Goal: Transaction & Acquisition: Book appointment/travel/reservation

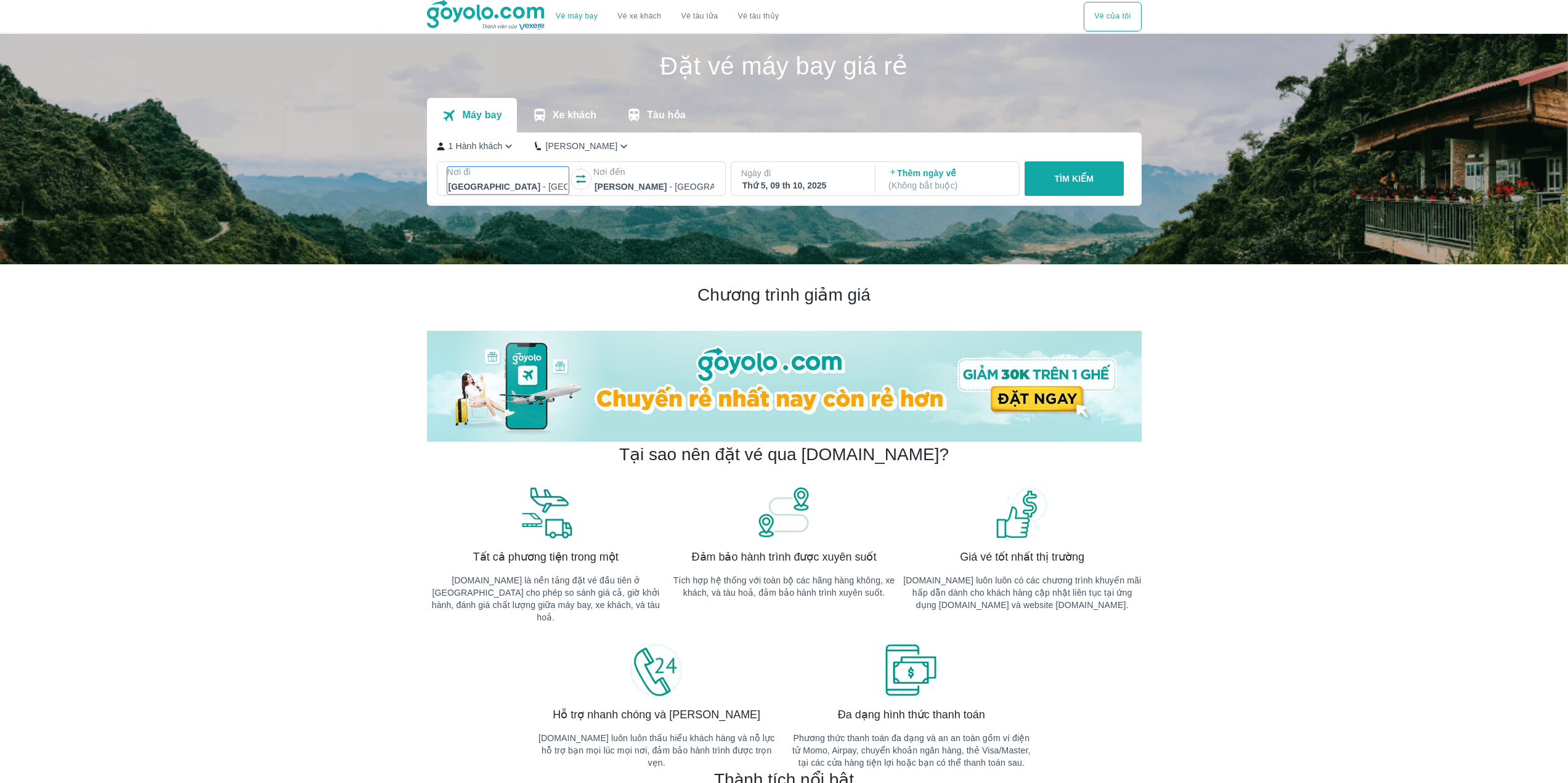
click at [522, 177] on p "Nơi đi" at bounding box center [508, 172] width 122 height 12
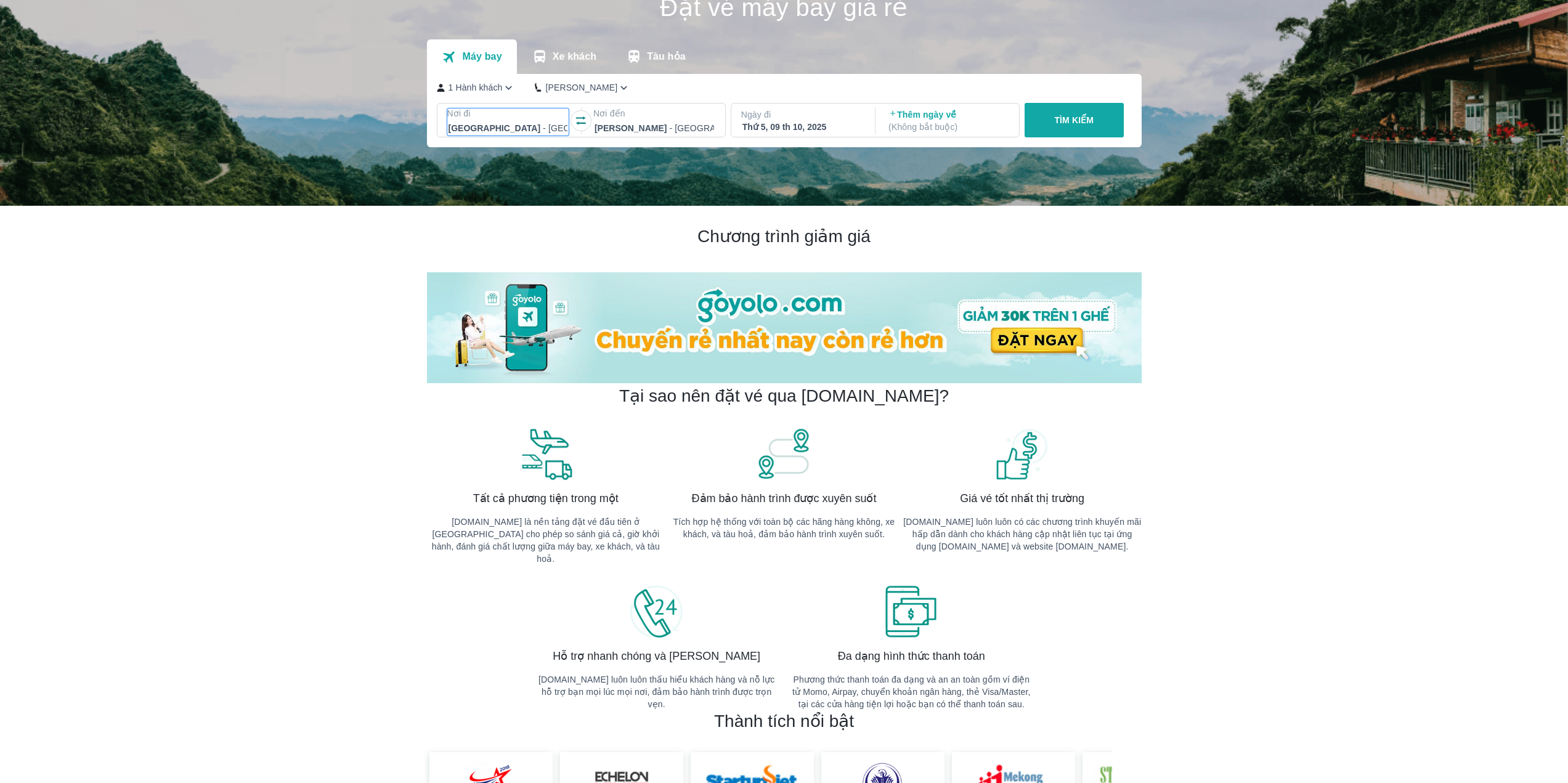
scroll to position [71, 0]
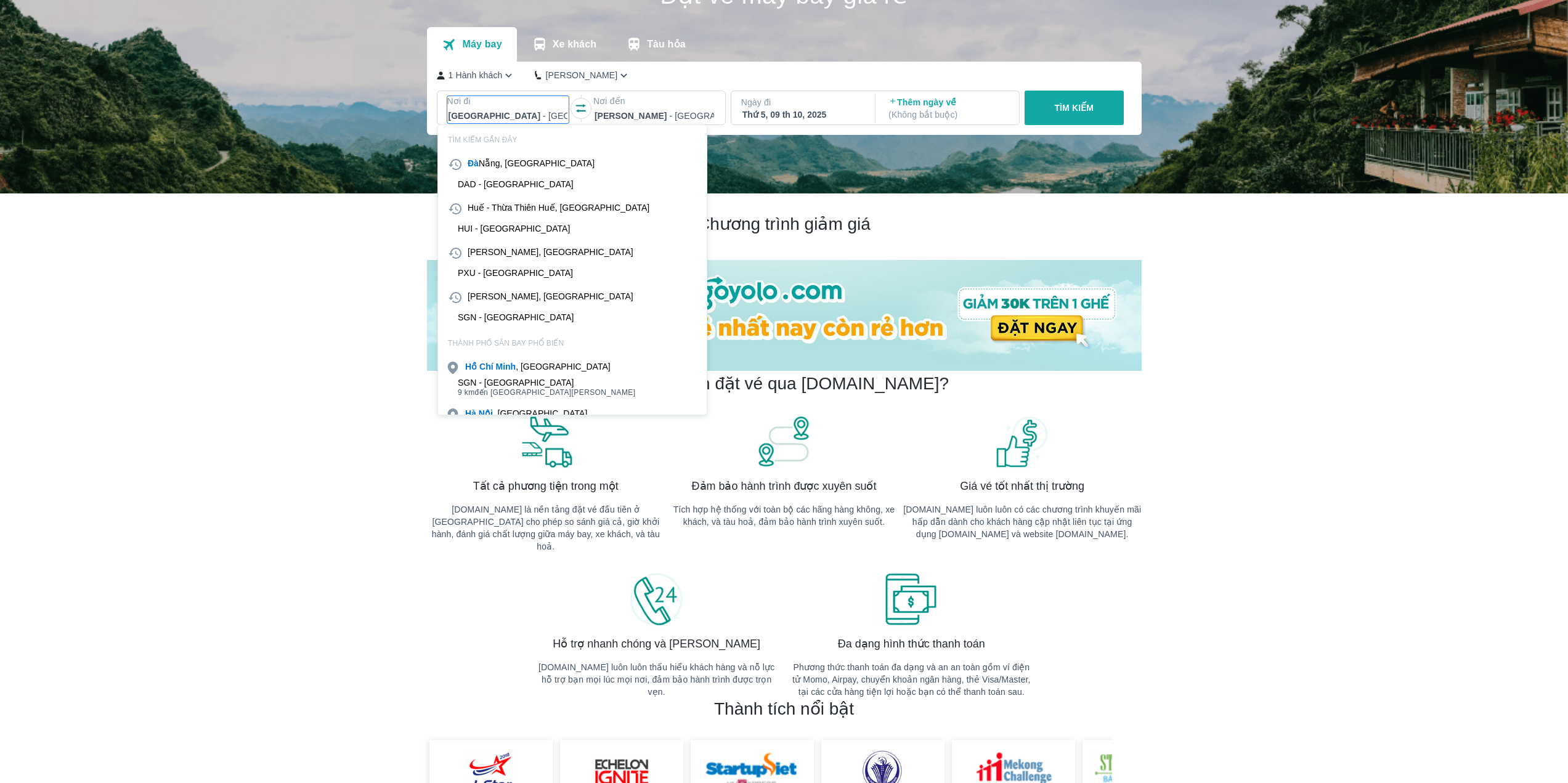
click at [515, 117] on div at bounding box center [508, 115] width 119 height 14
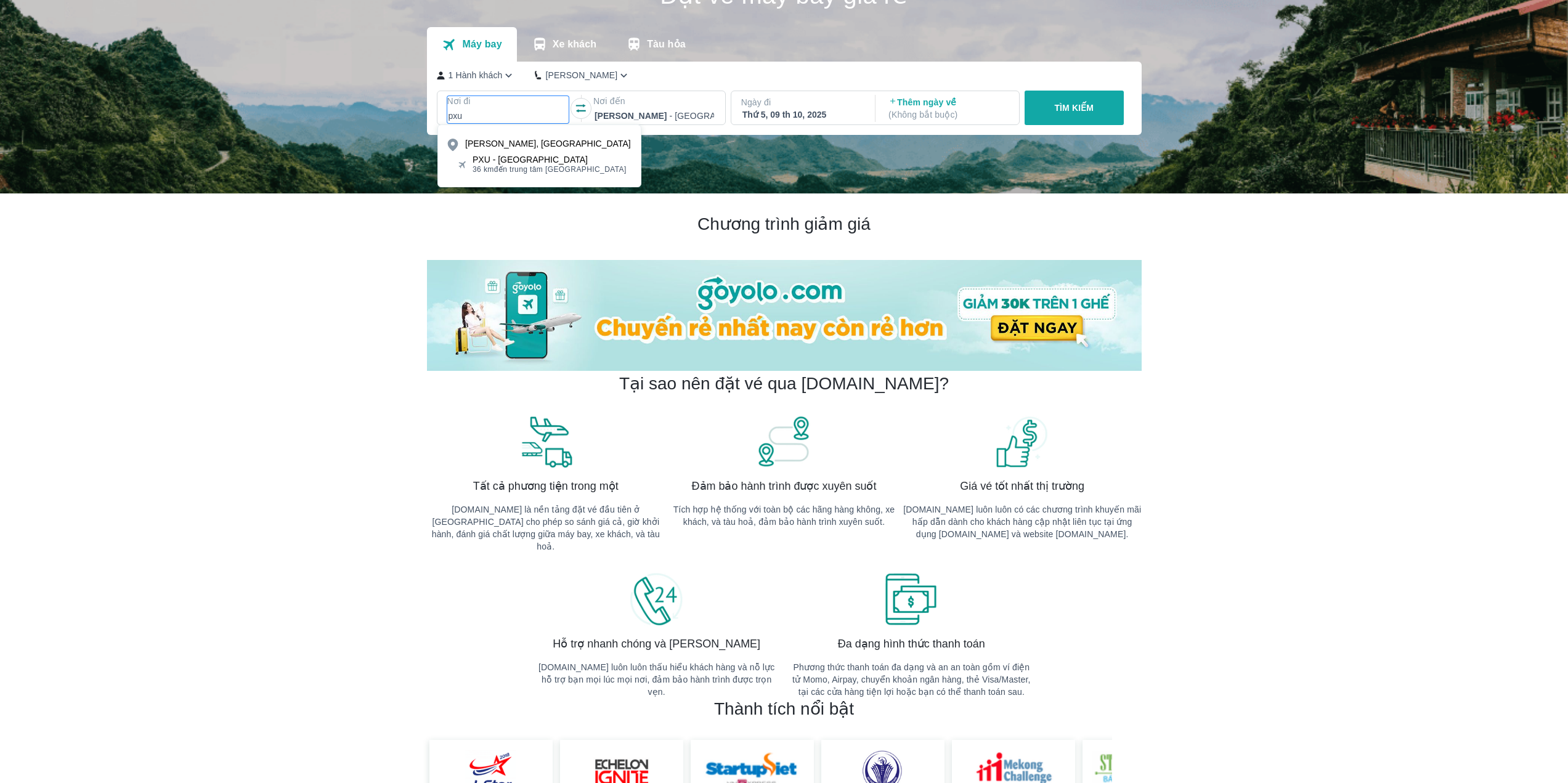
type input "pxu"
click at [516, 163] on div "PXU - [GEOGRAPHIC_DATA]" at bounding box center [549, 159] width 154 height 10
click at [795, 124] on div "Ngày đi Thứ 5, 09 th 10, 2025" at bounding box center [802, 108] width 141 height 34
click at [769, 120] on div "Thứ 5, 09 th 10, 2025" at bounding box center [802, 115] width 119 height 12
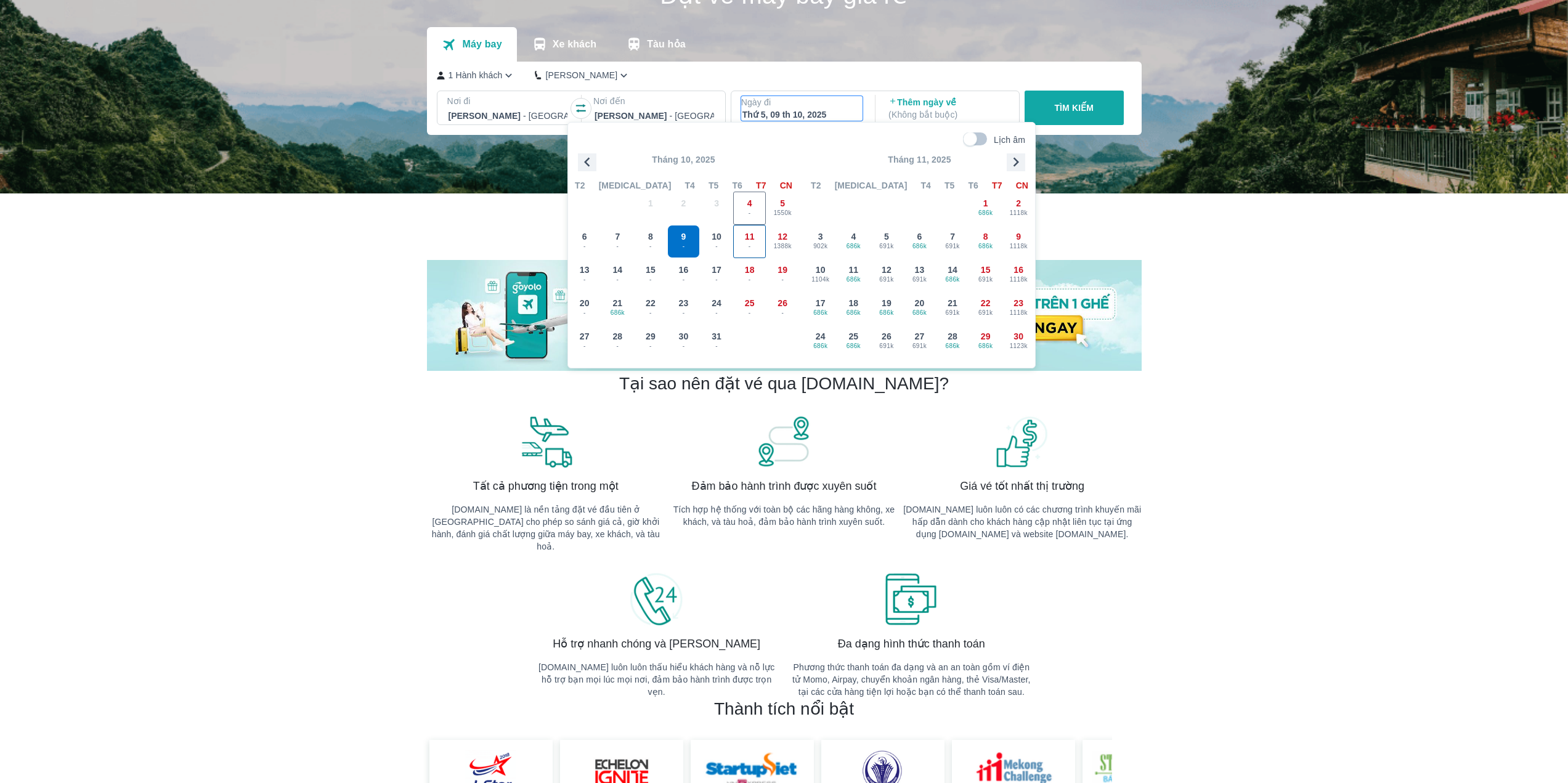
click at [745, 240] on span "11" at bounding box center [749, 237] width 10 height 12
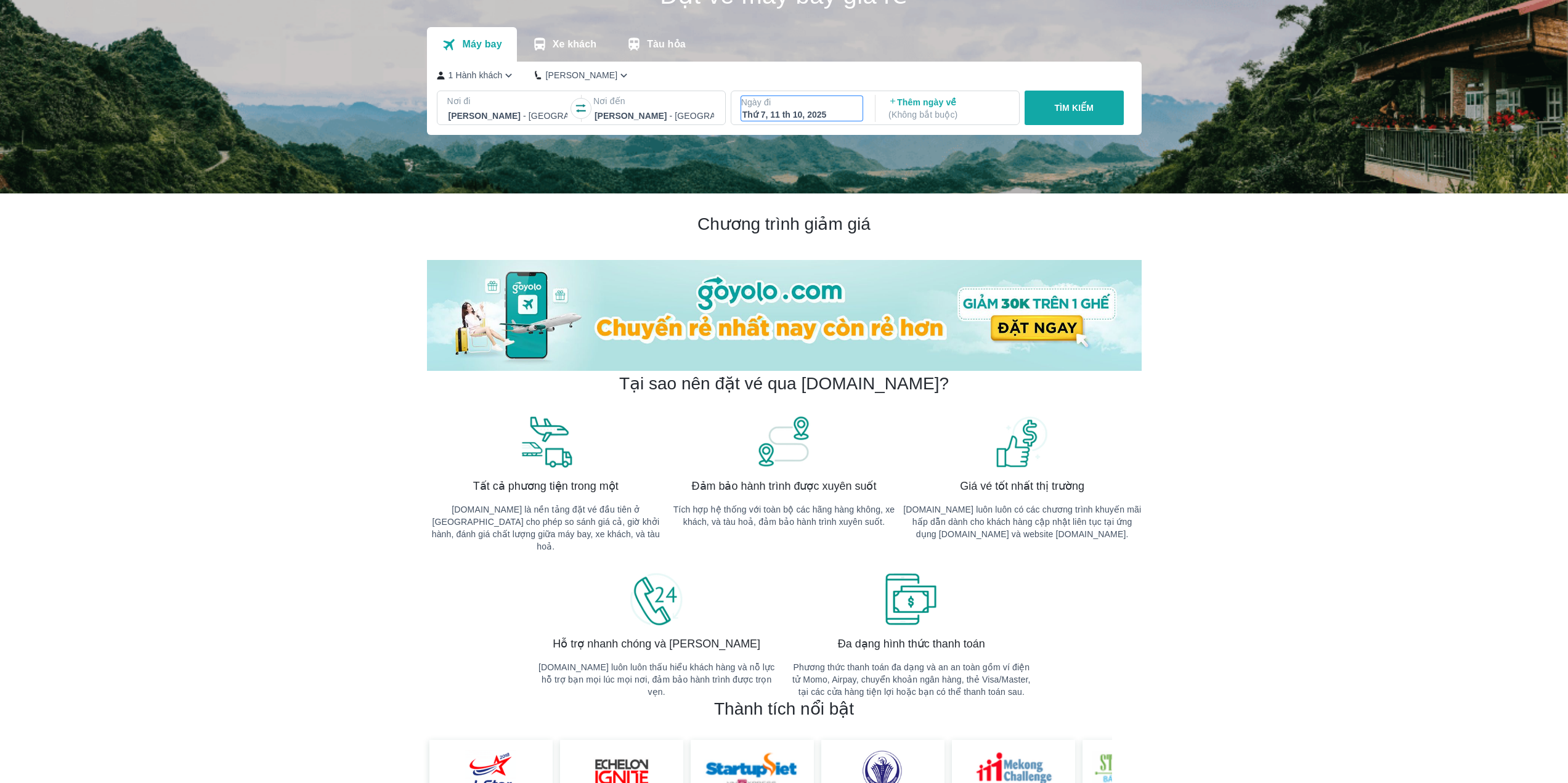
click at [796, 110] on div "Thứ 7, 11 th 10, 2025" at bounding box center [802, 115] width 119 height 12
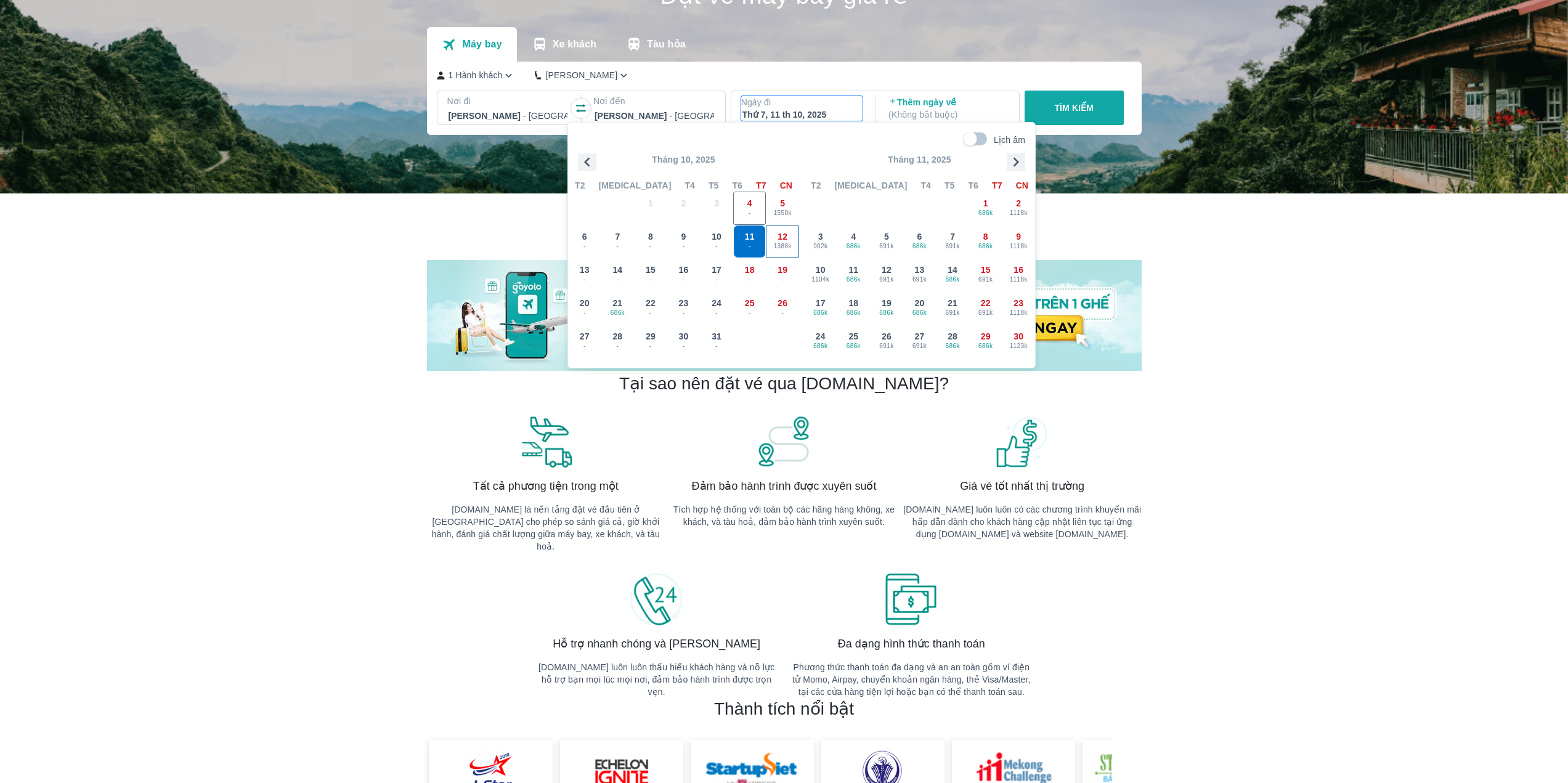
click at [788, 238] on div "12 1388k" at bounding box center [783, 241] width 32 height 32
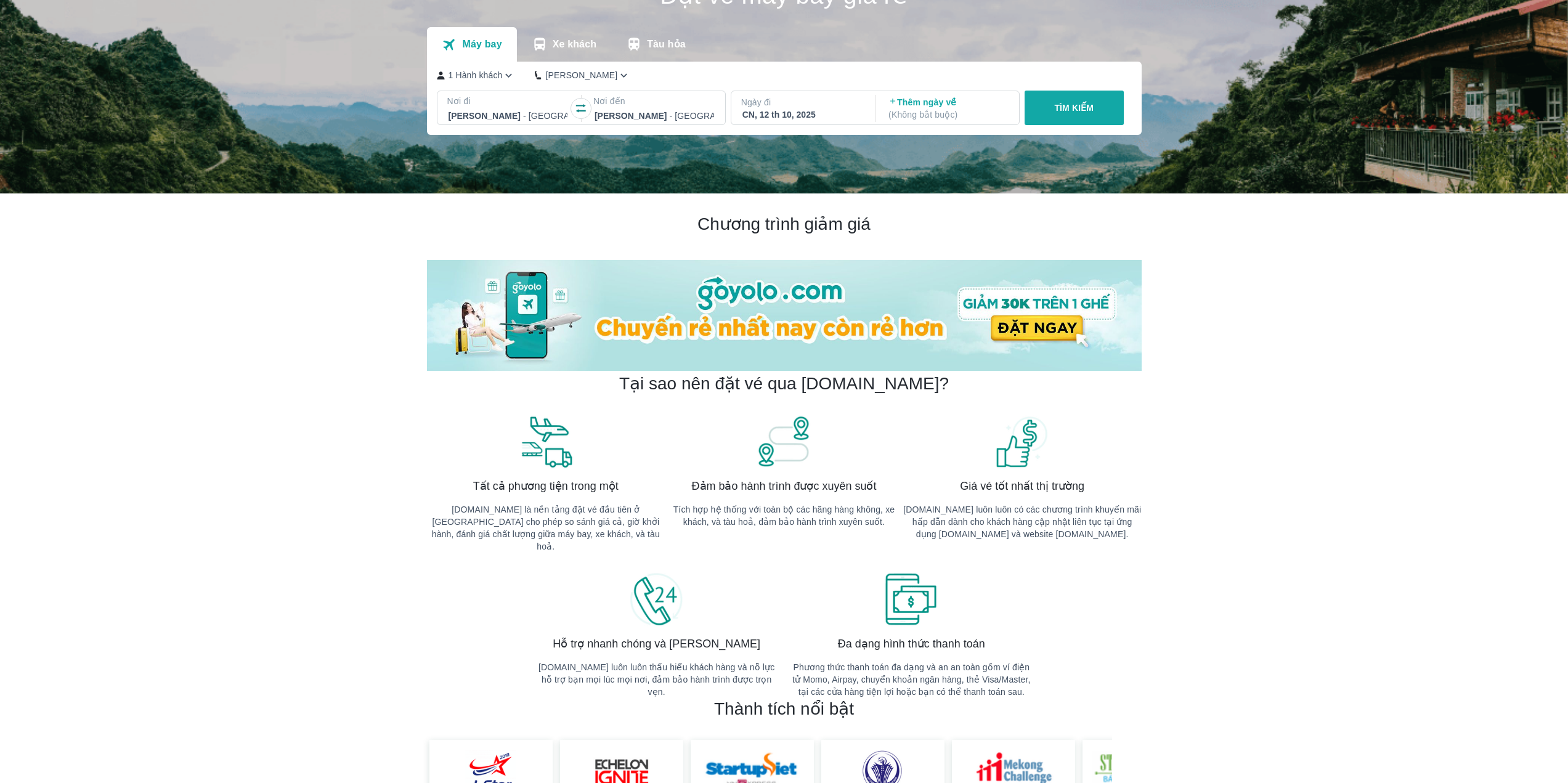
click at [1053, 116] on button "TÌM KIẾM" at bounding box center [1075, 108] width 99 height 34
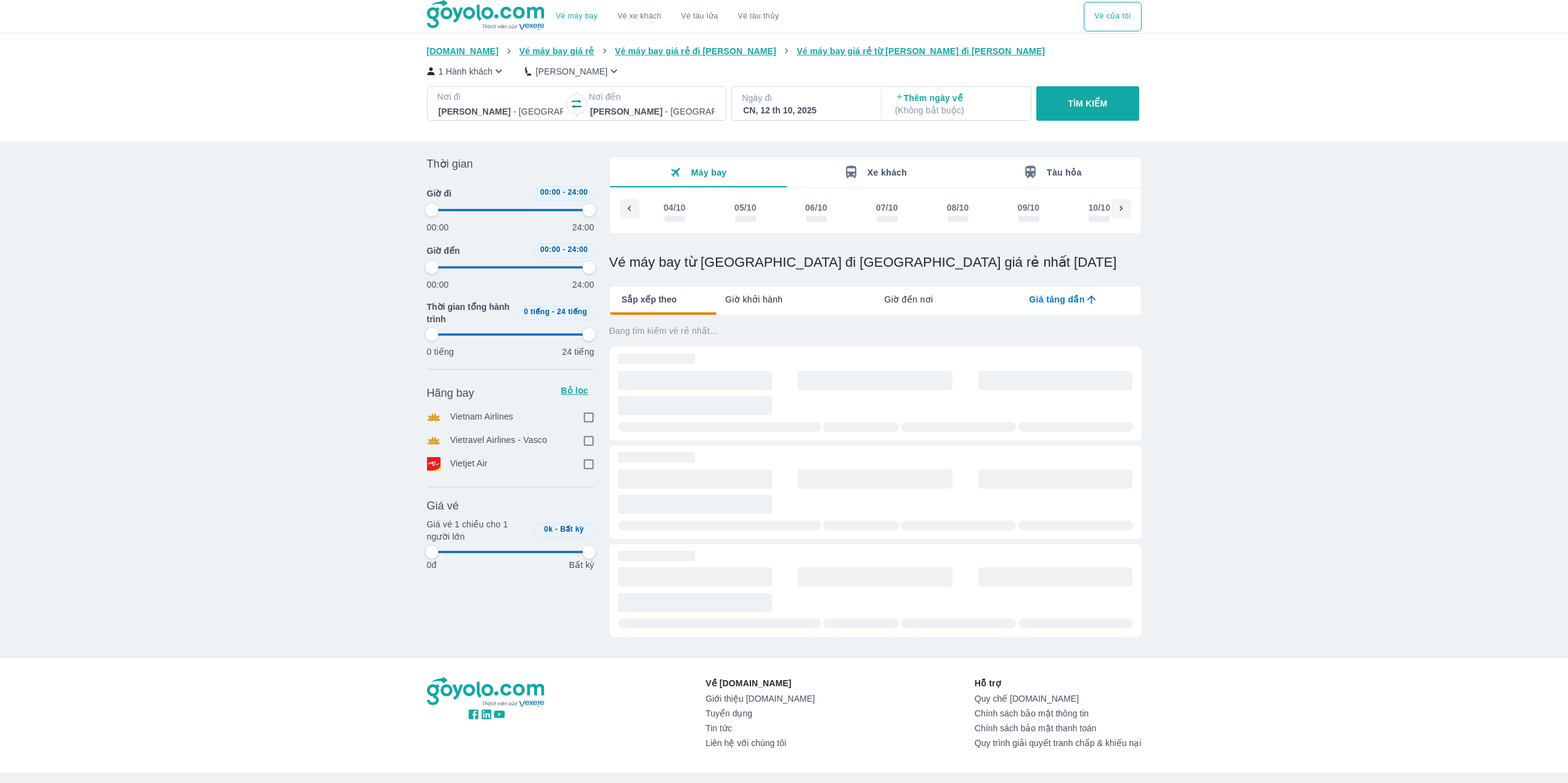
scroll to position [0, 179]
type input "97.9166666666667"
checkbox input "true"
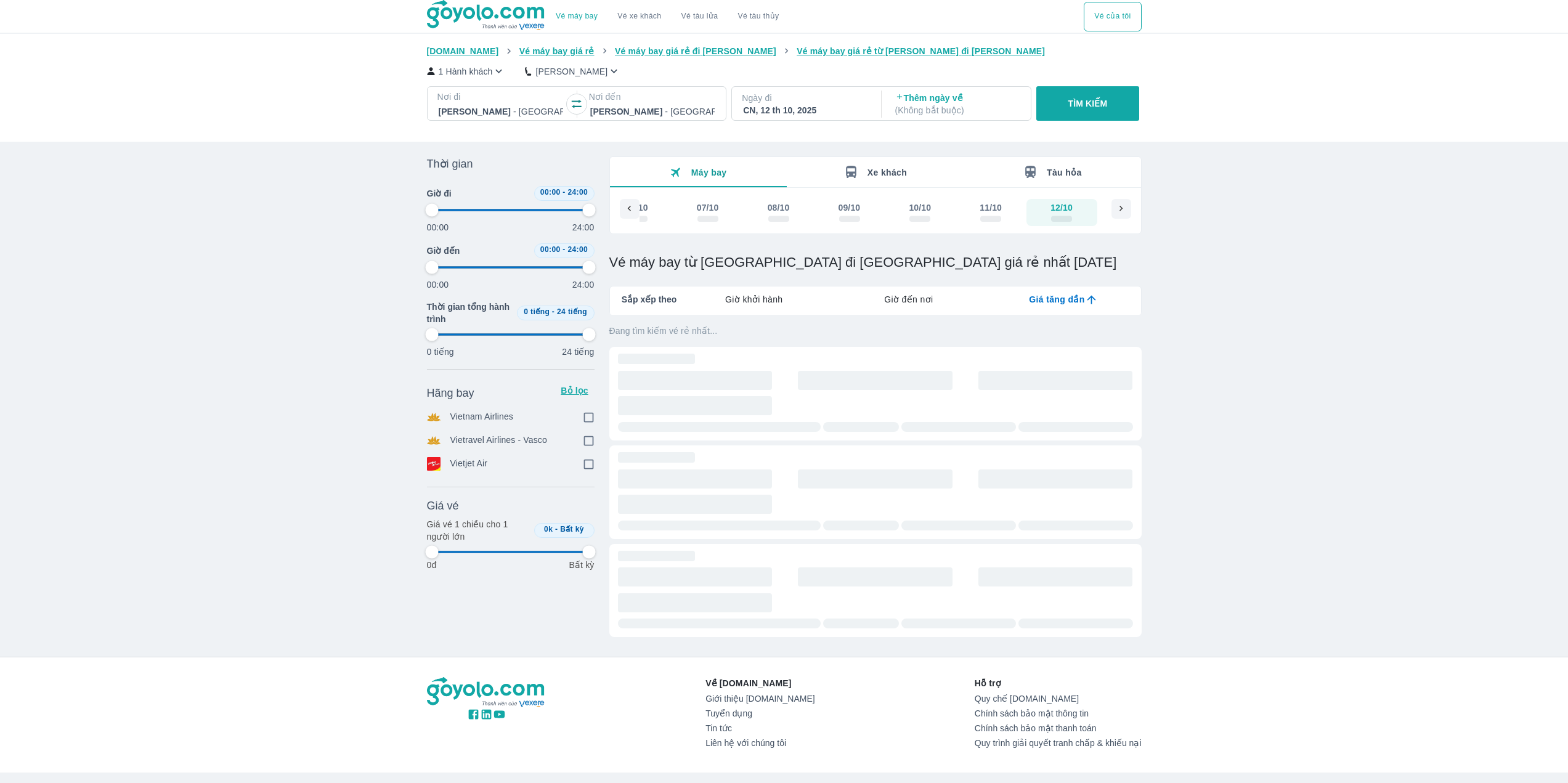
checkbox input "true"
type input "97.9166666666667"
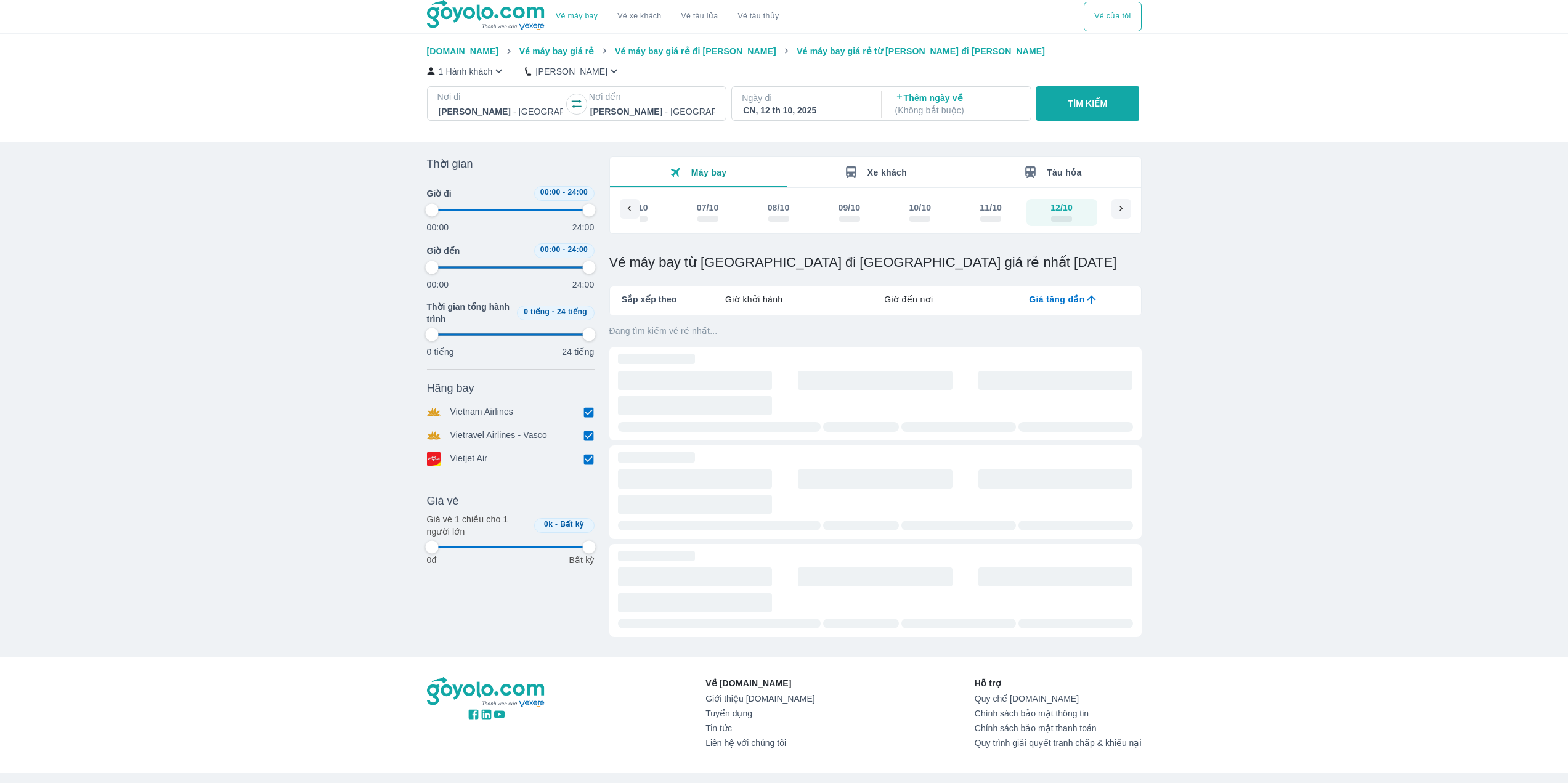
type input "97.9166666666667"
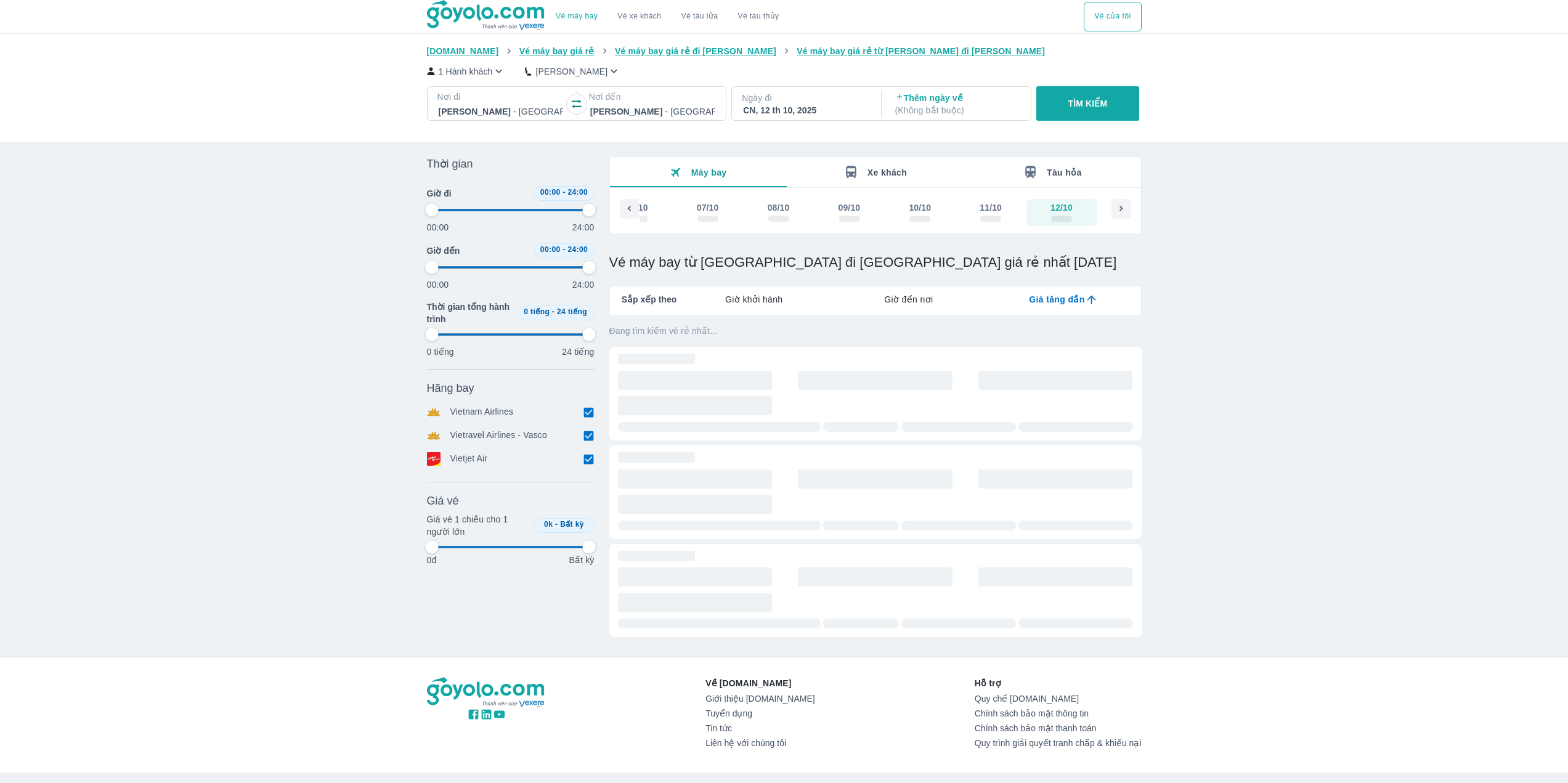
type input "97.9166666666667"
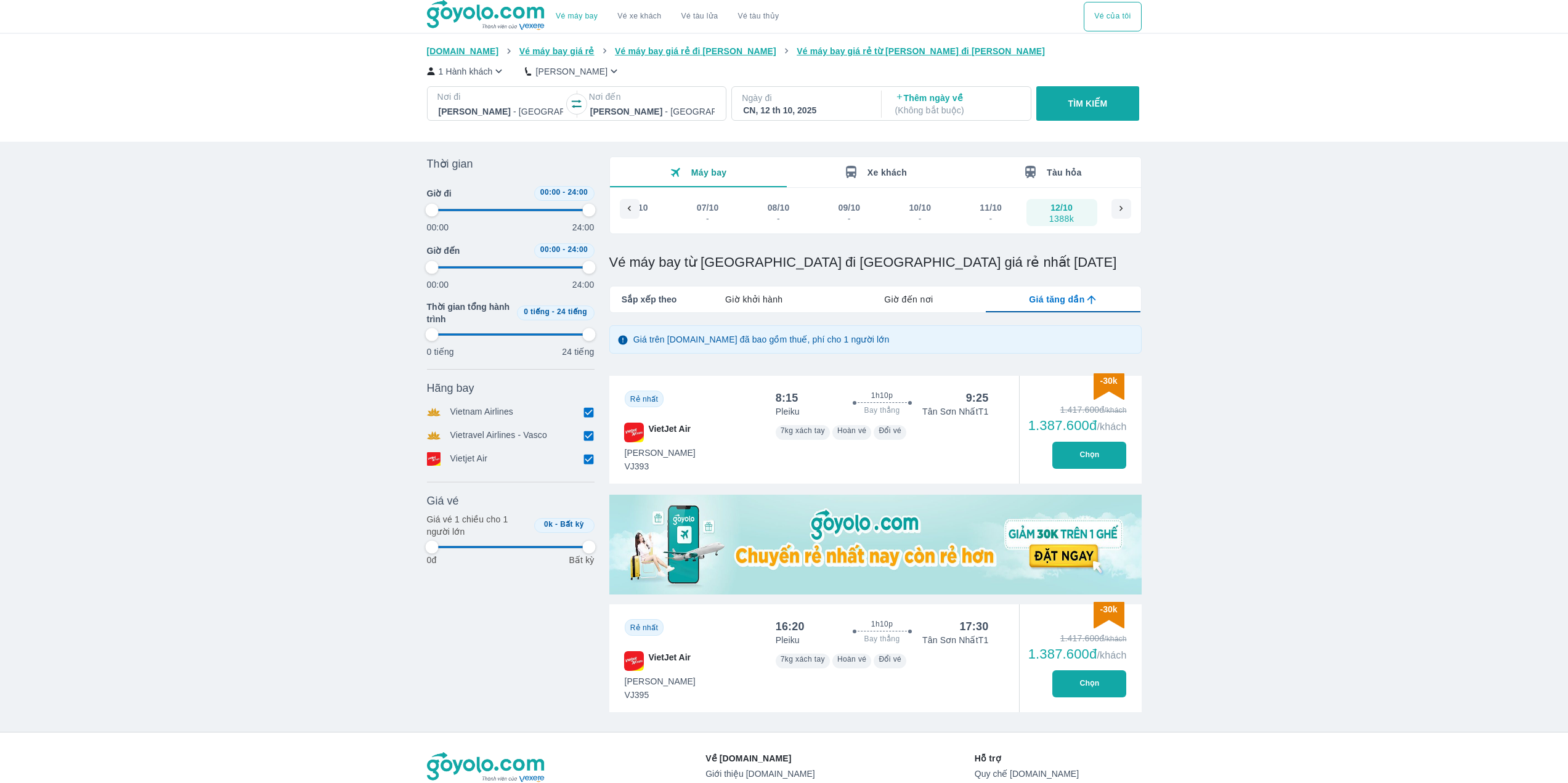
type input "97.9166666666667"
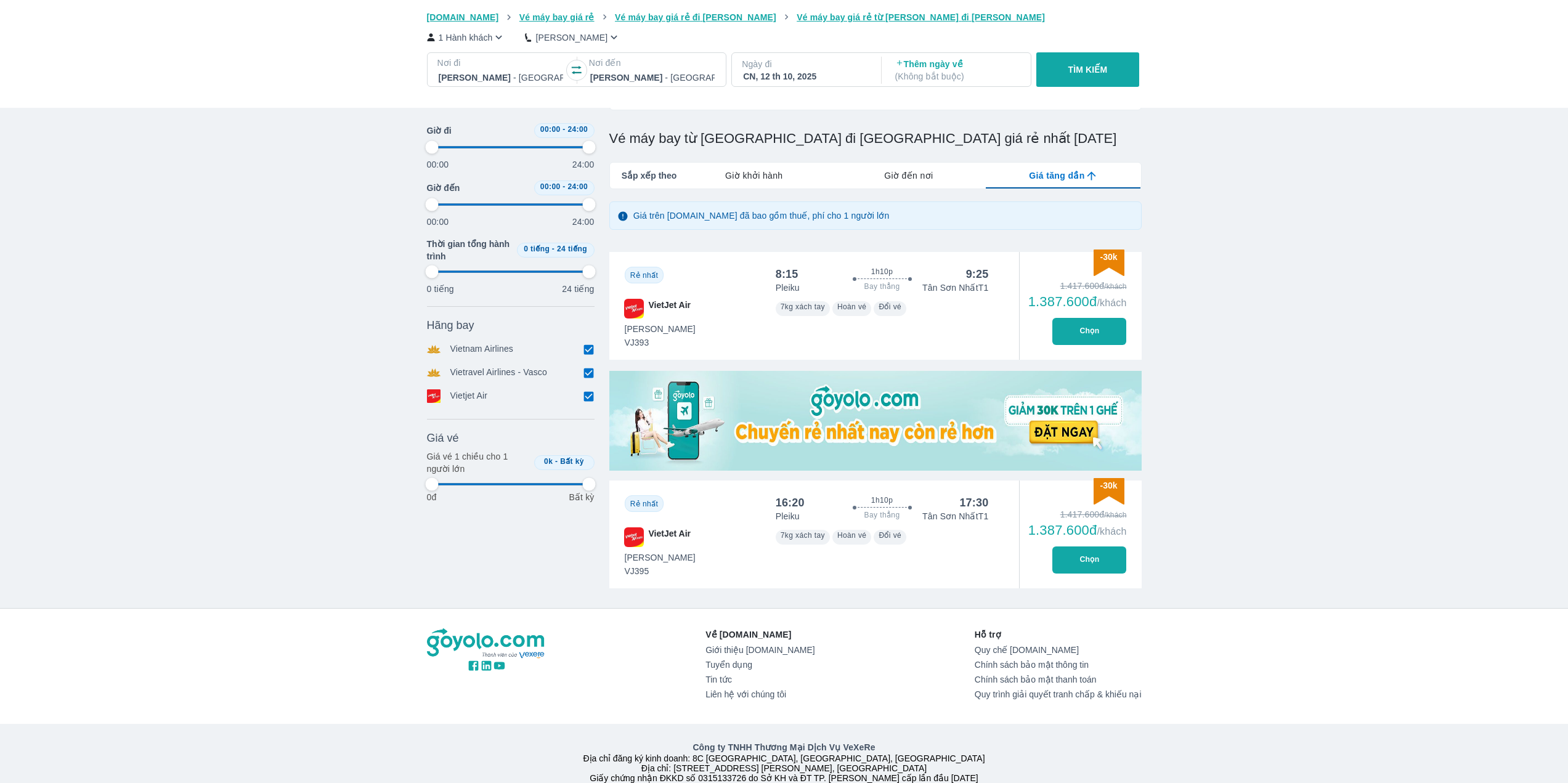
scroll to position [117, 0]
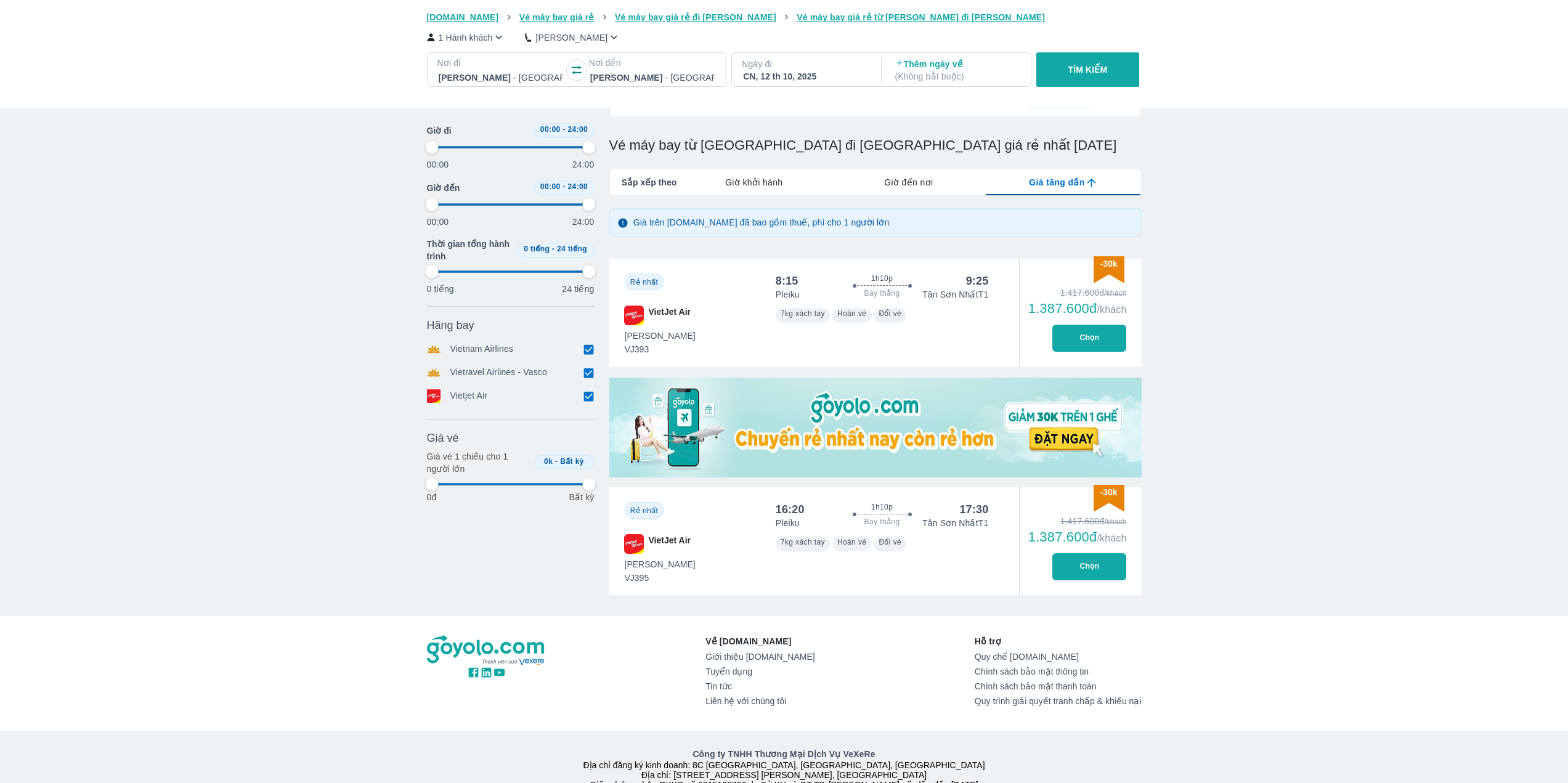
type input "97.9166666666667"
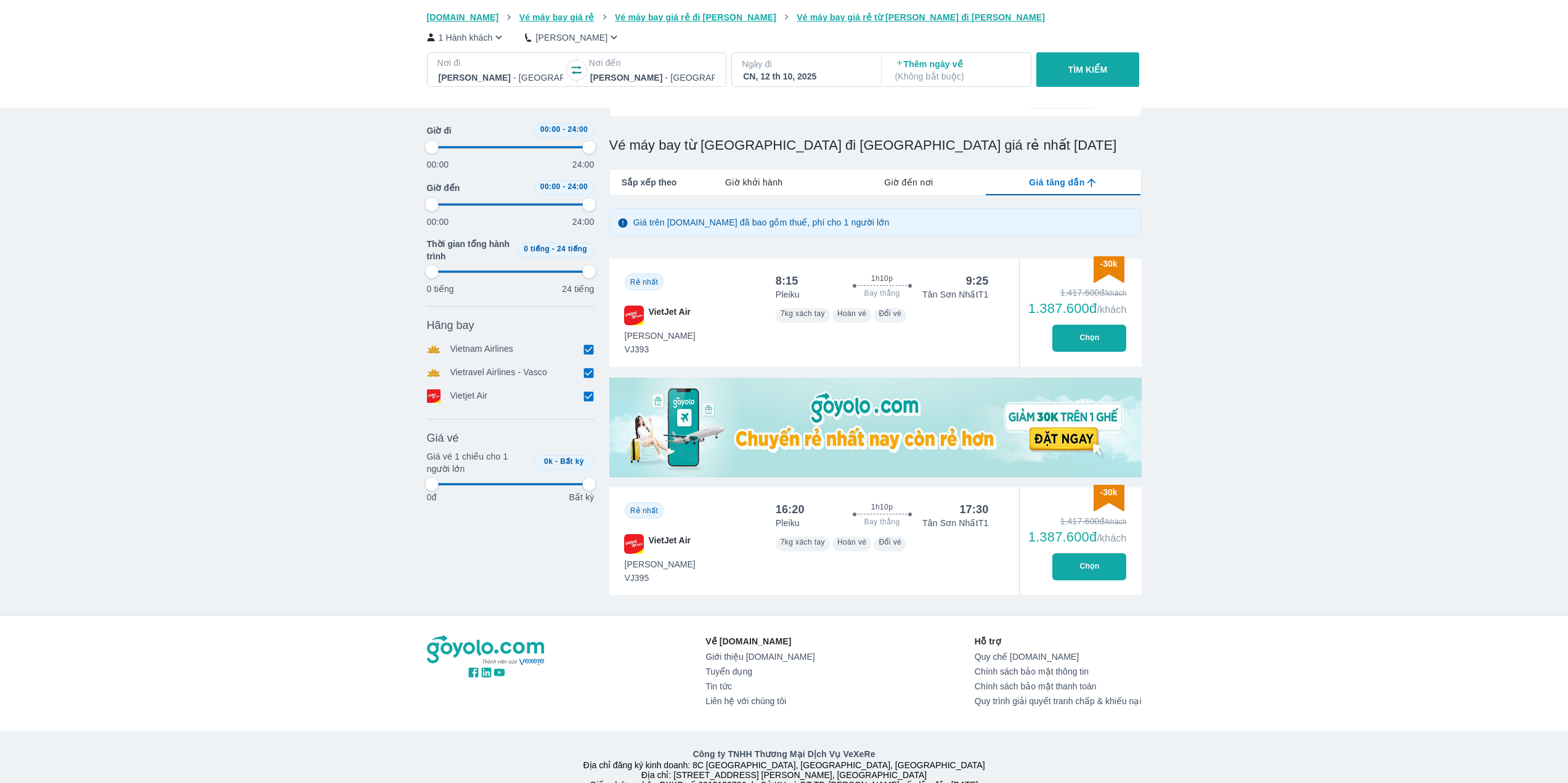
type input "97.9166666666667"
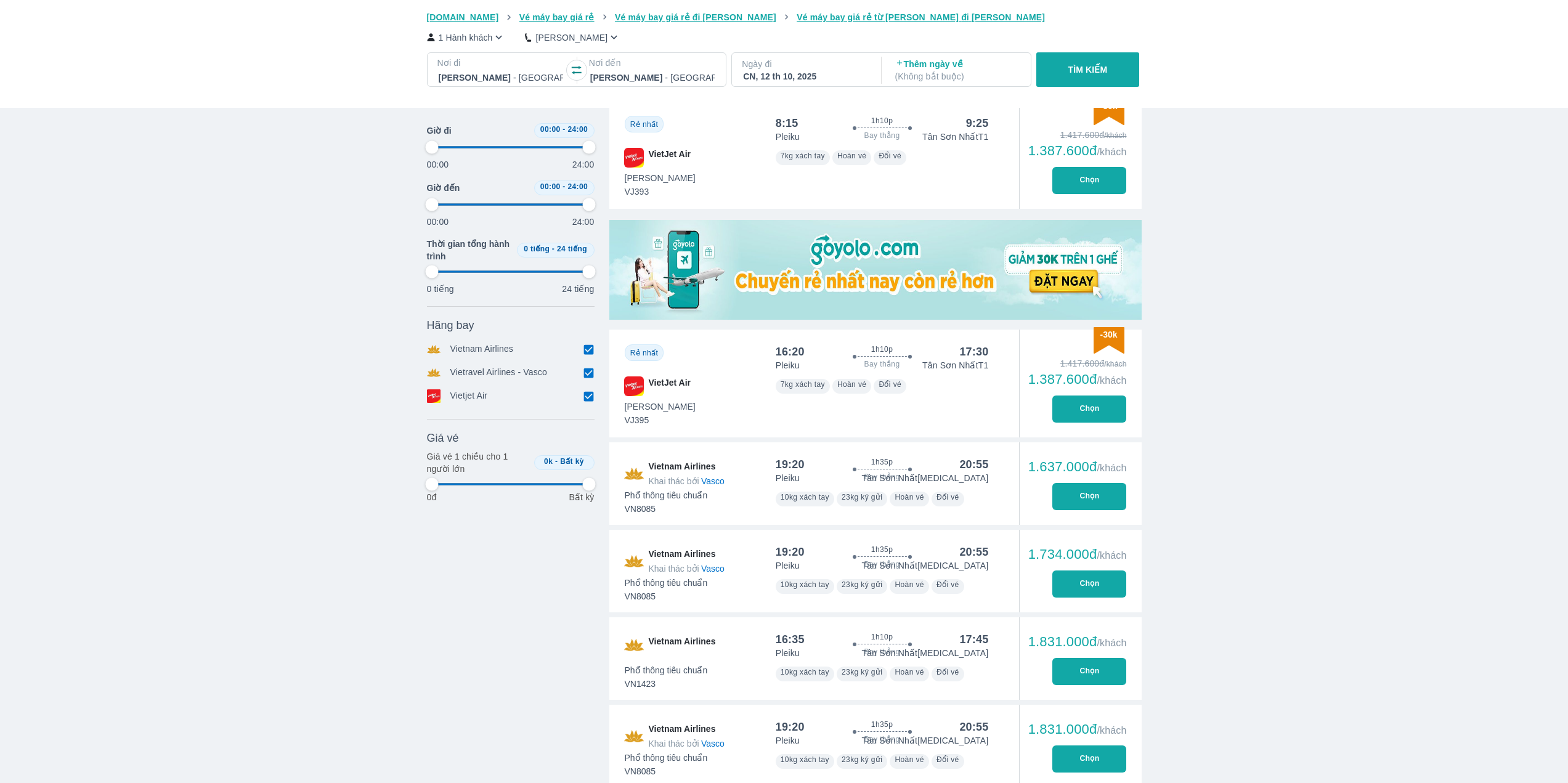
scroll to position [301, 0]
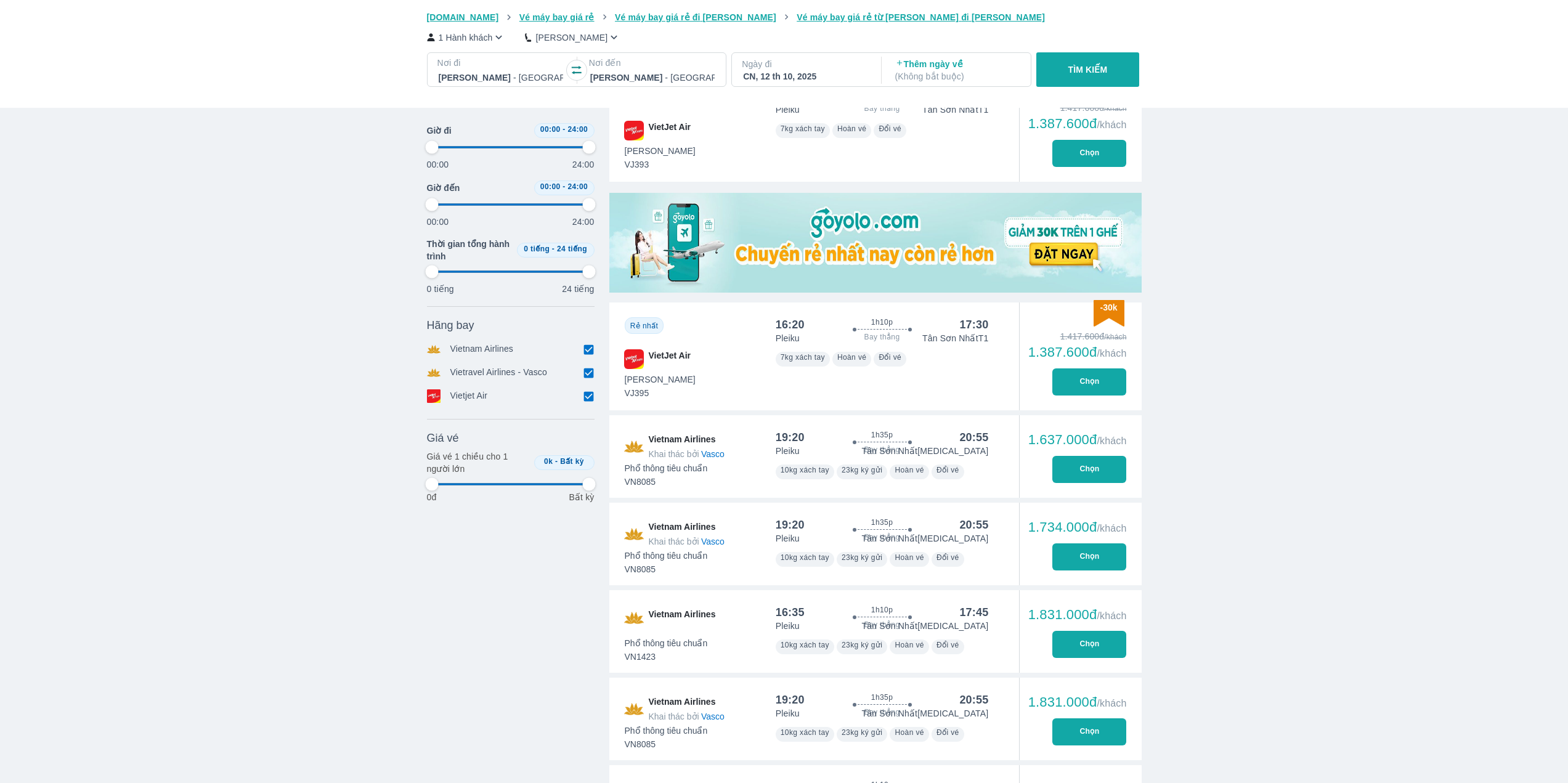
type input "97.9166666666667"
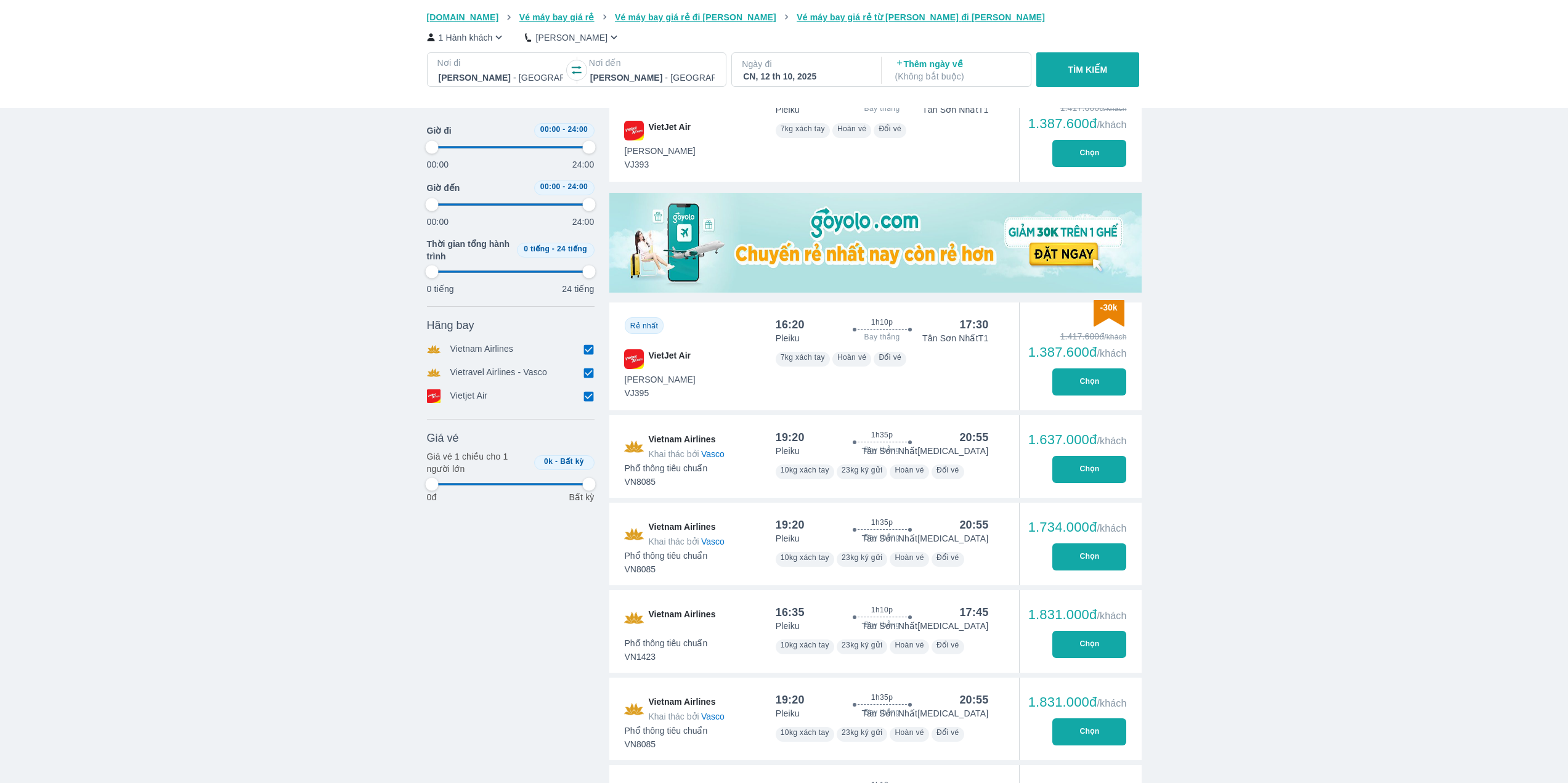
type input "97.9166666666667"
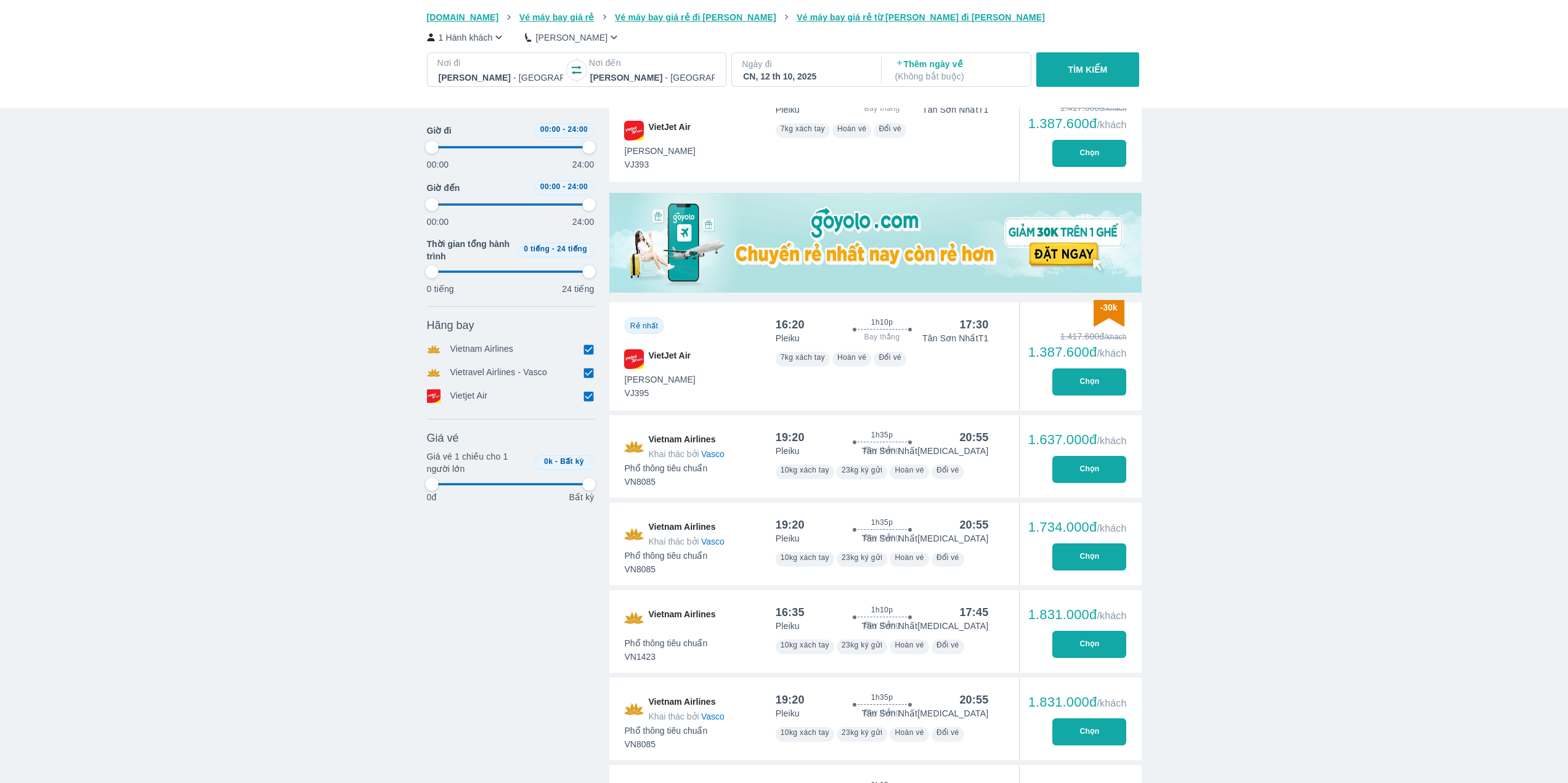
type input "97.9166666666667"
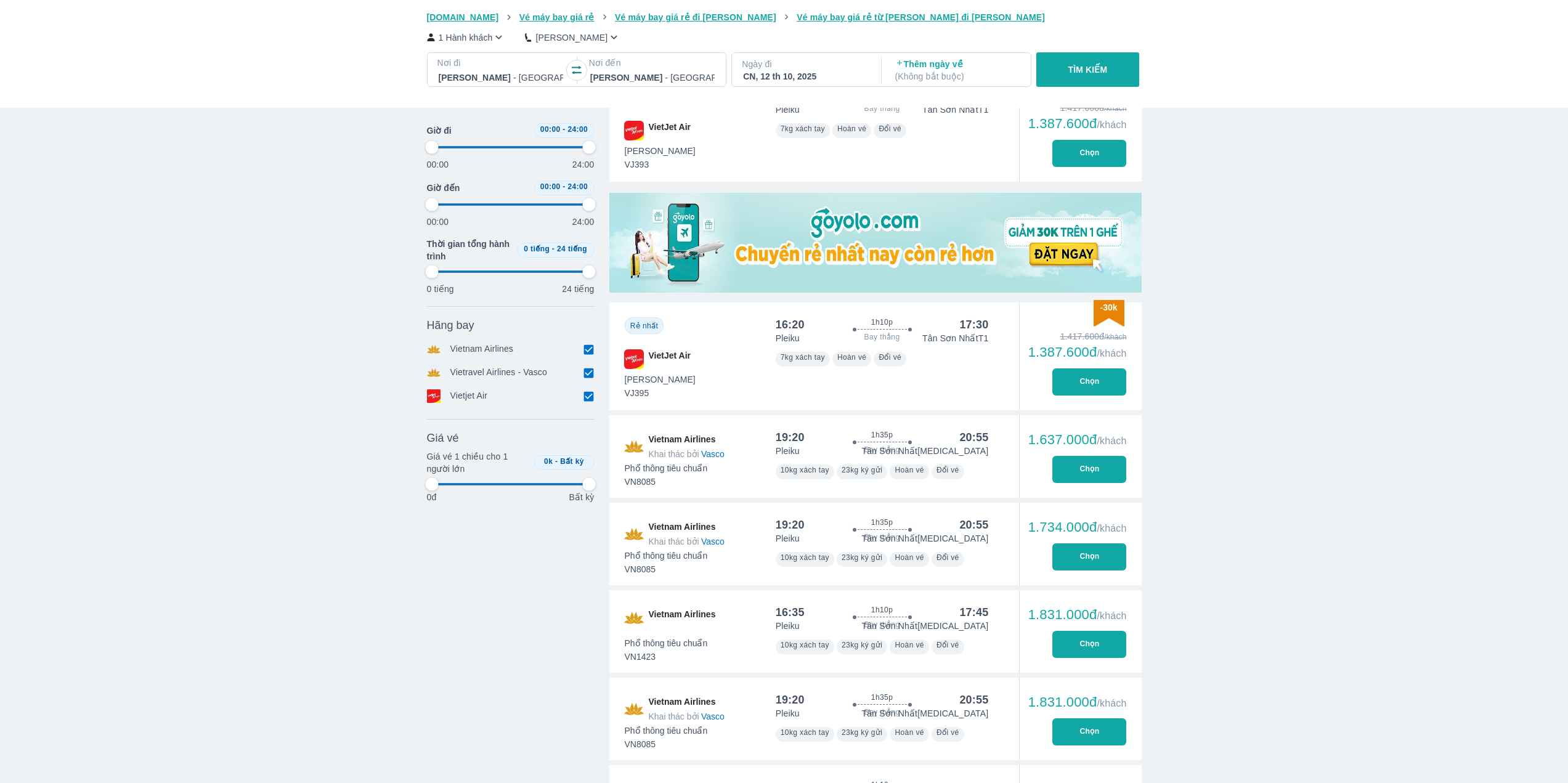
type input "97.9166666666667"
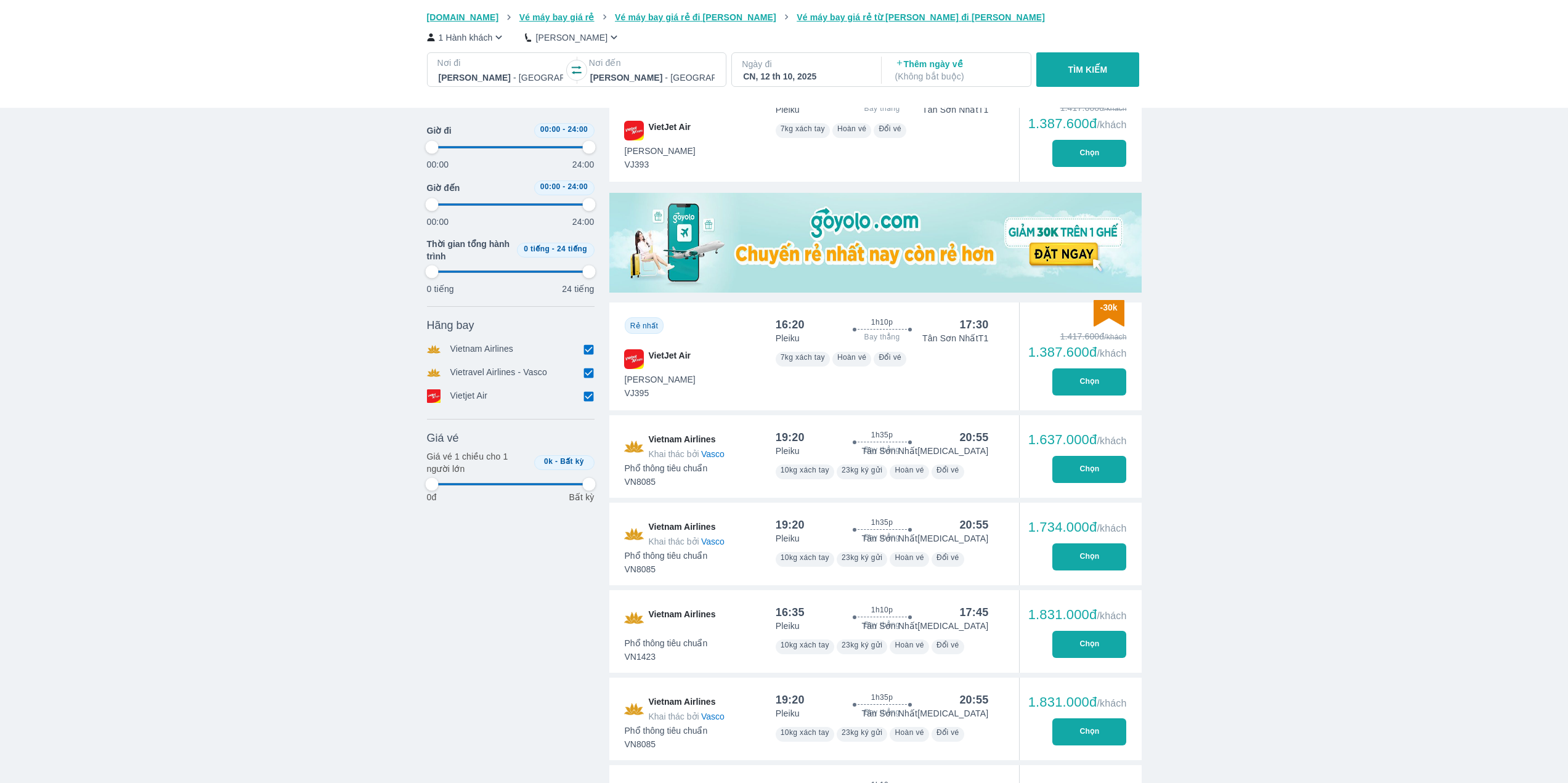
type input "97.9166666666667"
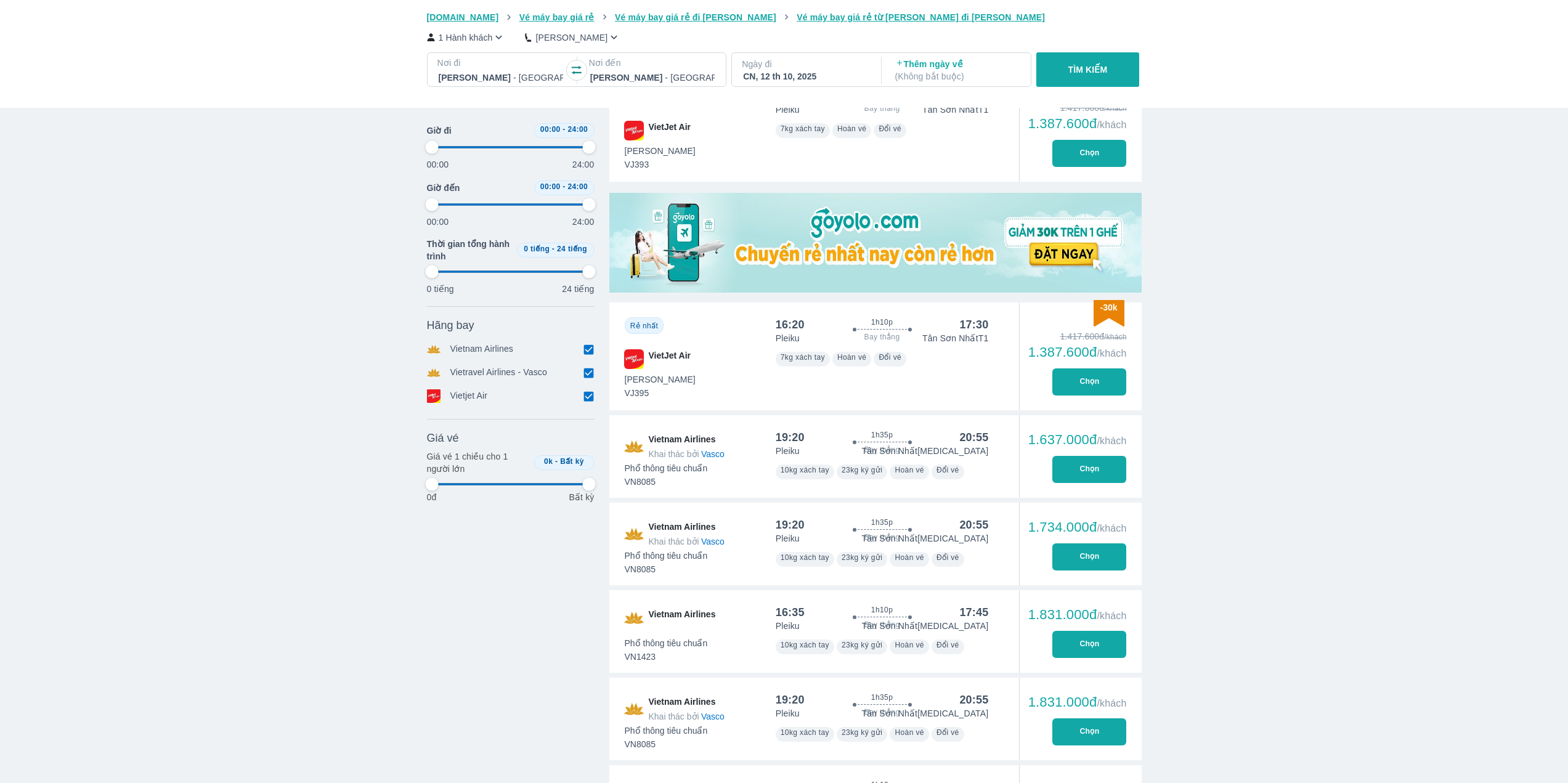
type input "97.9166666666667"
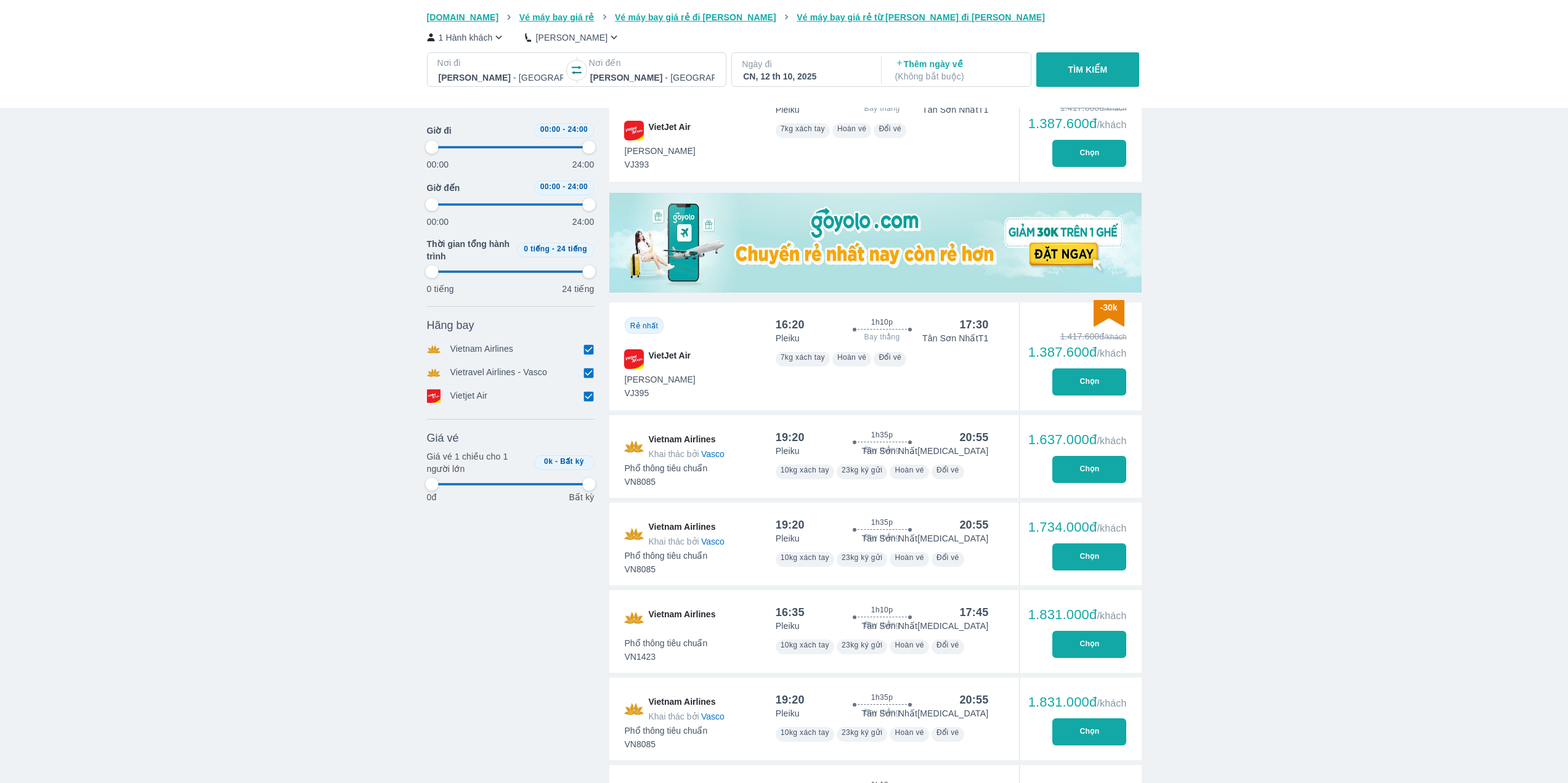
type input "97.9166666666667"
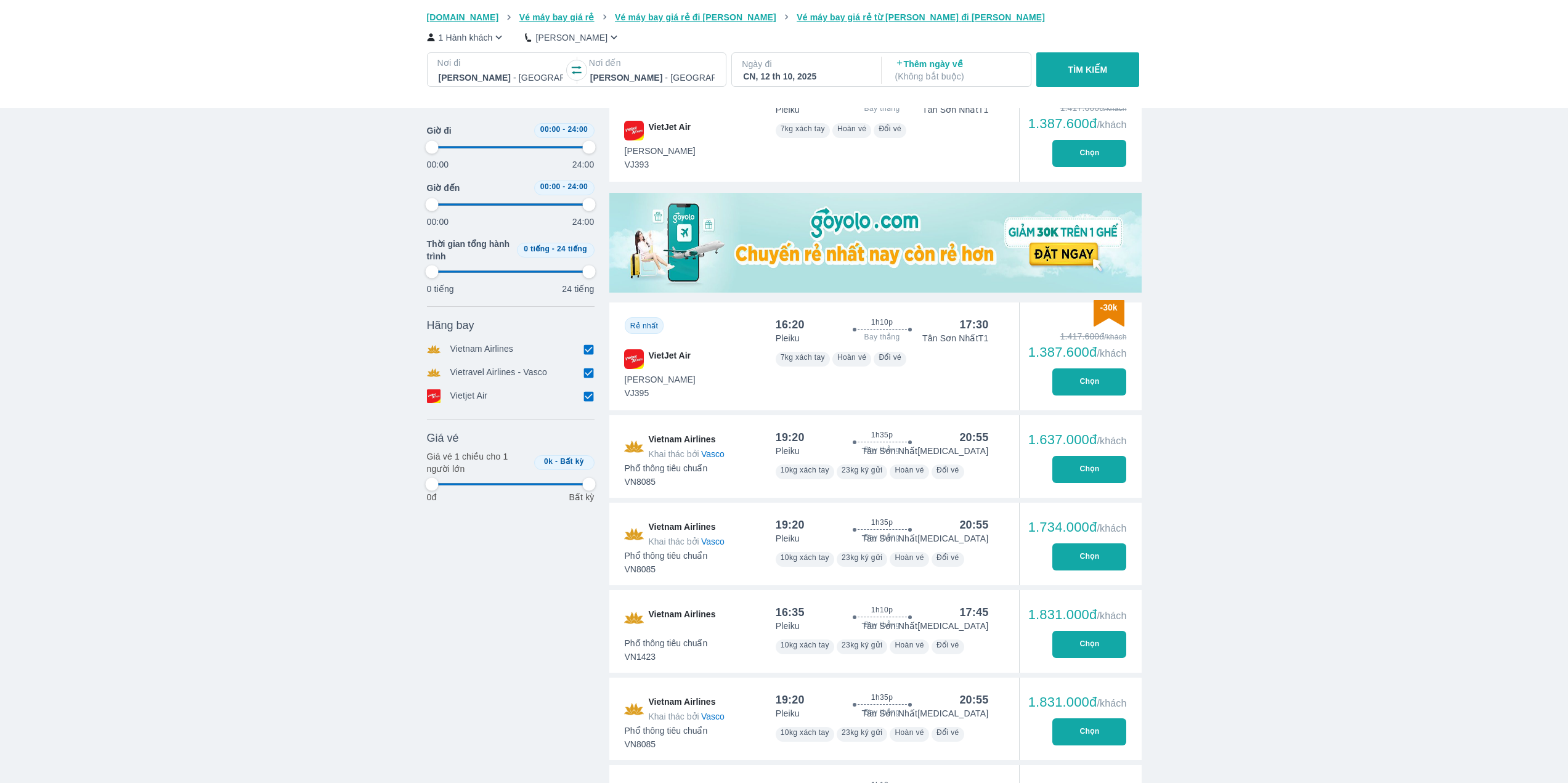
type input "97.9166666666667"
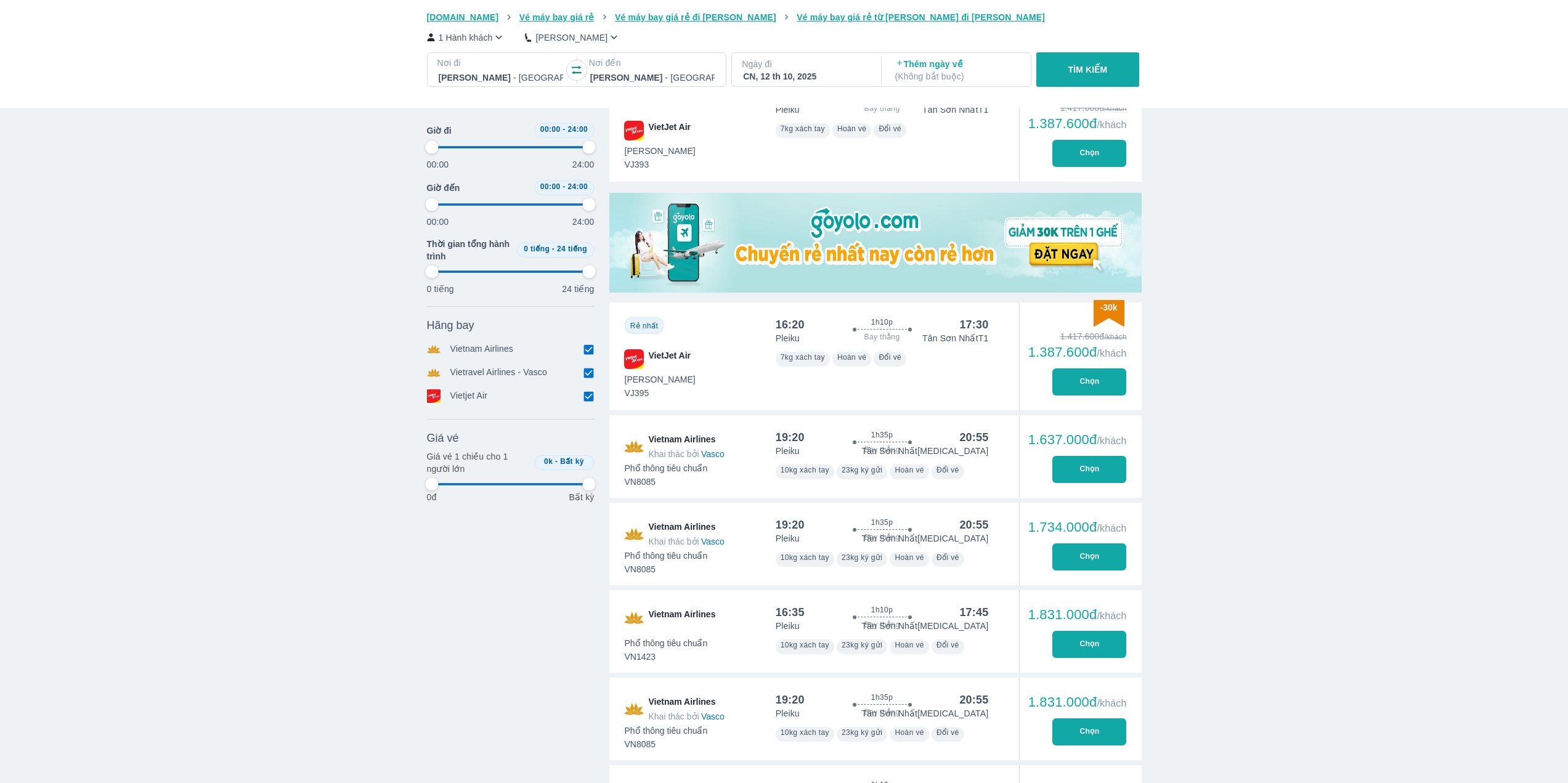
type input "97.9166666666667"
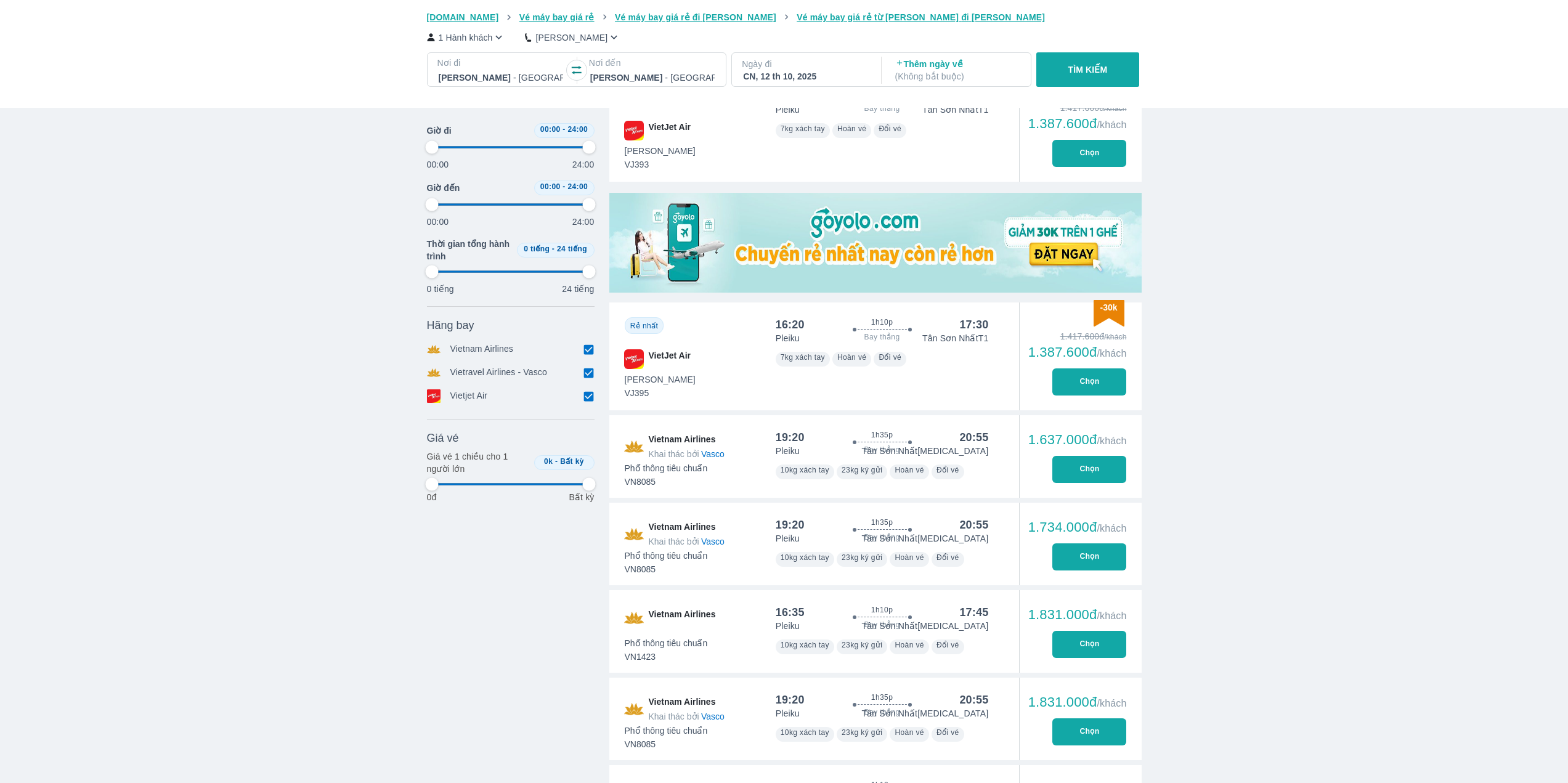
type input "97.9166666666667"
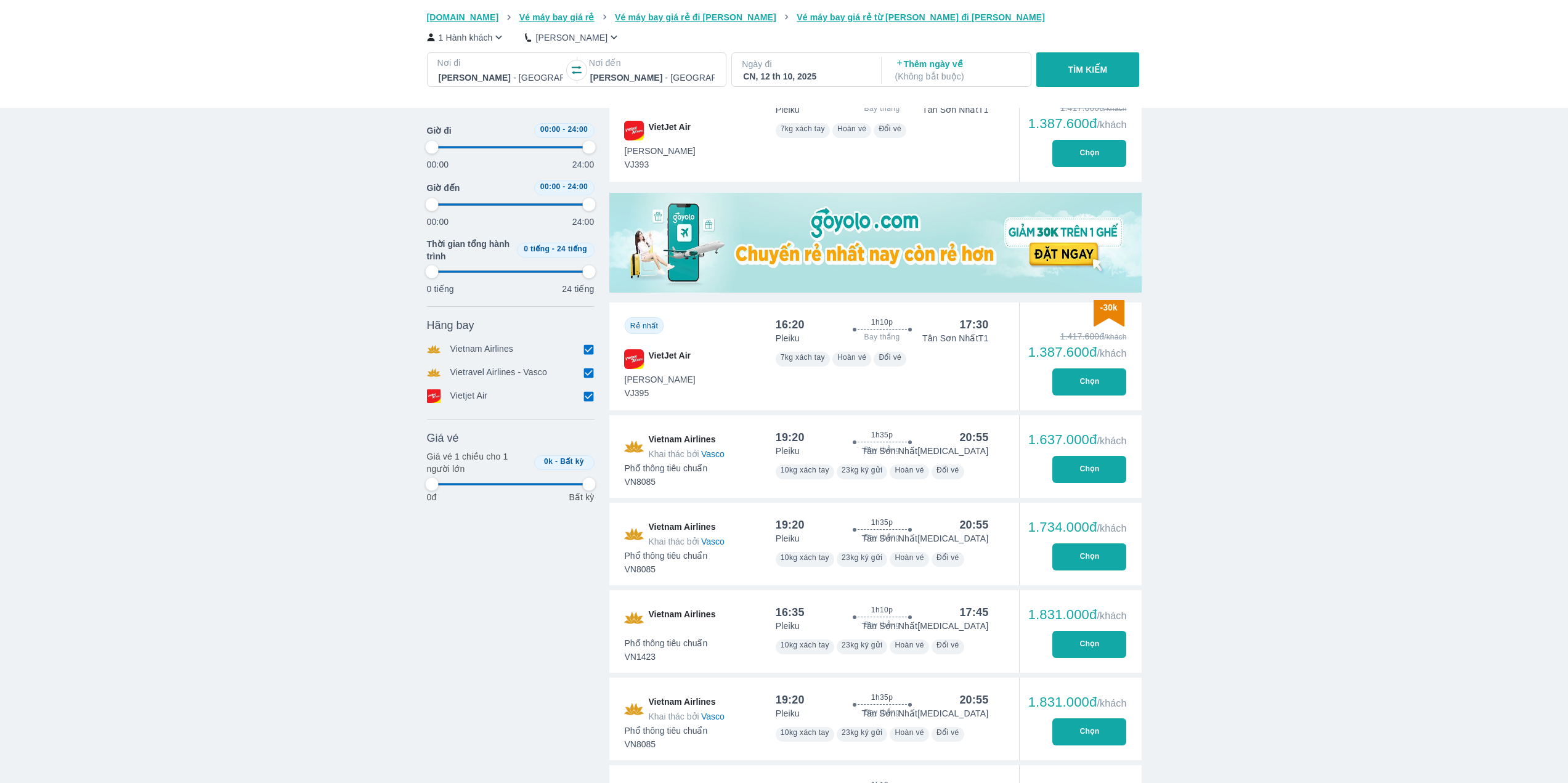
type input "97.9166666666667"
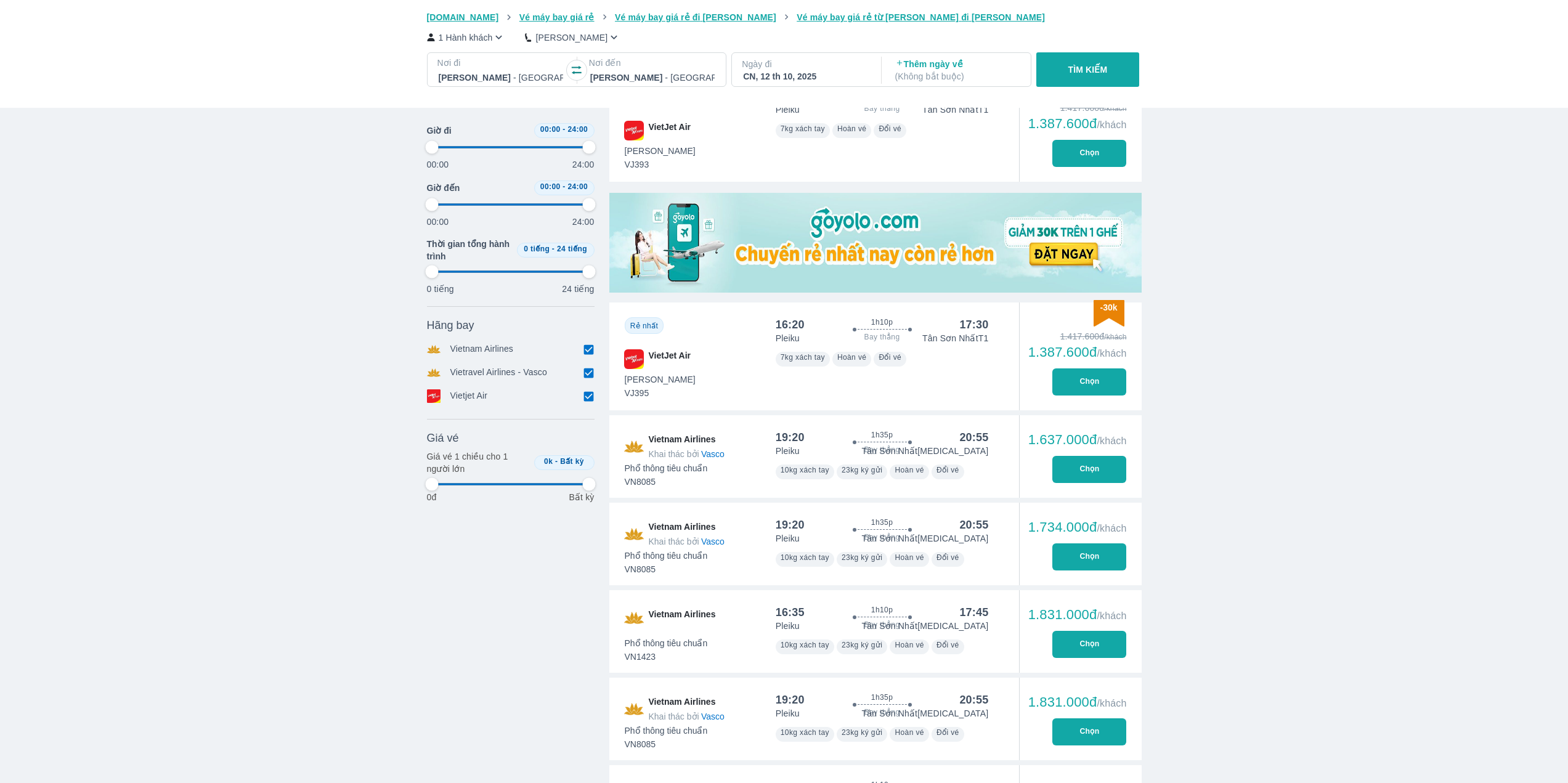
type input "97.9166666666667"
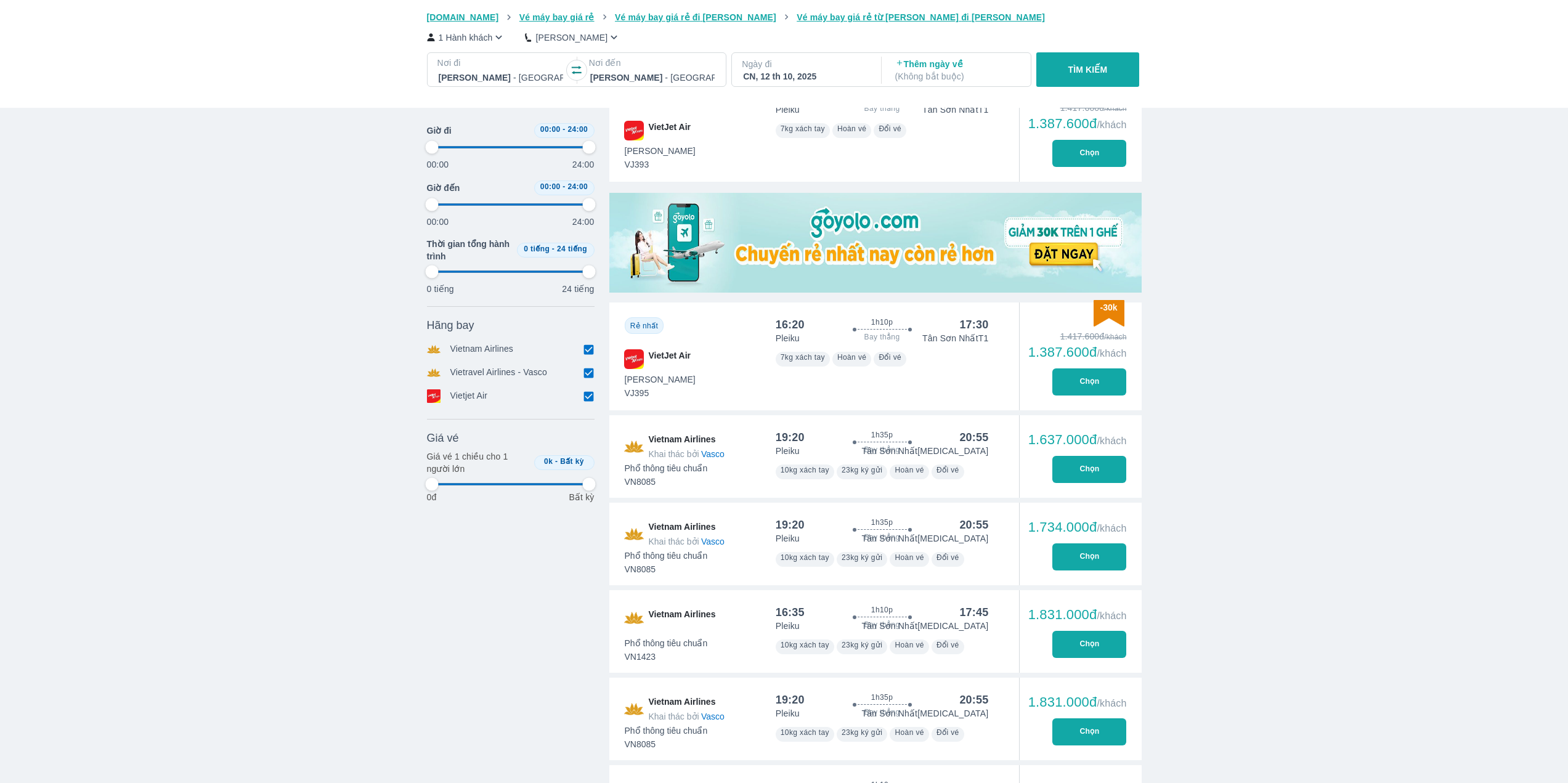
type input "97.9166666666667"
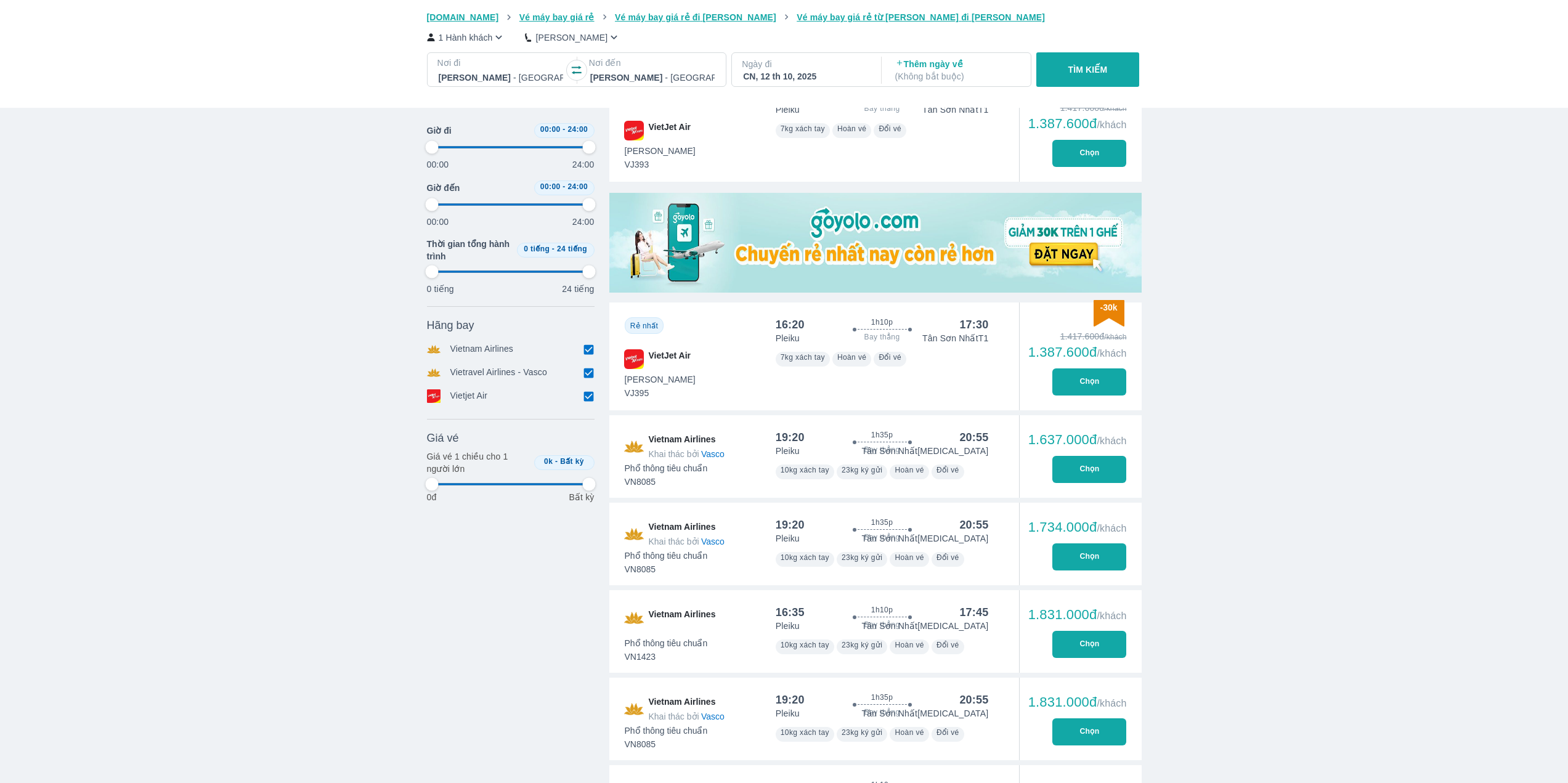
type input "97.9166666666667"
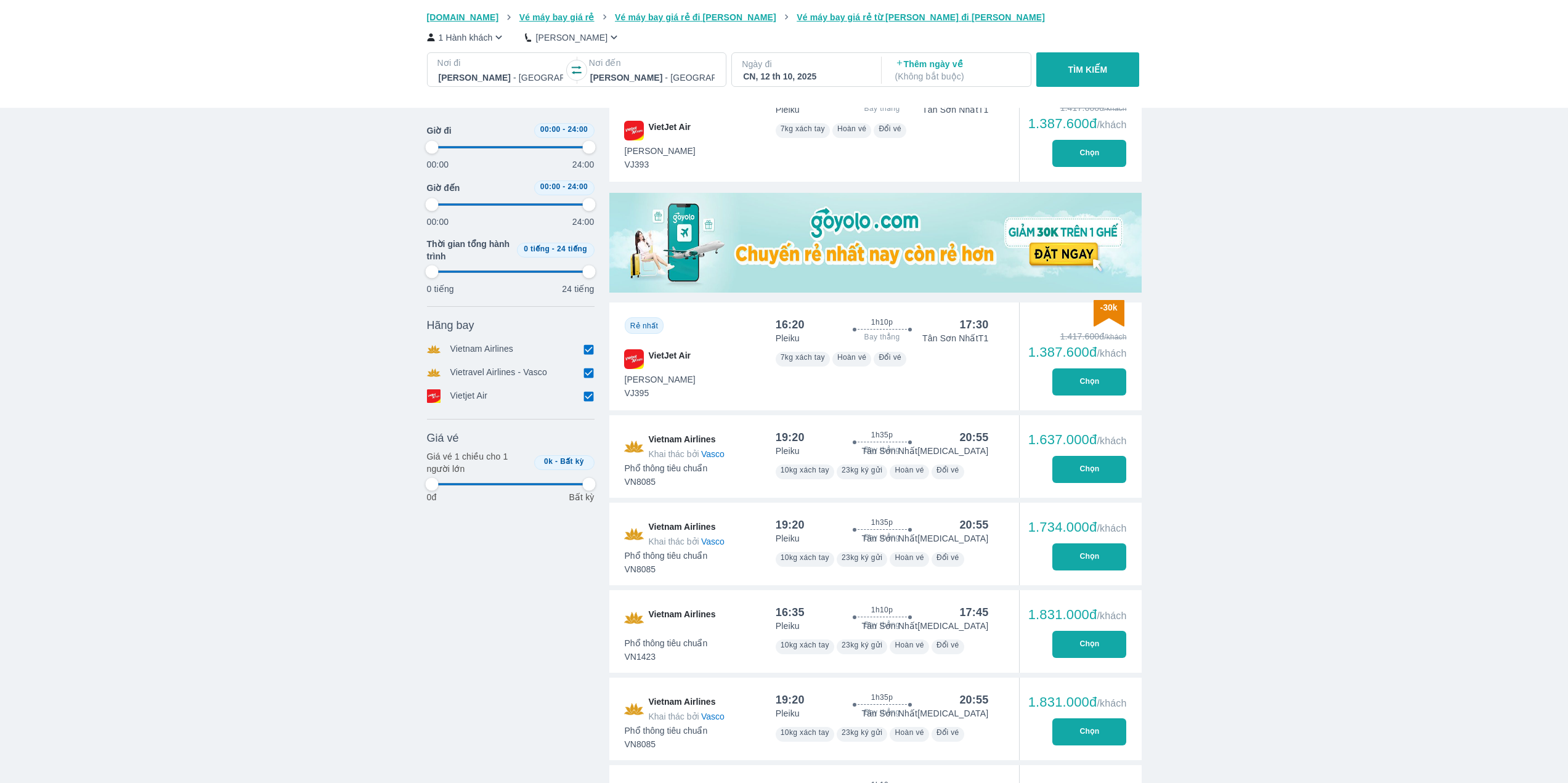
type input "97.9166666666667"
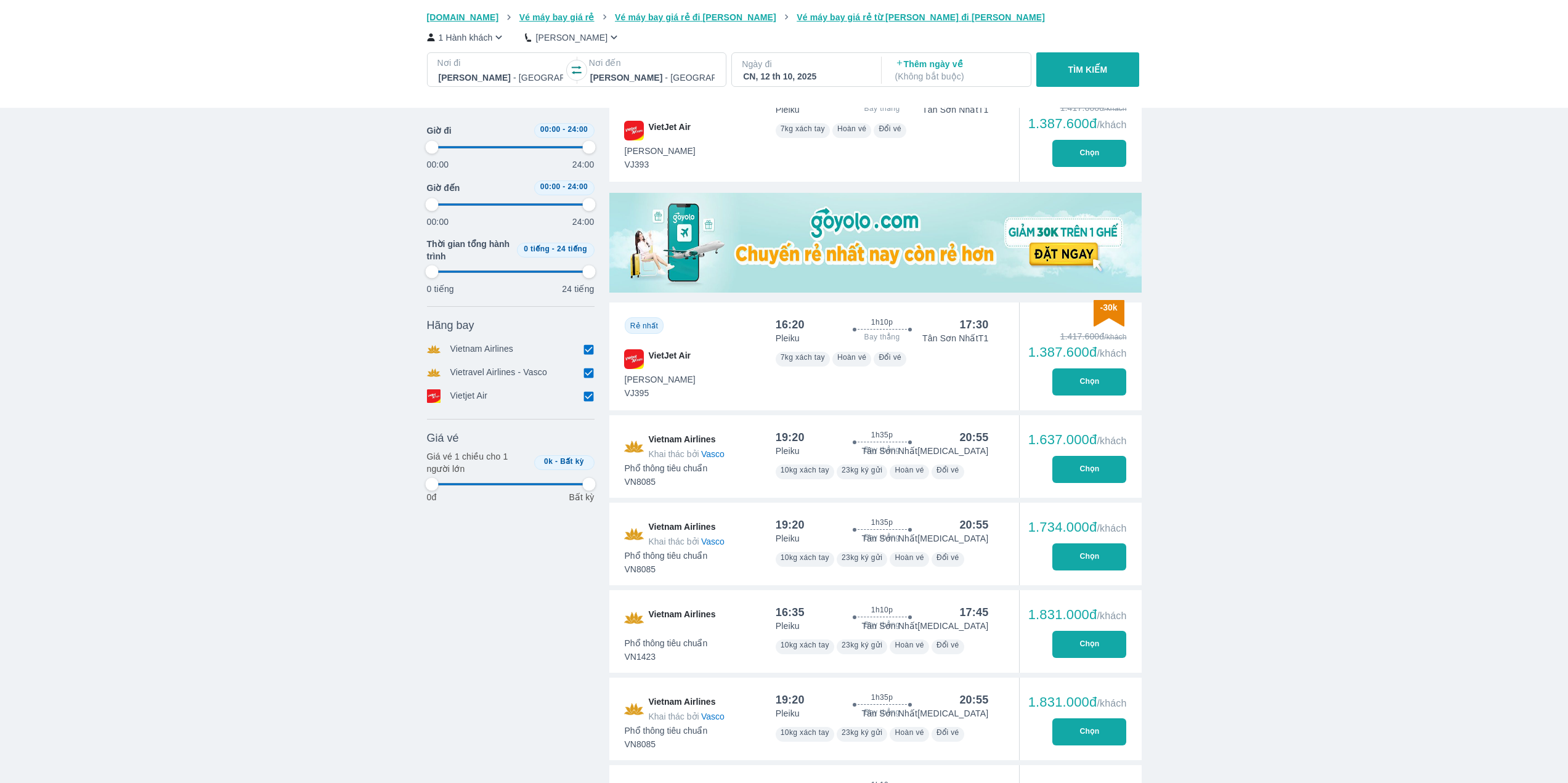
type input "97.9166666666667"
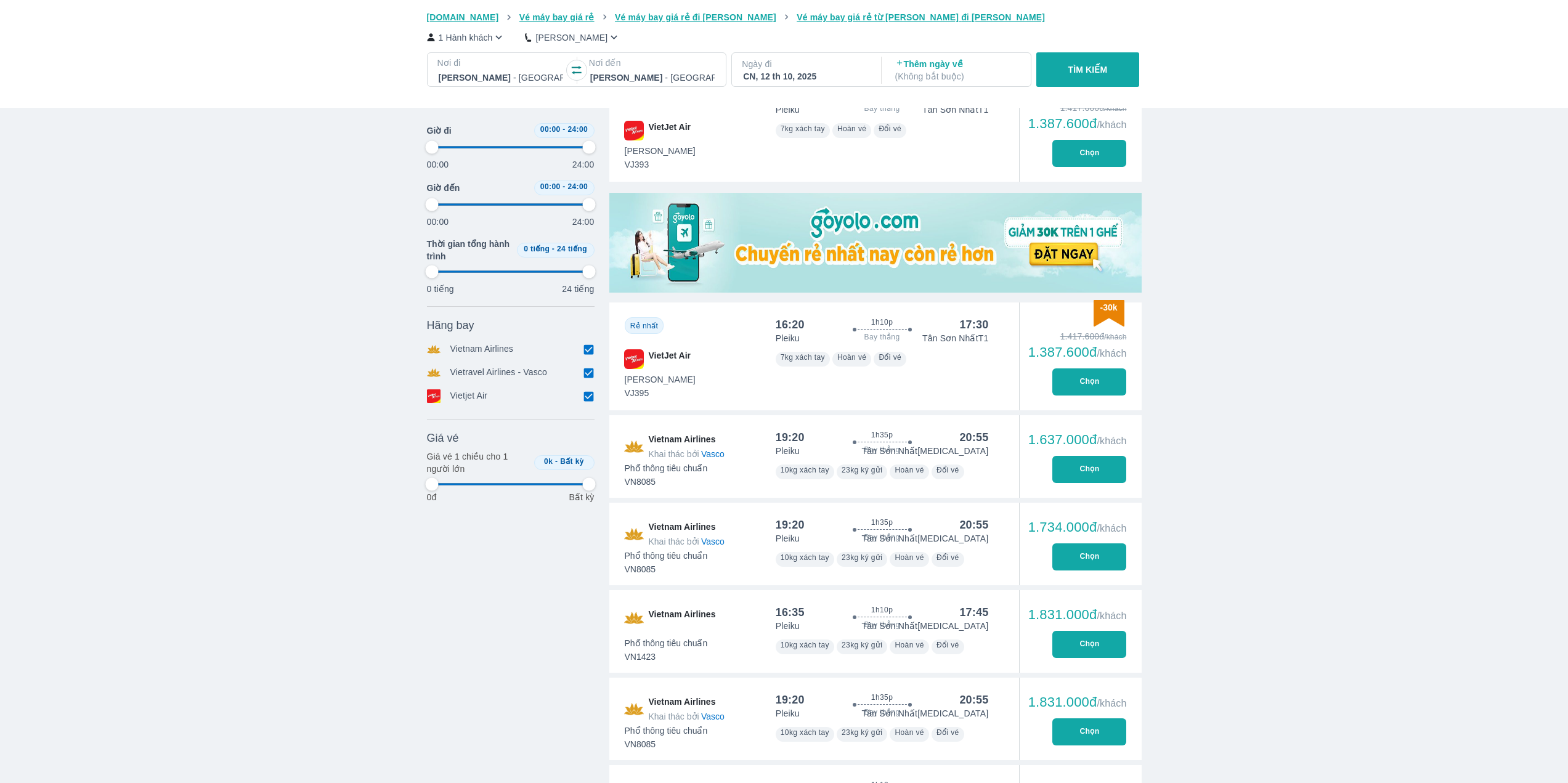
type input "97.9166666666667"
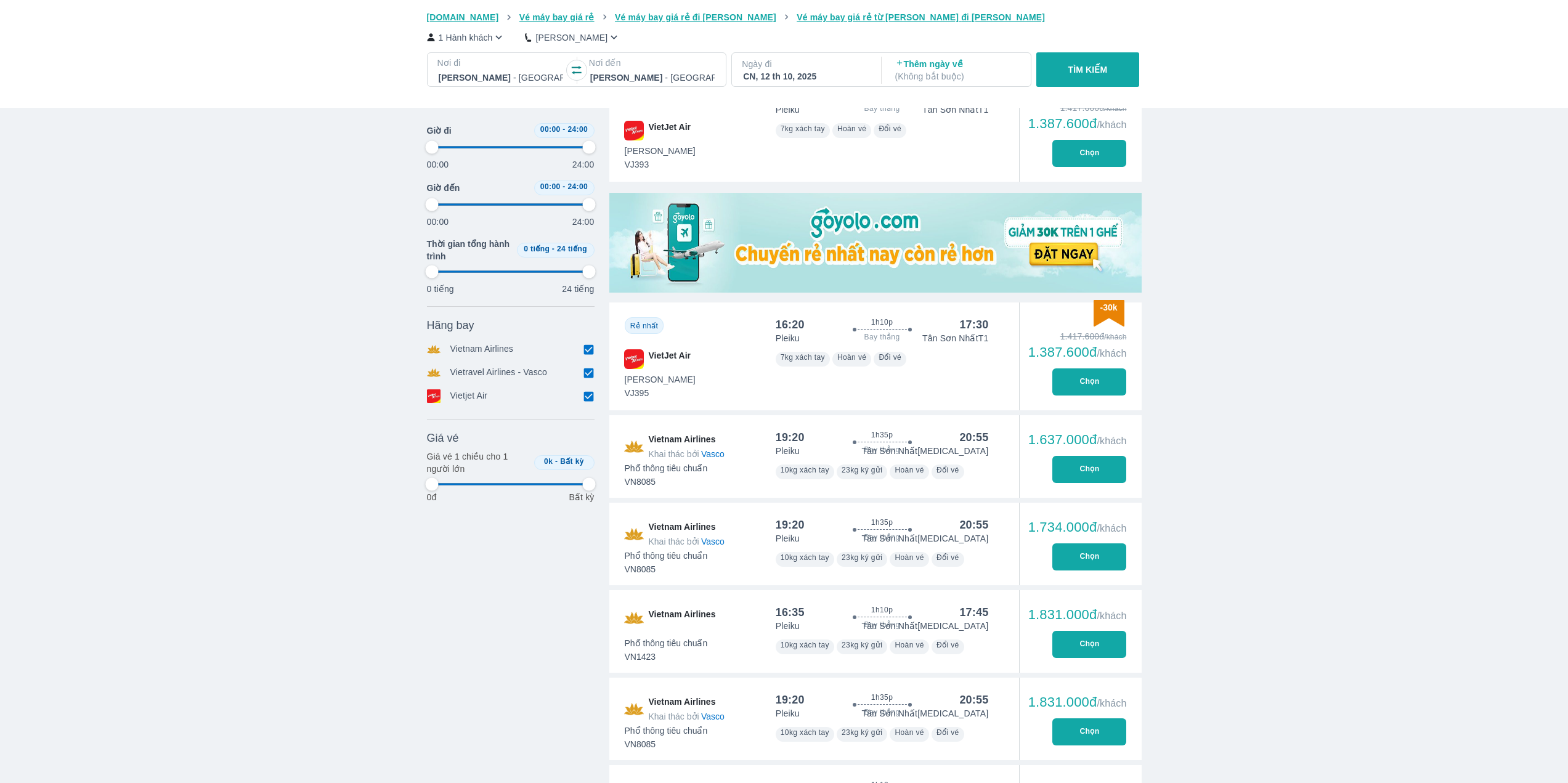
type input "97.9166666666667"
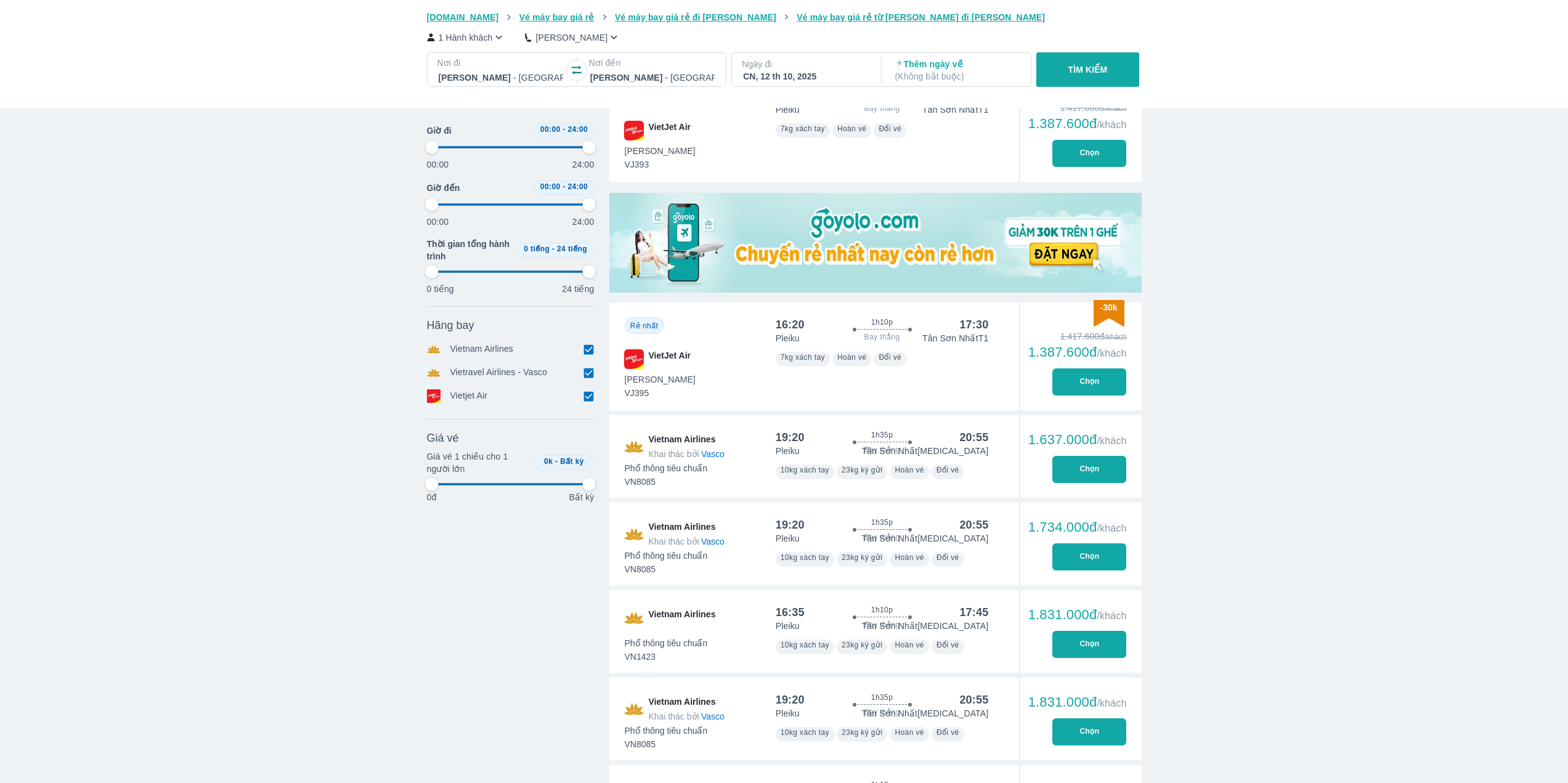
type input "97.9166666666667"
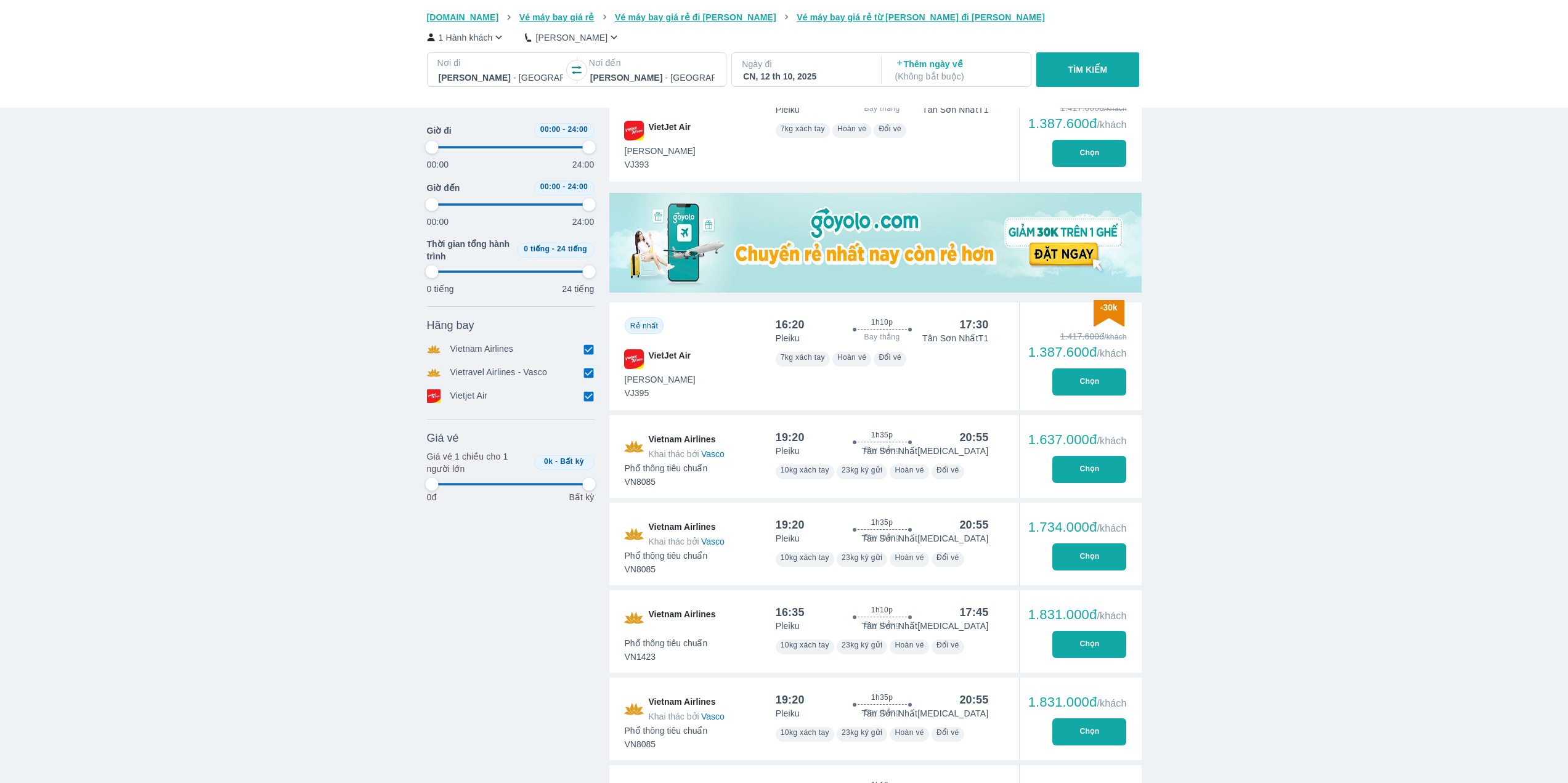
type input "97.9166666666667"
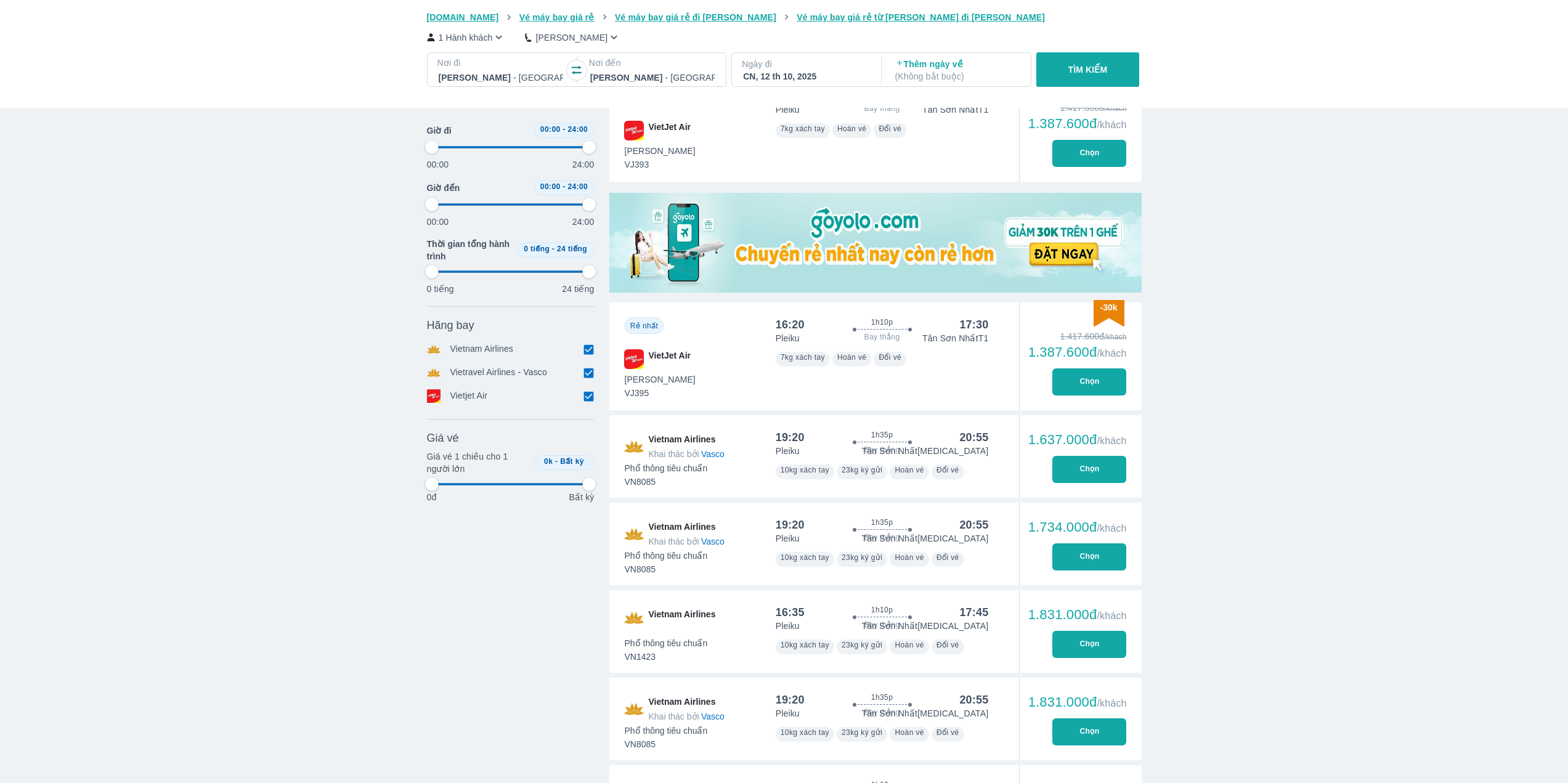
type input "97.9166666666667"
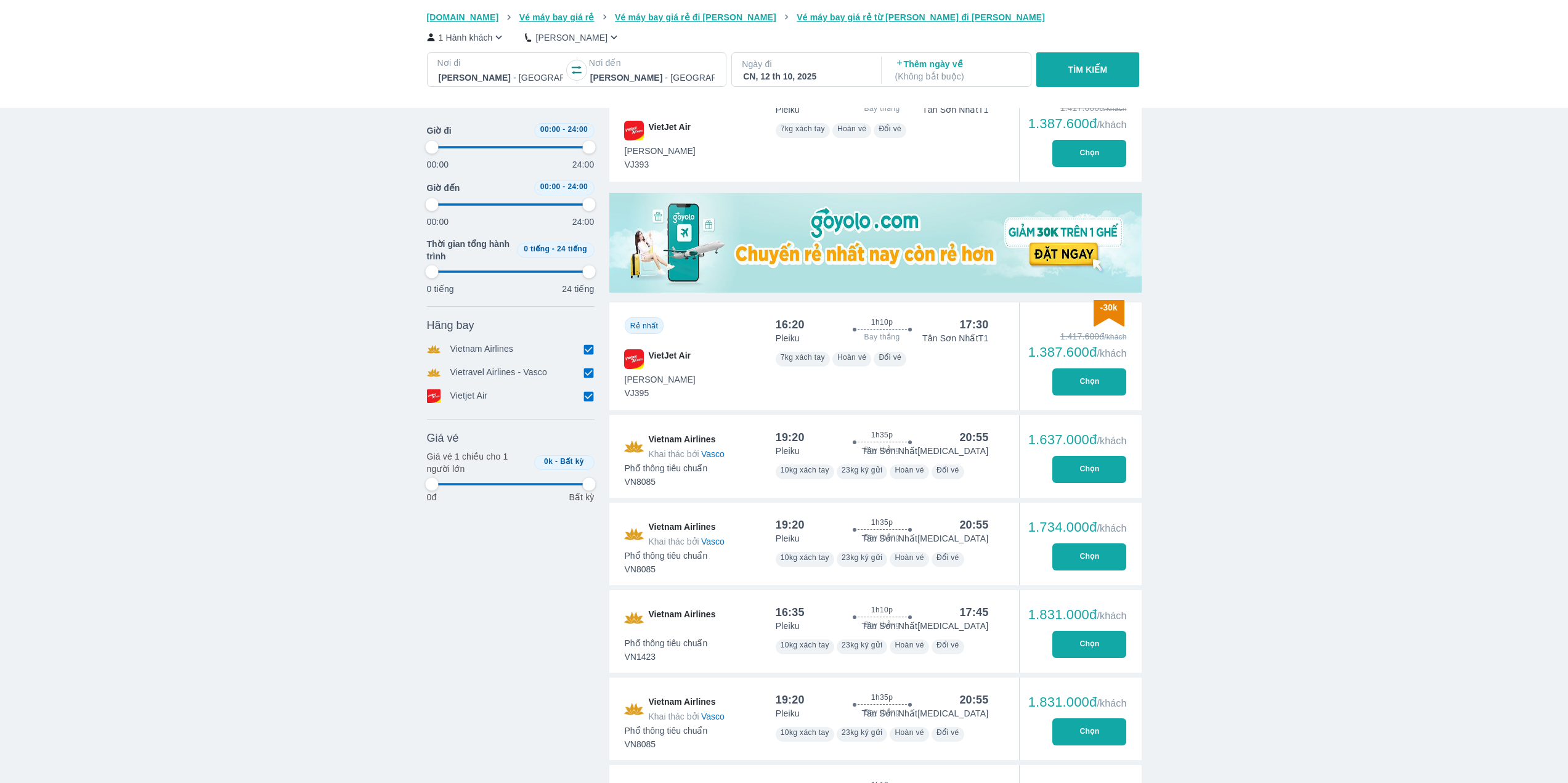
type input "97.9166666666667"
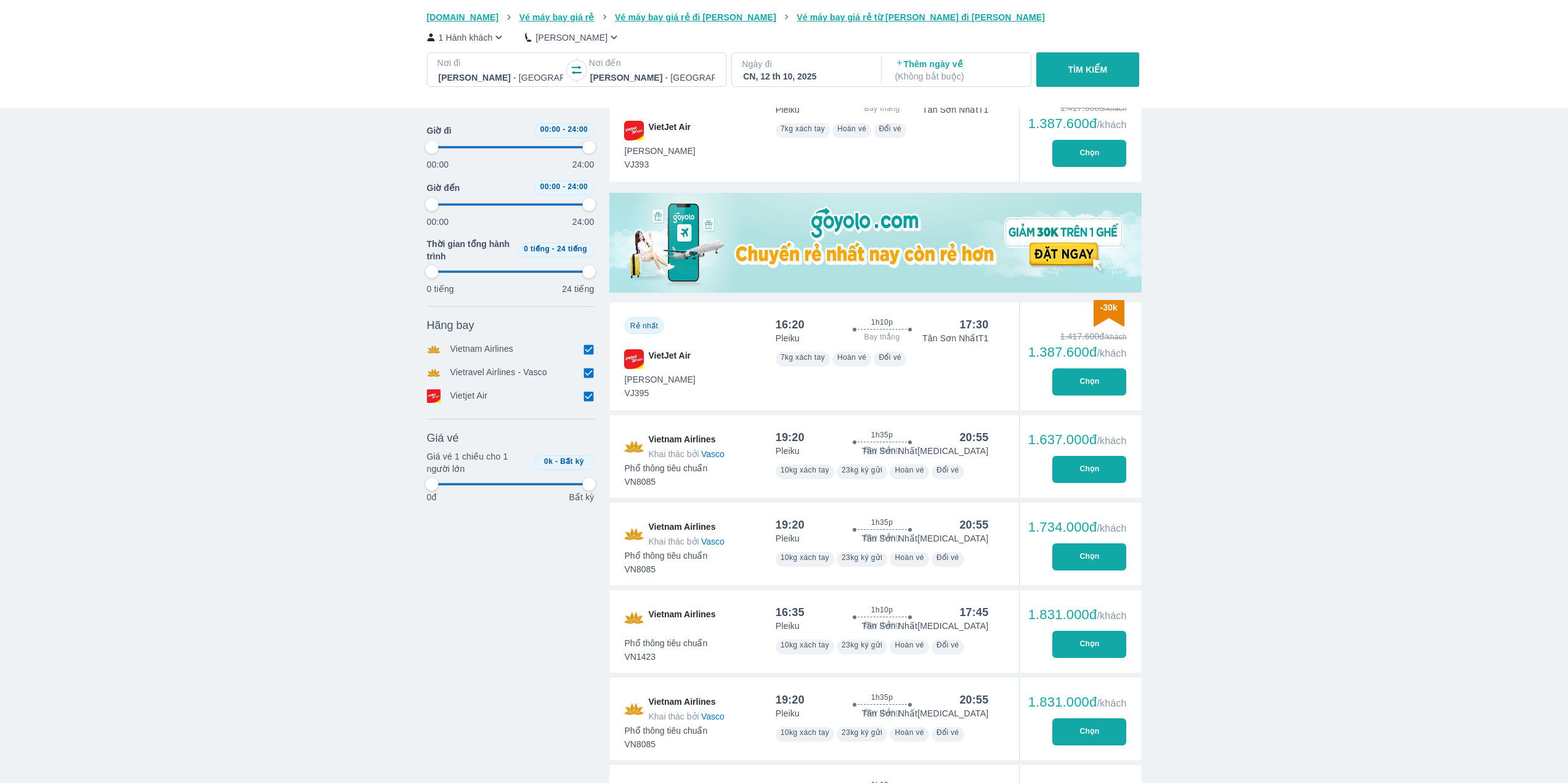
type input "97.9166666666667"
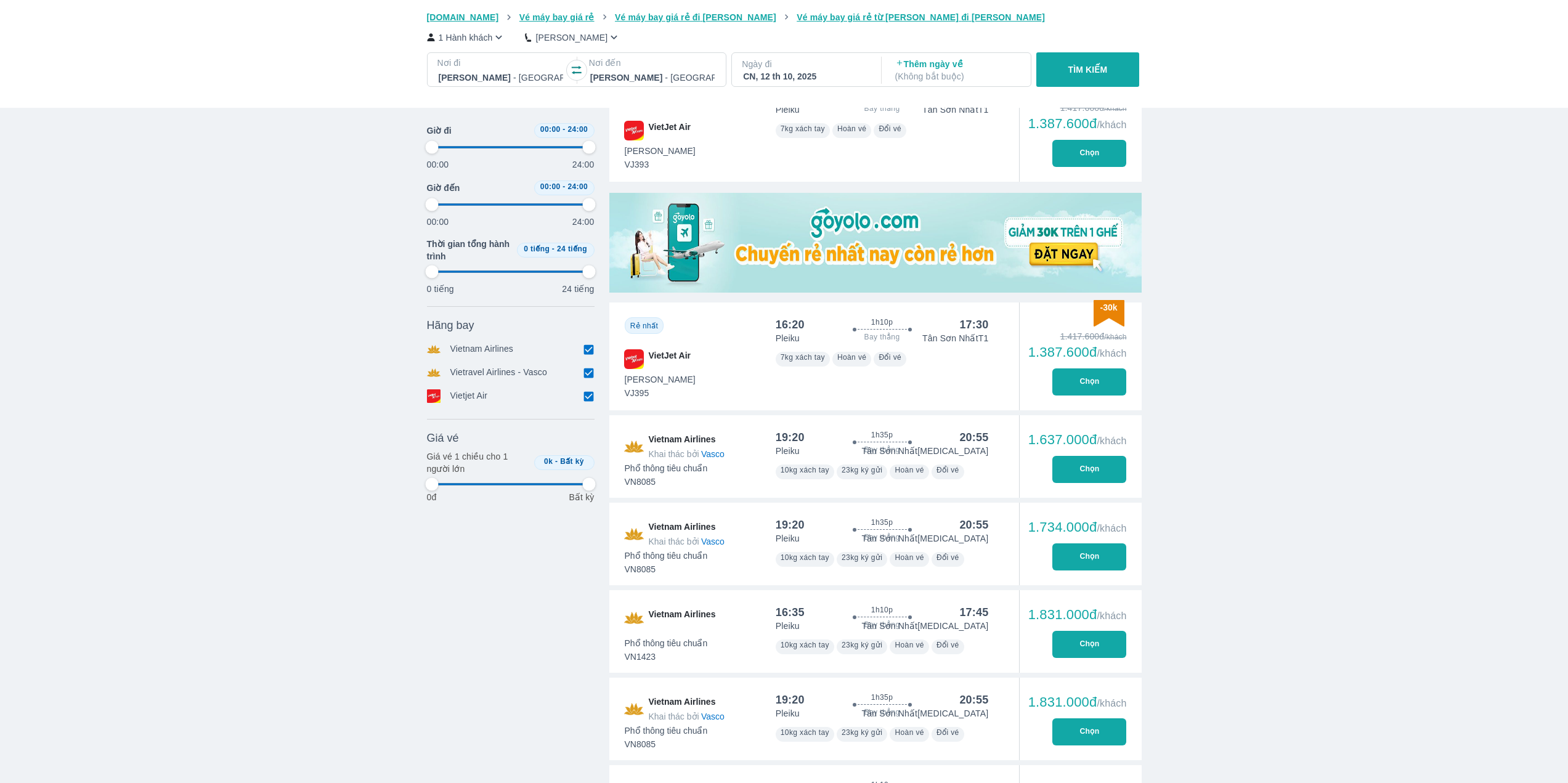
type input "97.9166666666667"
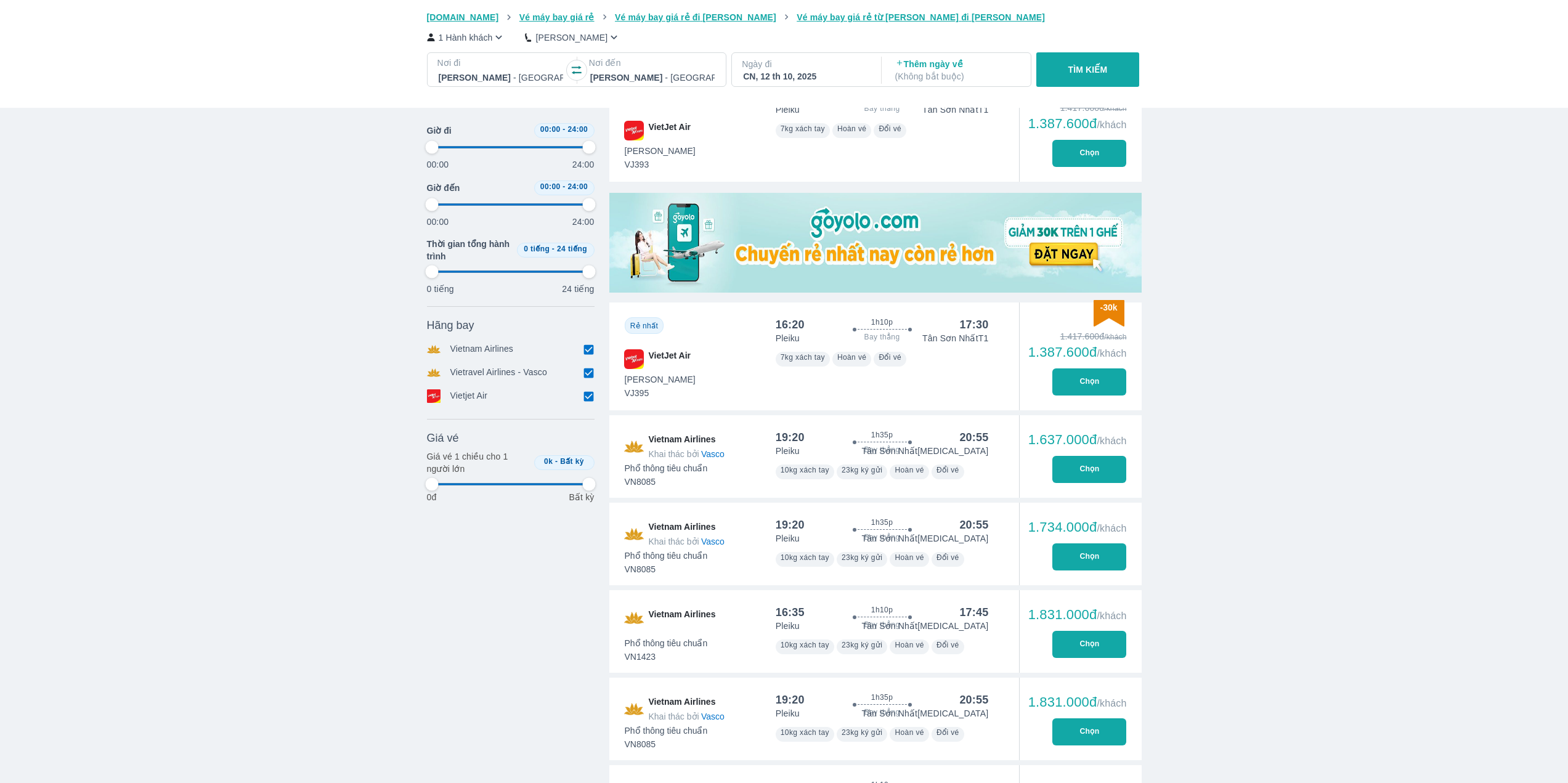
type input "97.9166666666667"
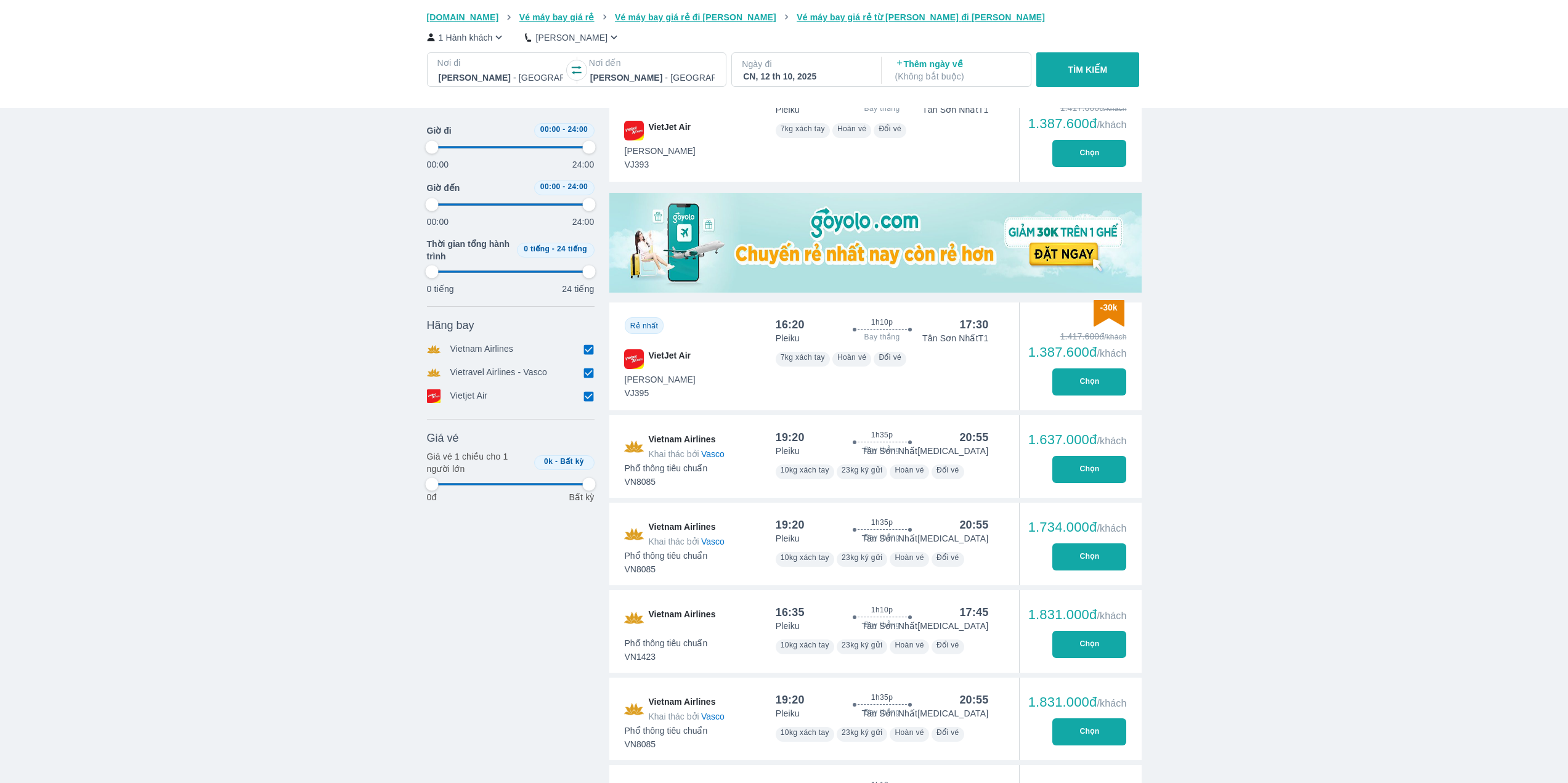
type input "97.9166666666667"
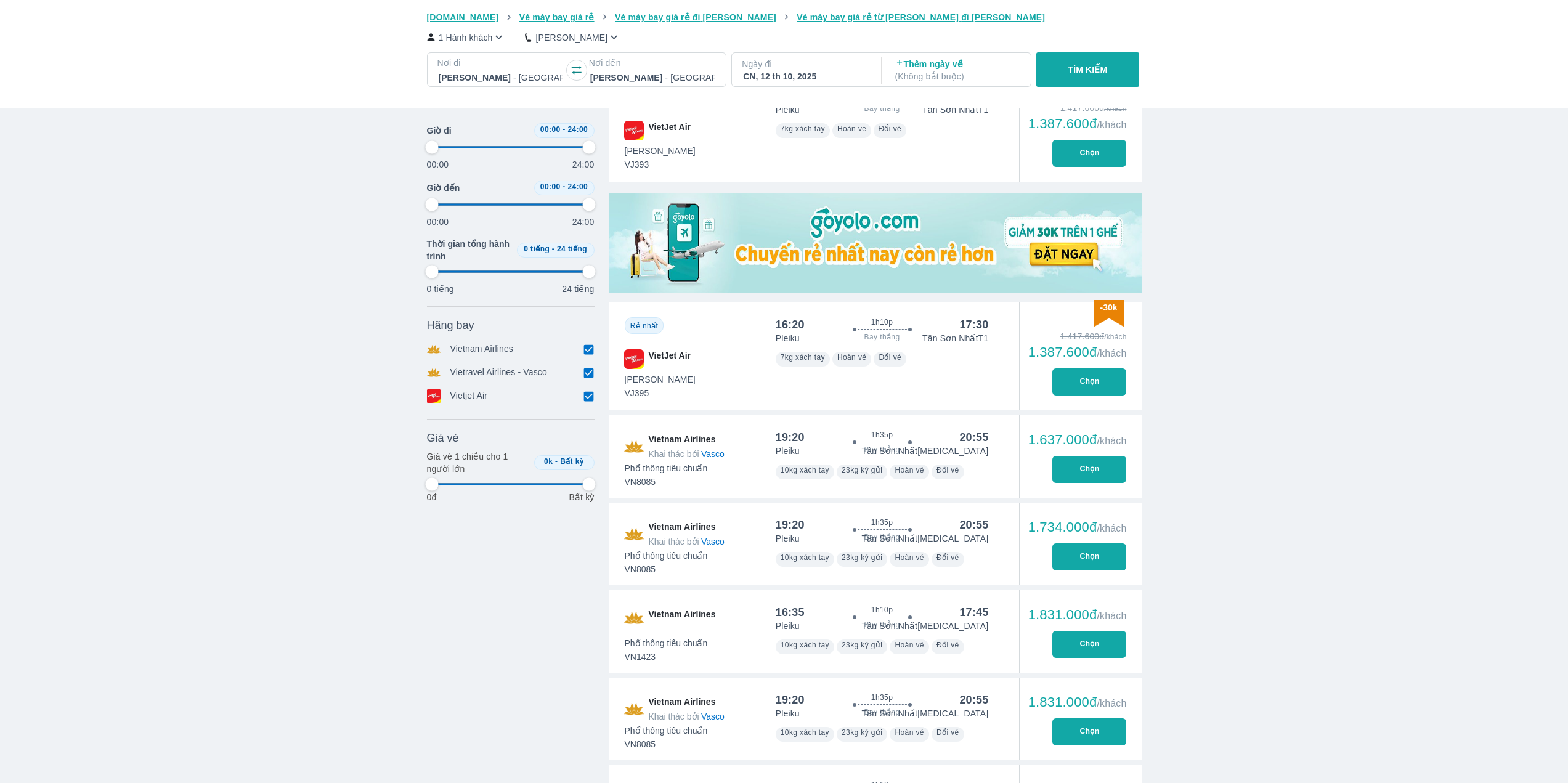
type input "97.9166666666667"
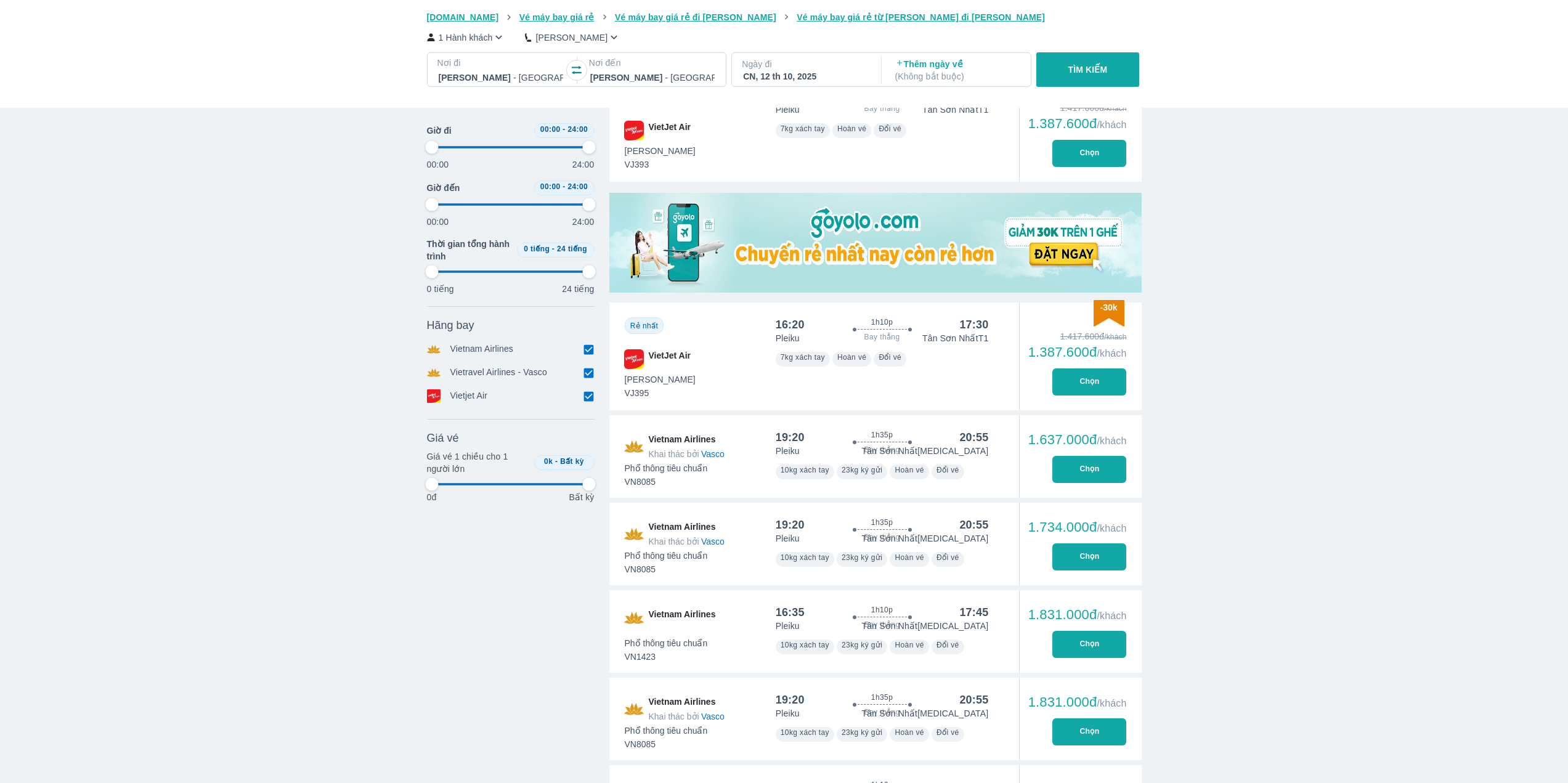
type input "97.9166666666667"
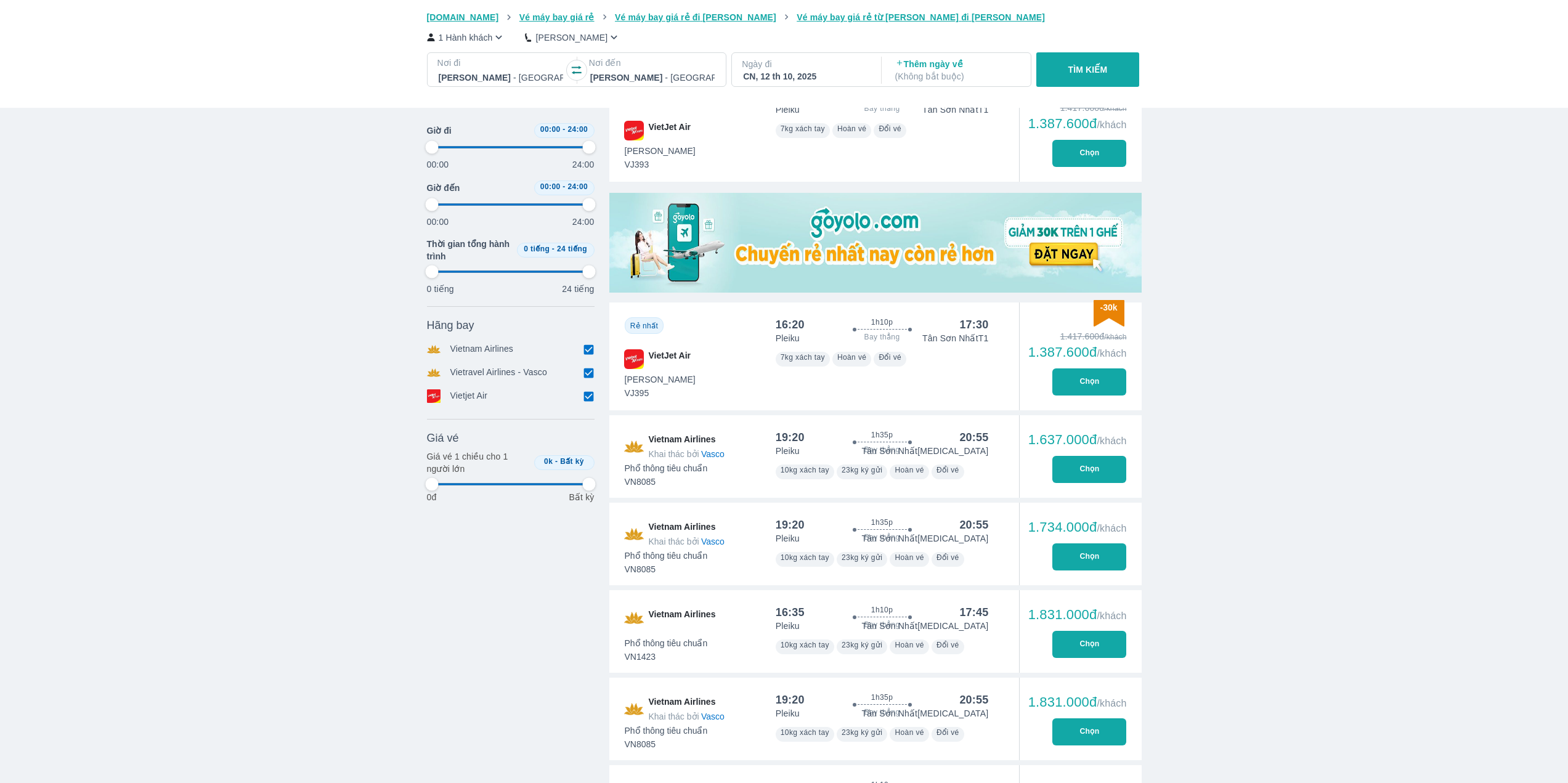
type input "97.9166666666667"
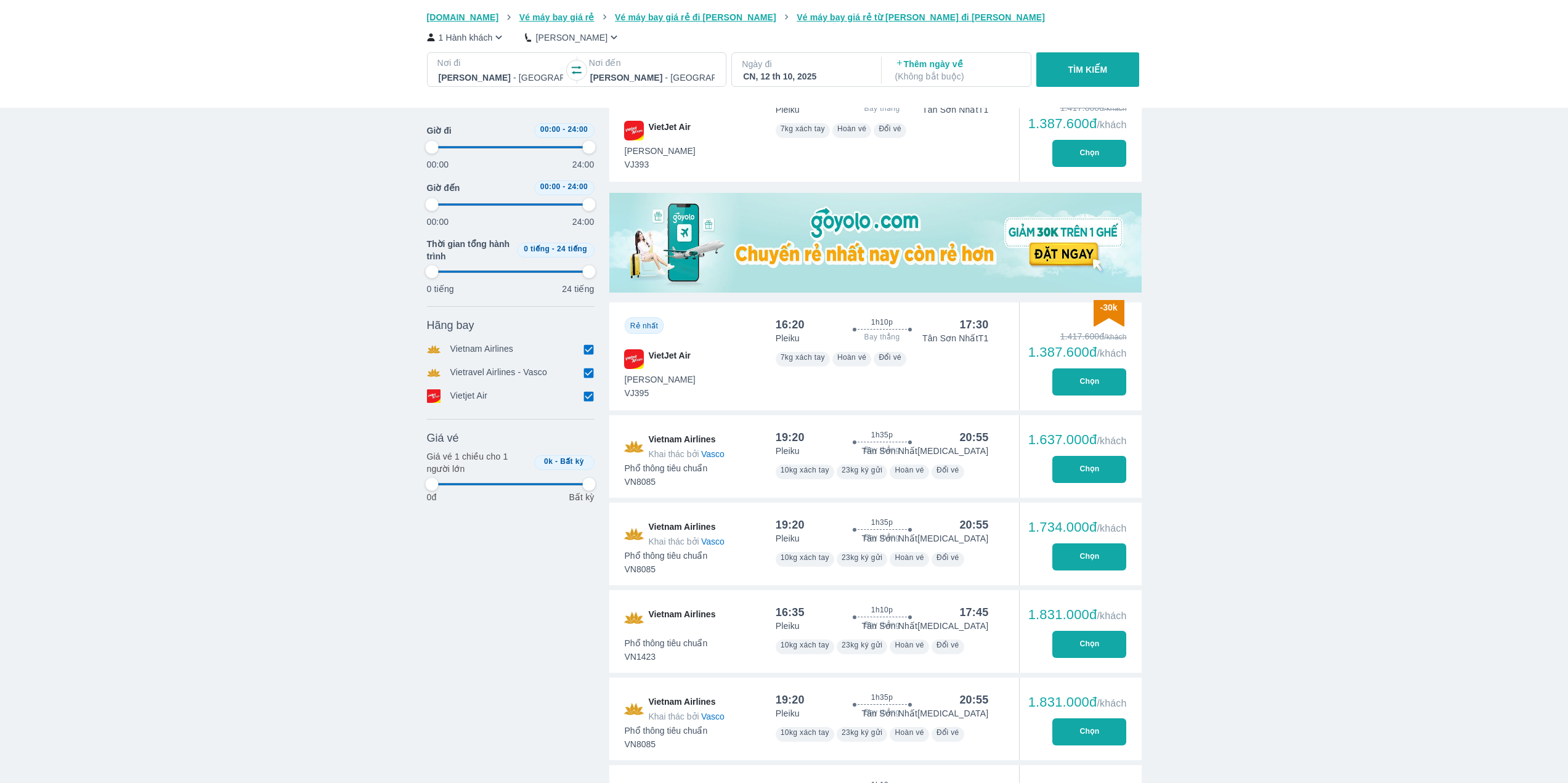
type input "97.9166666666667"
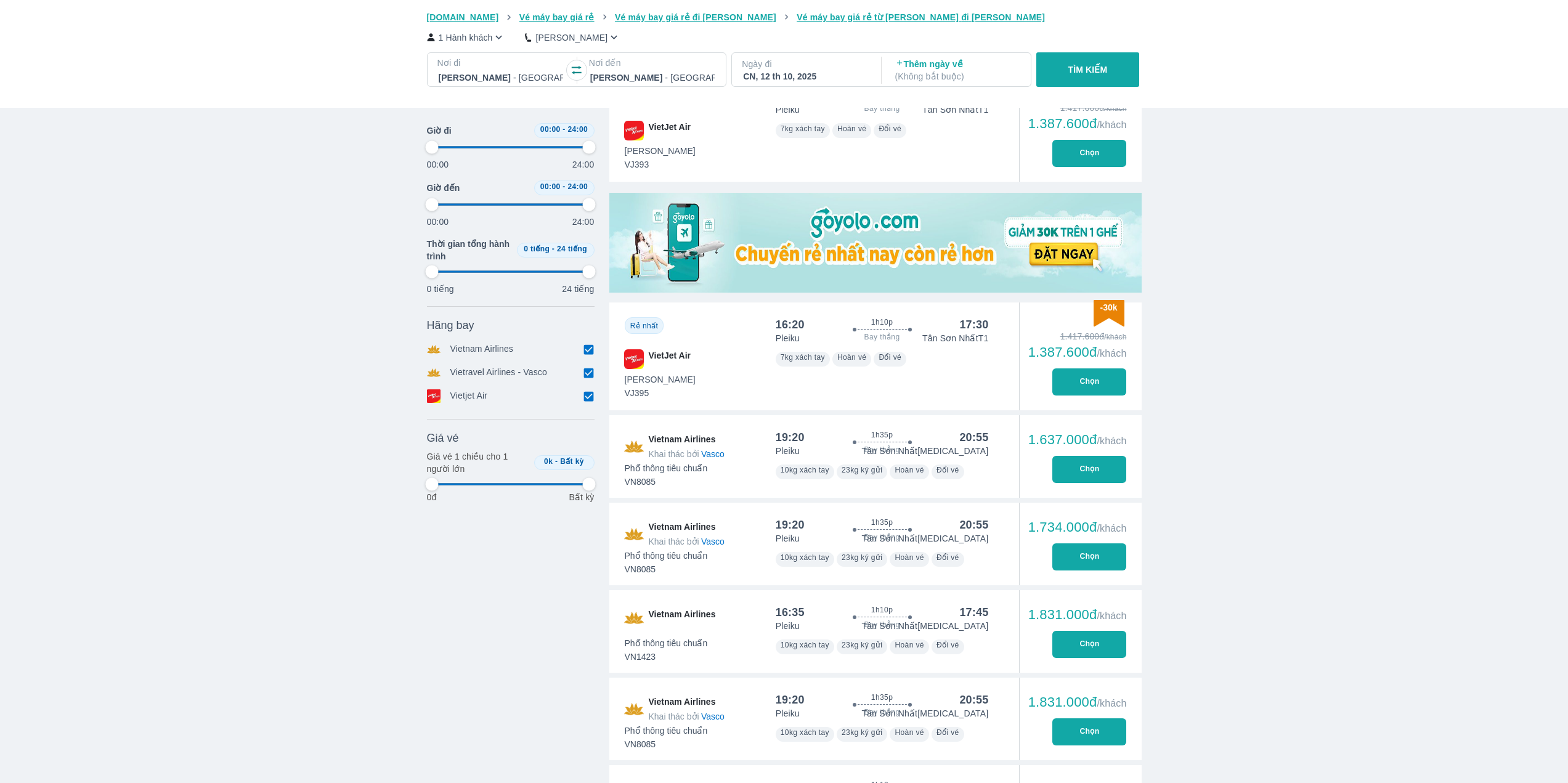
type input "97.9166666666667"
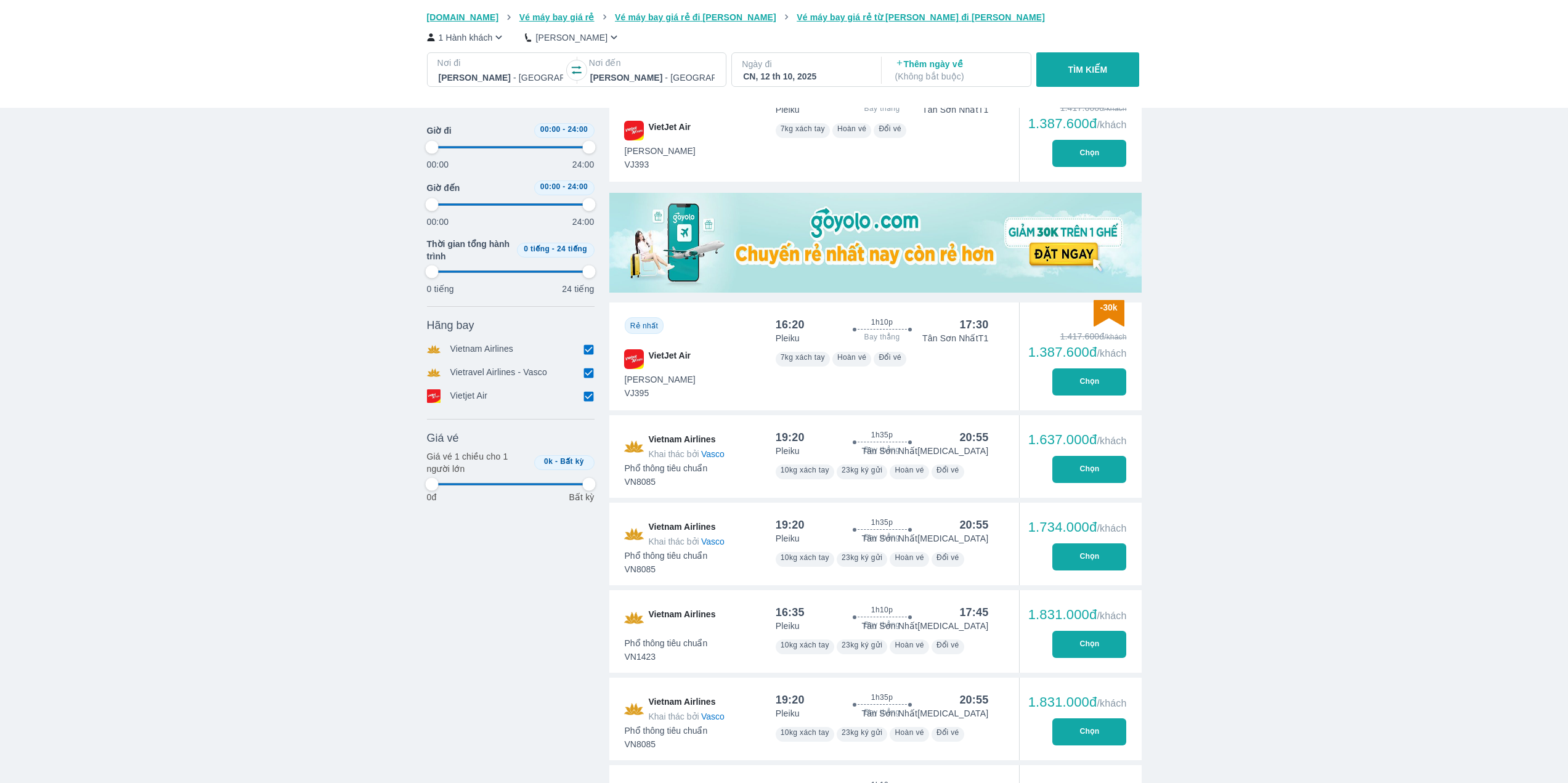
type input "97.9166666666667"
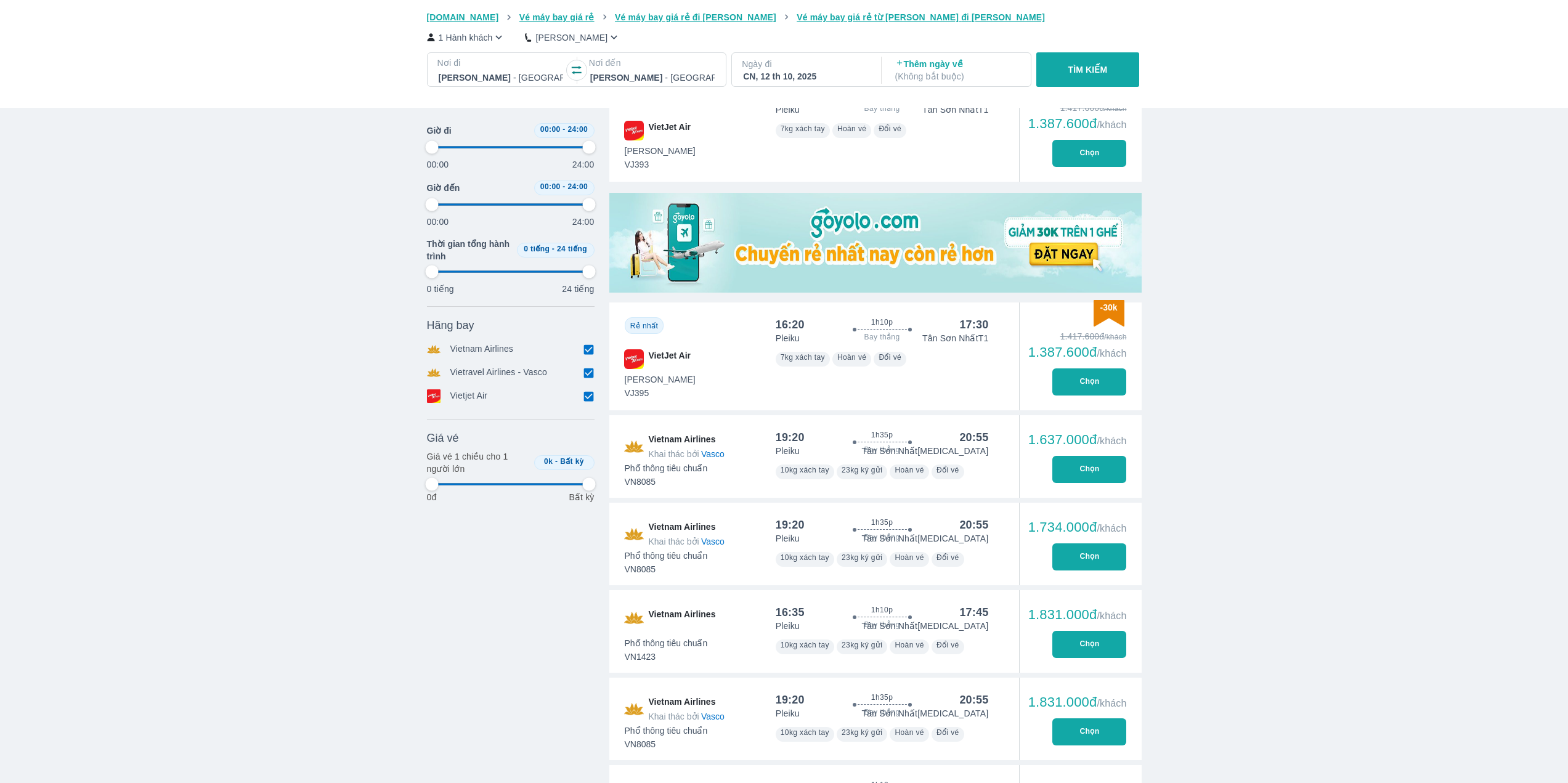
type input "97.9166666666667"
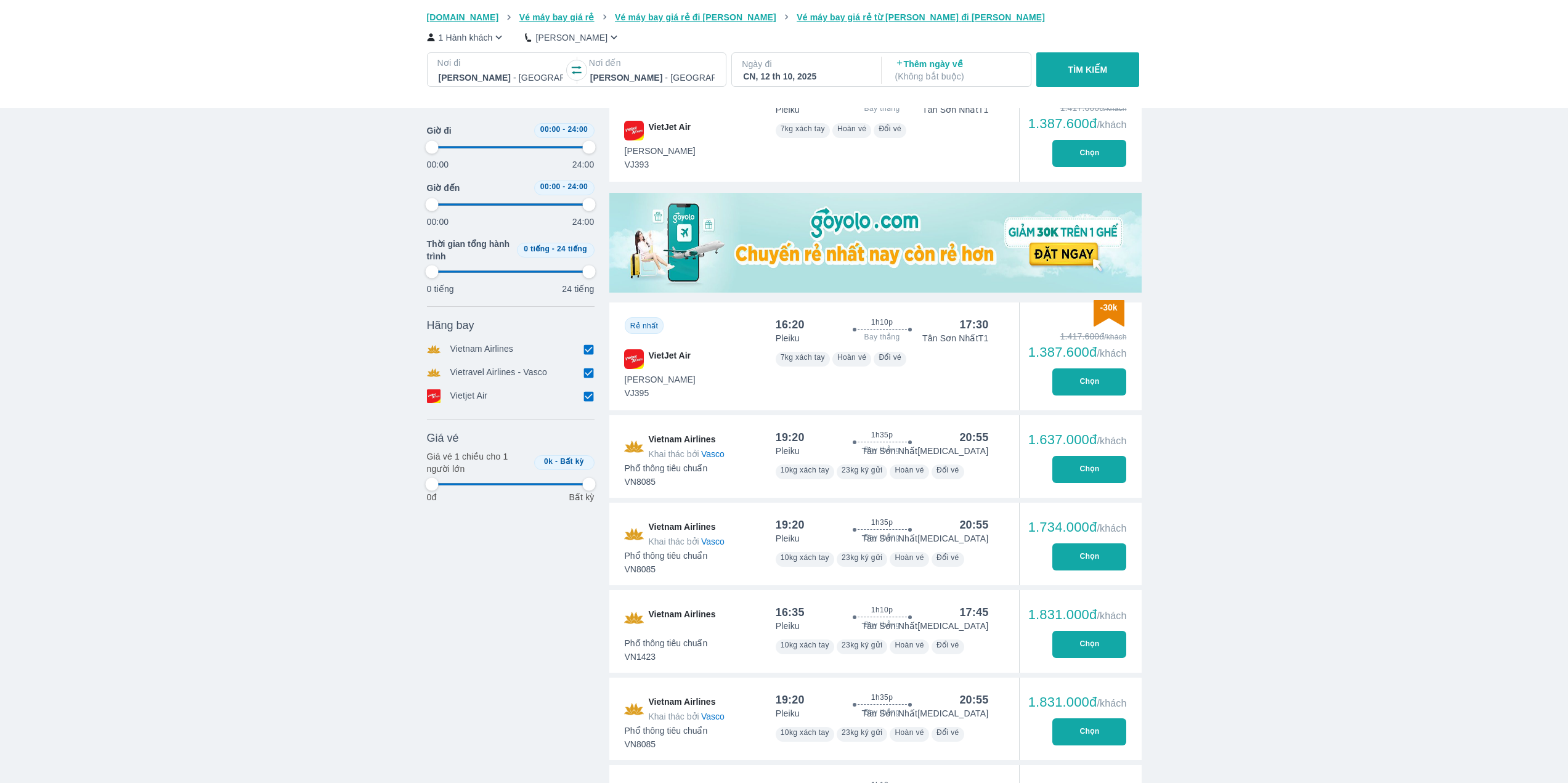
type input "97.9166666666667"
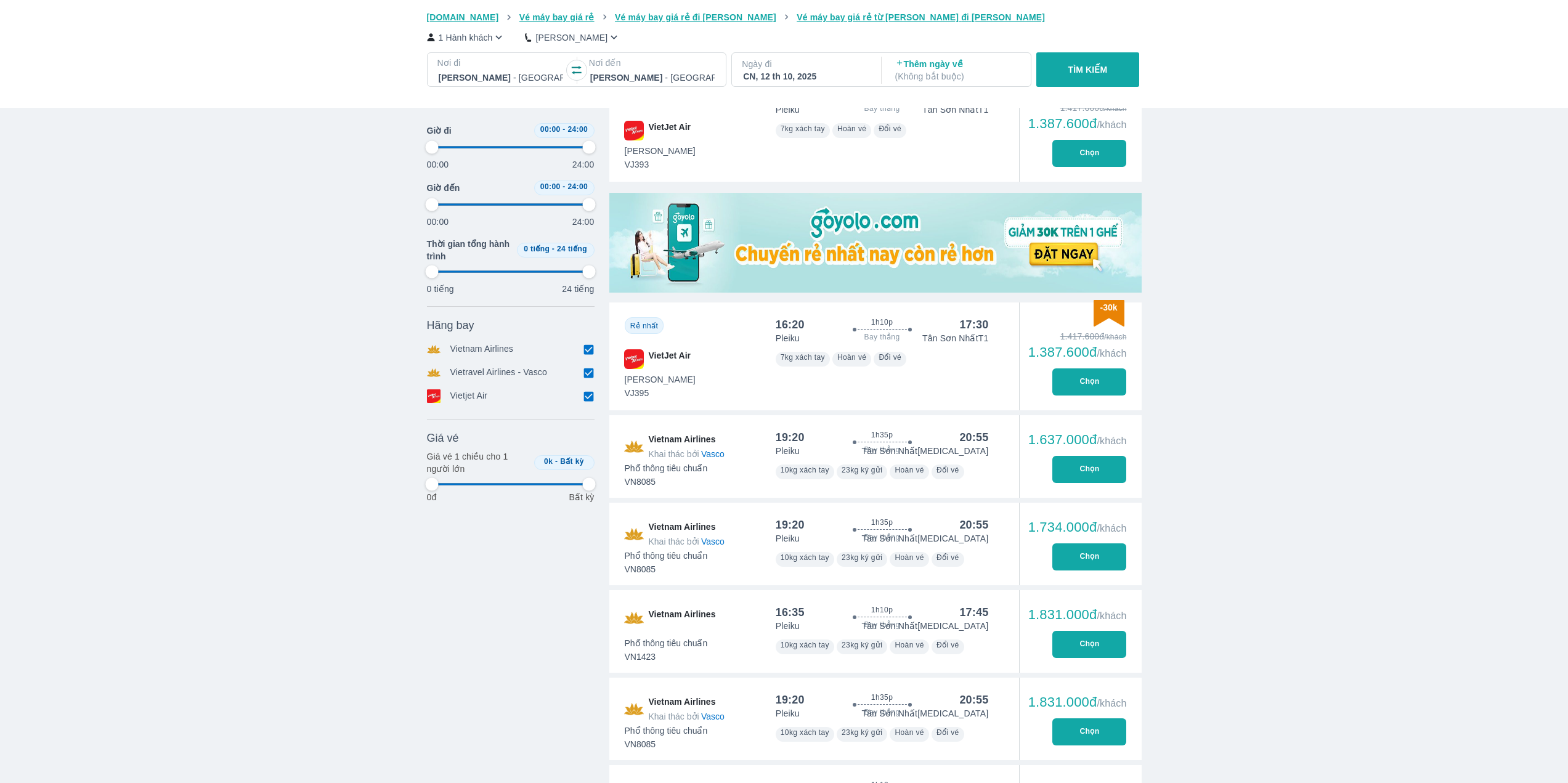
type input "97.9166666666667"
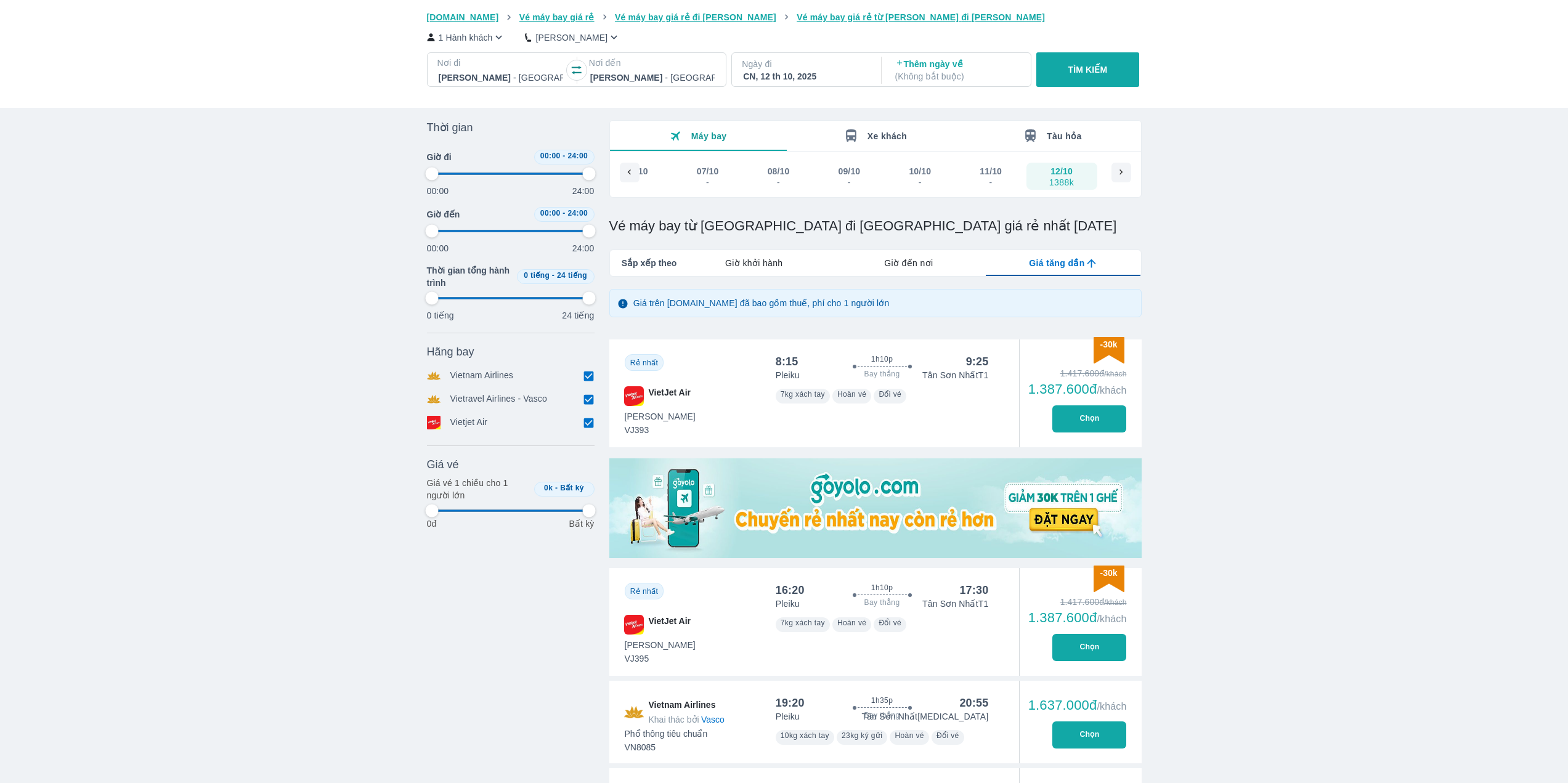
scroll to position [0, 0]
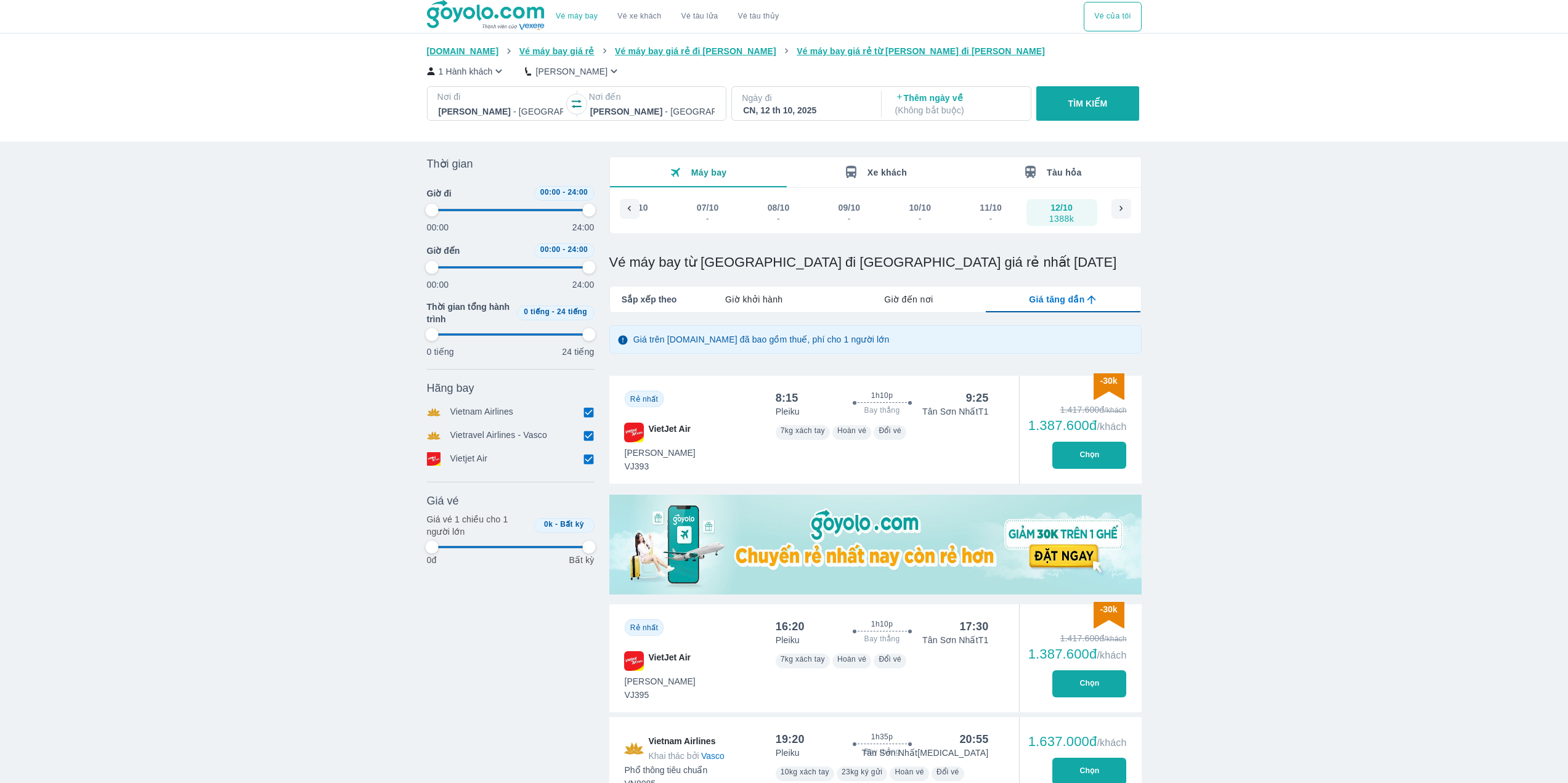
click at [636, 19] on link "Vé xe khách" at bounding box center [639, 16] width 43 height 9
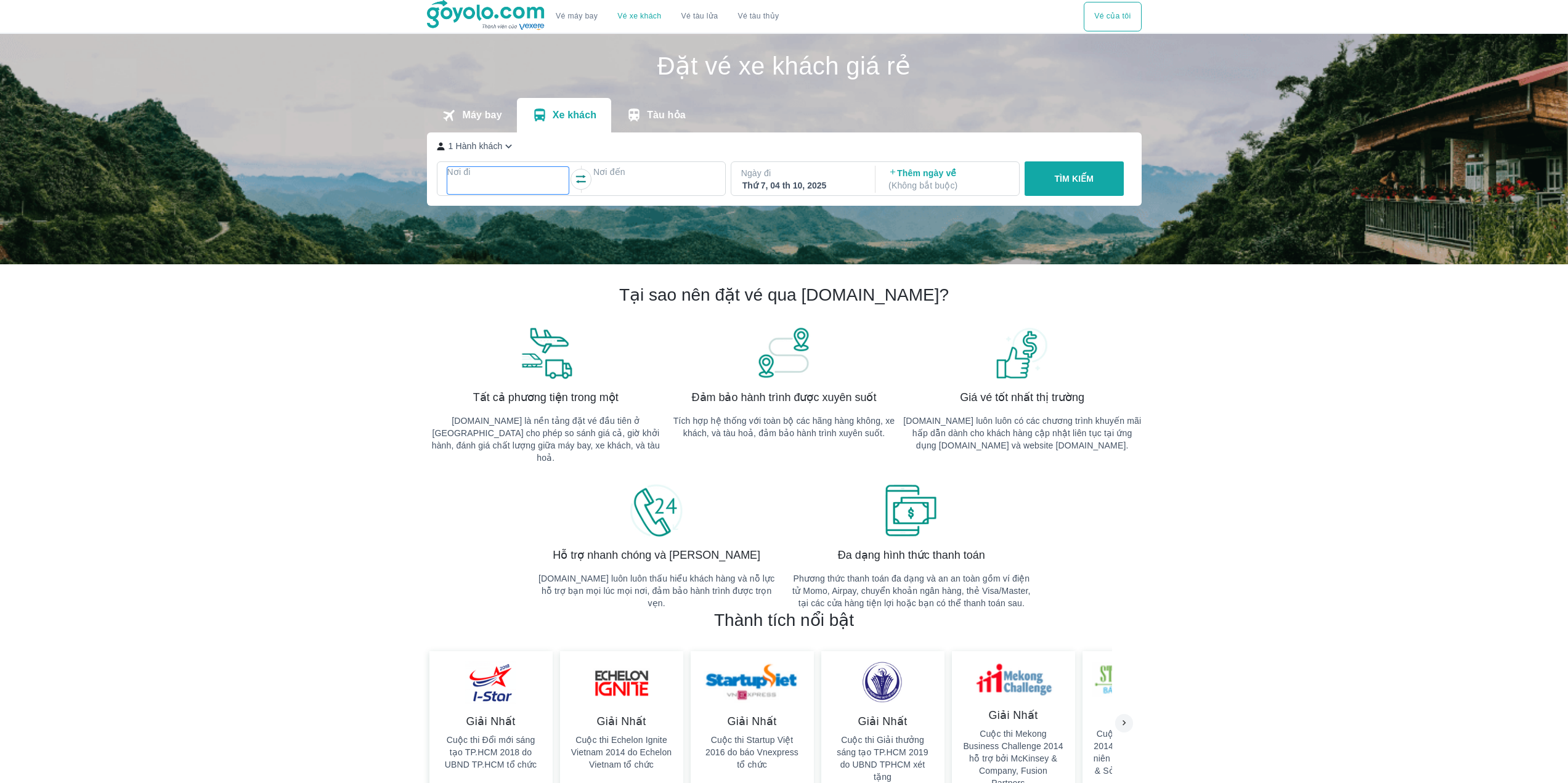
click at [520, 187] on div at bounding box center [508, 186] width 119 height 14
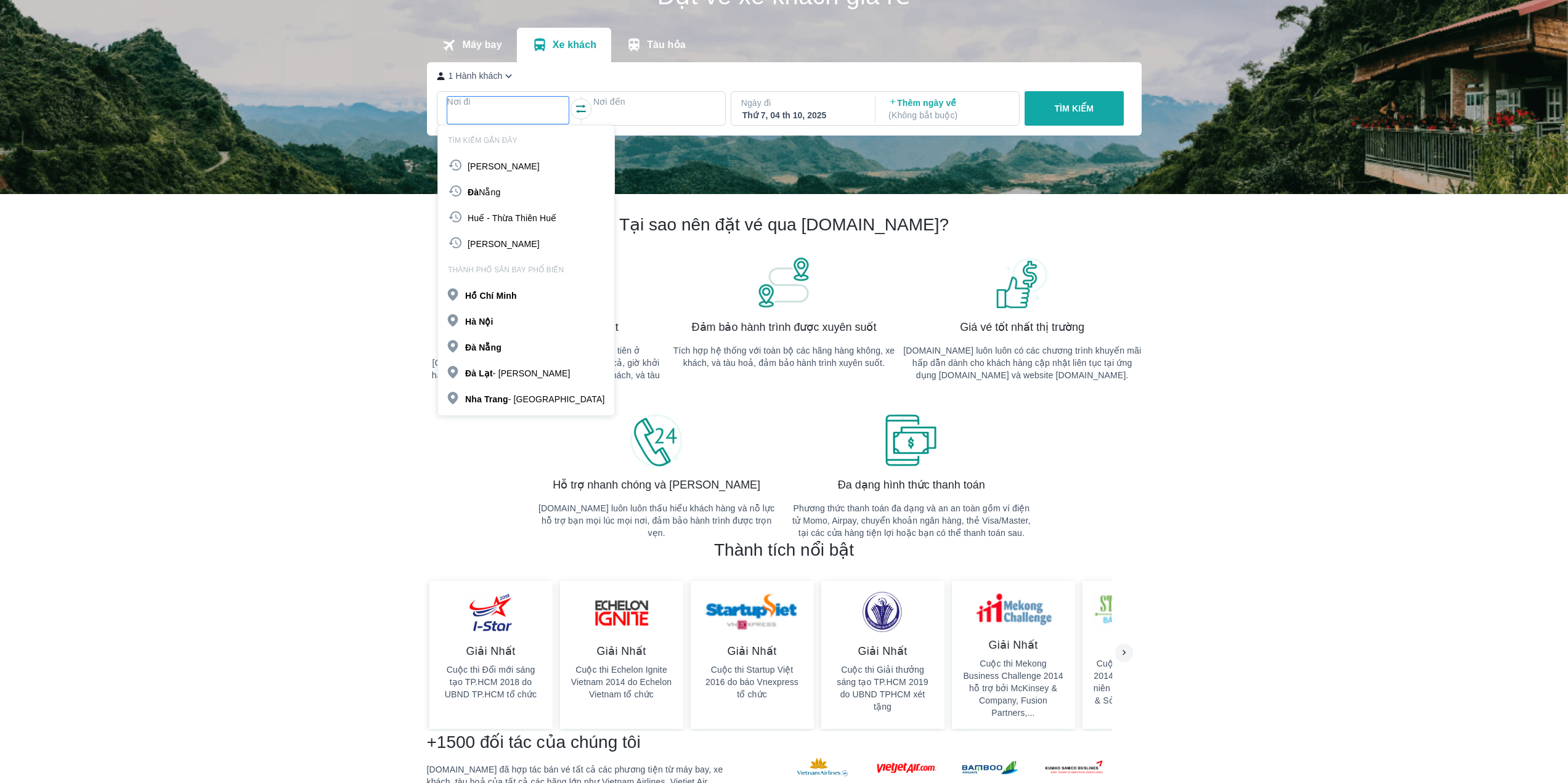
scroll to position [71, 0]
click at [507, 187] on div "Đà Nẵng" at bounding box center [526, 191] width 176 height 21
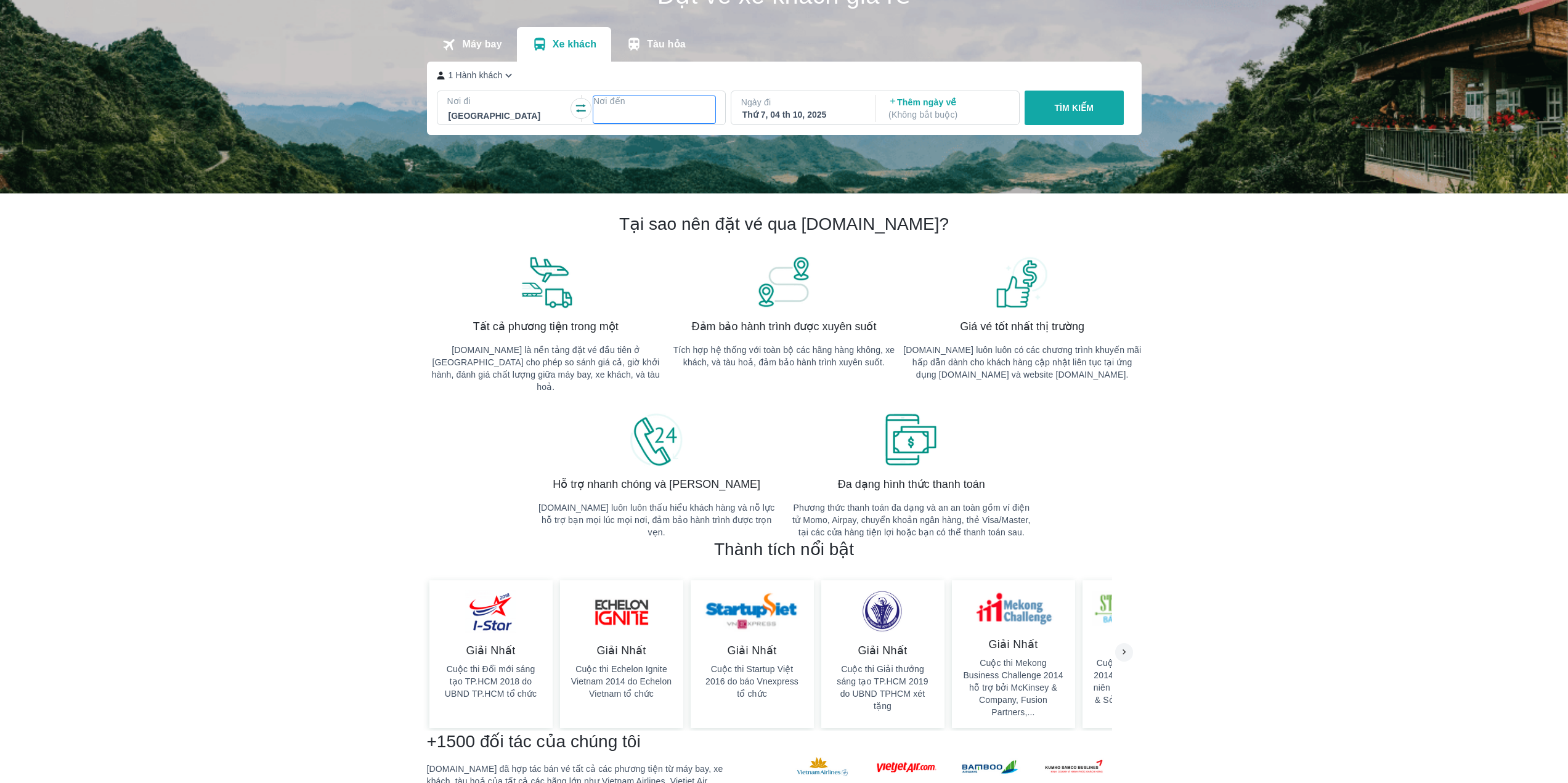
click at [638, 117] on div at bounding box center [654, 115] width 119 height 14
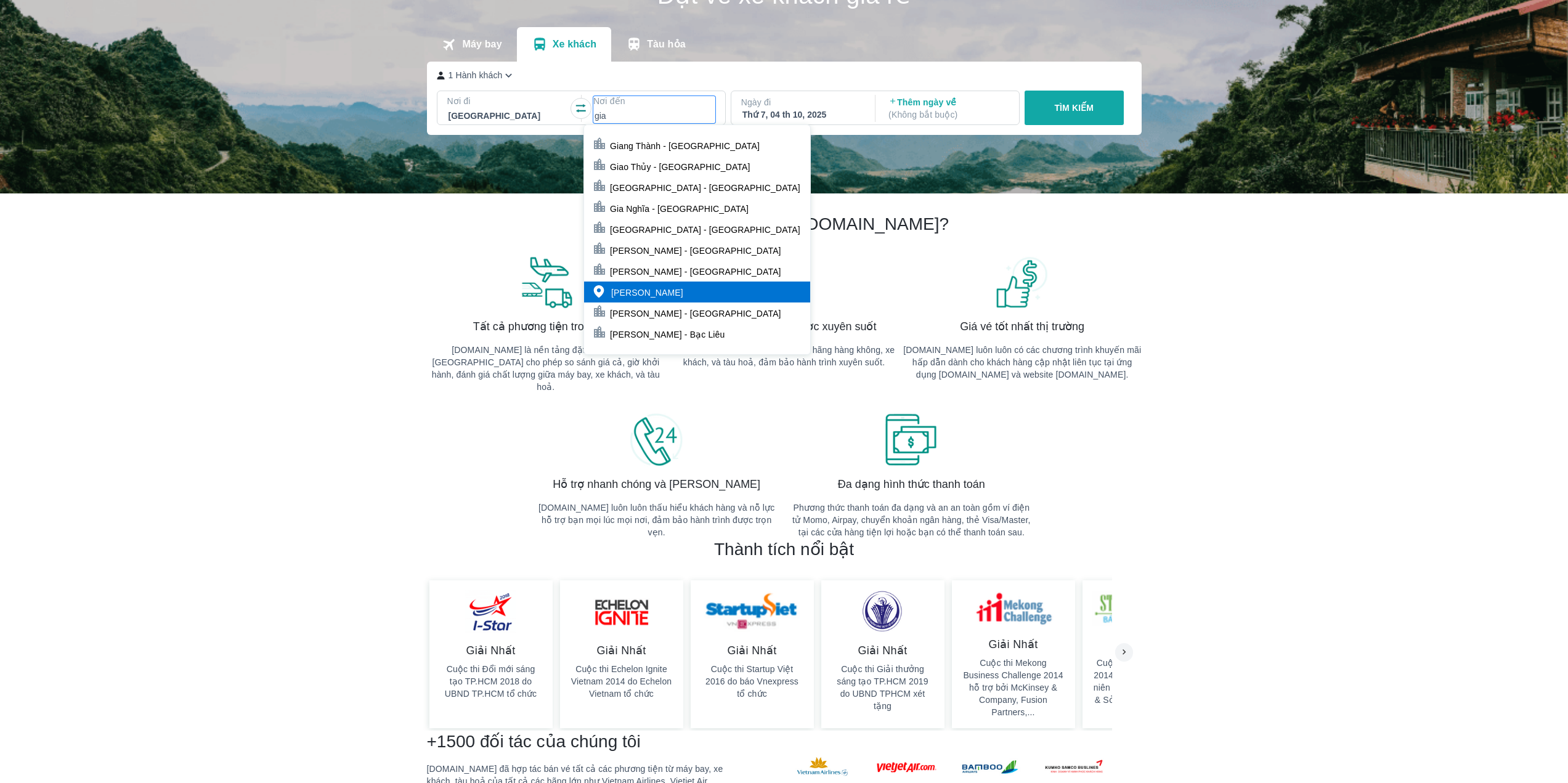
type input "gia"
click at [652, 284] on div "[PERSON_NAME]" at bounding box center [697, 292] width 226 height 21
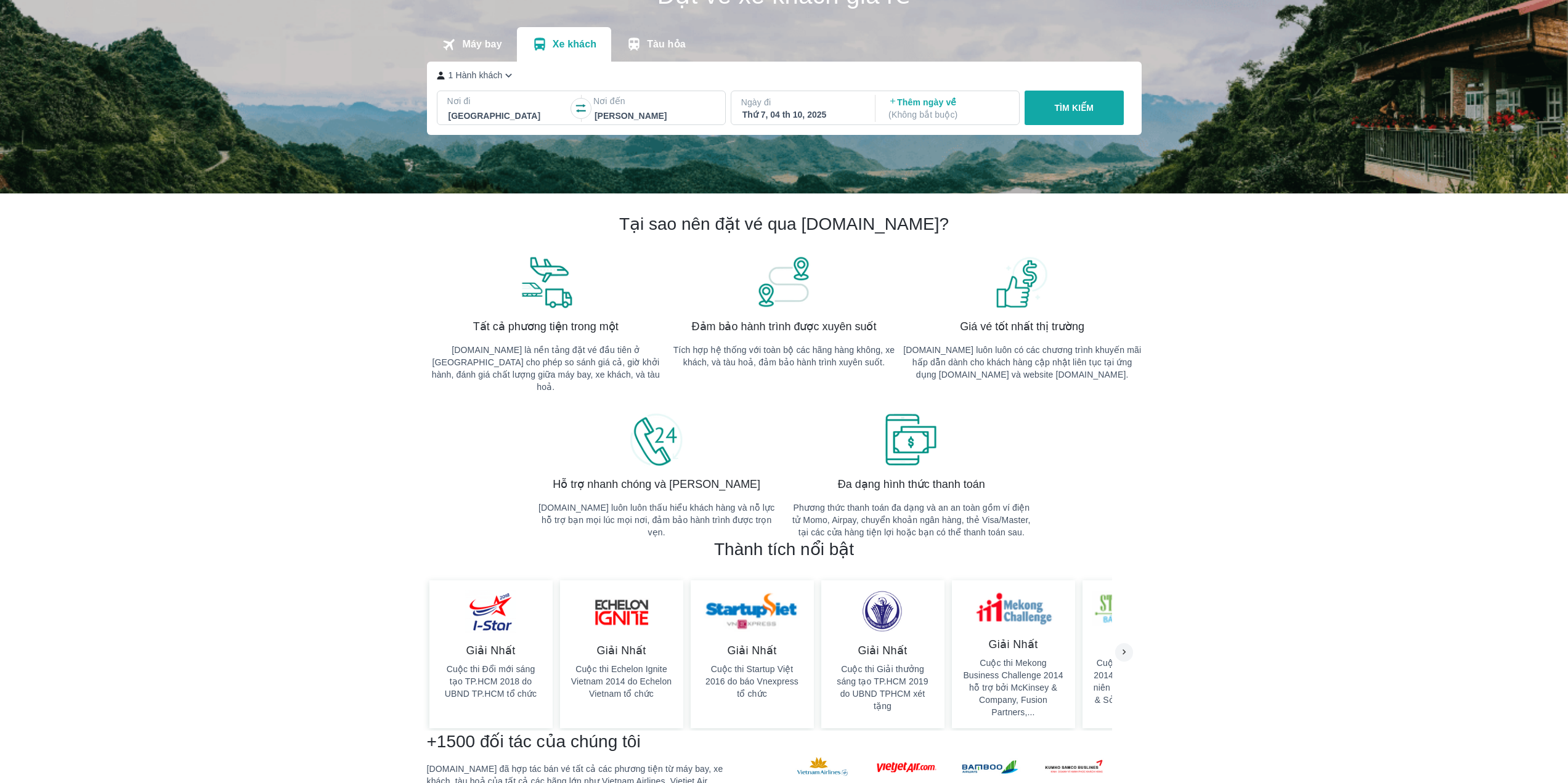
click at [785, 115] on div "Thứ 7, 04 th 10, 2025" at bounding box center [802, 115] width 119 height 12
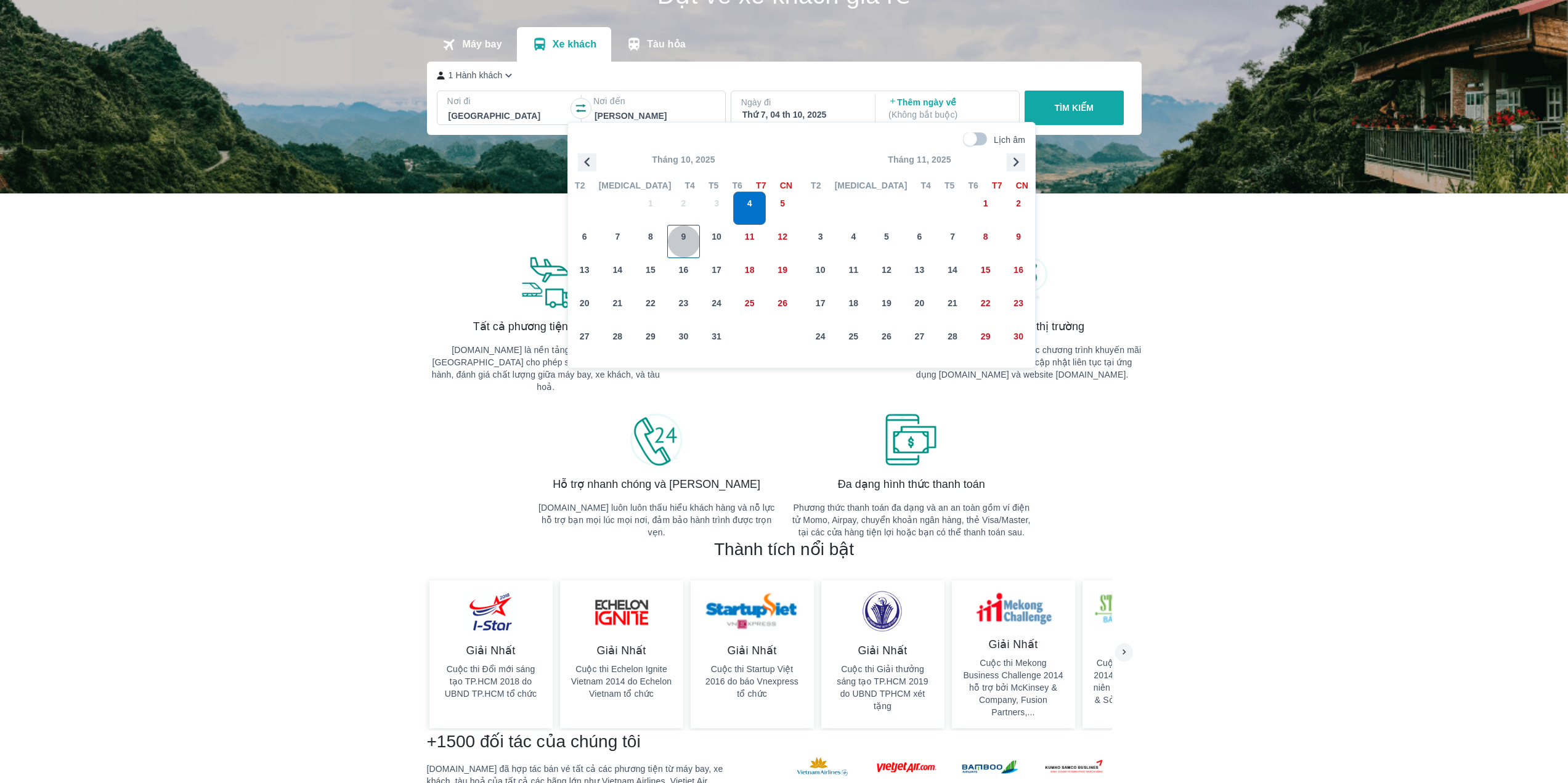
click at [685, 246] on div "9" at bounding box center [684, 241] width 32 height 32
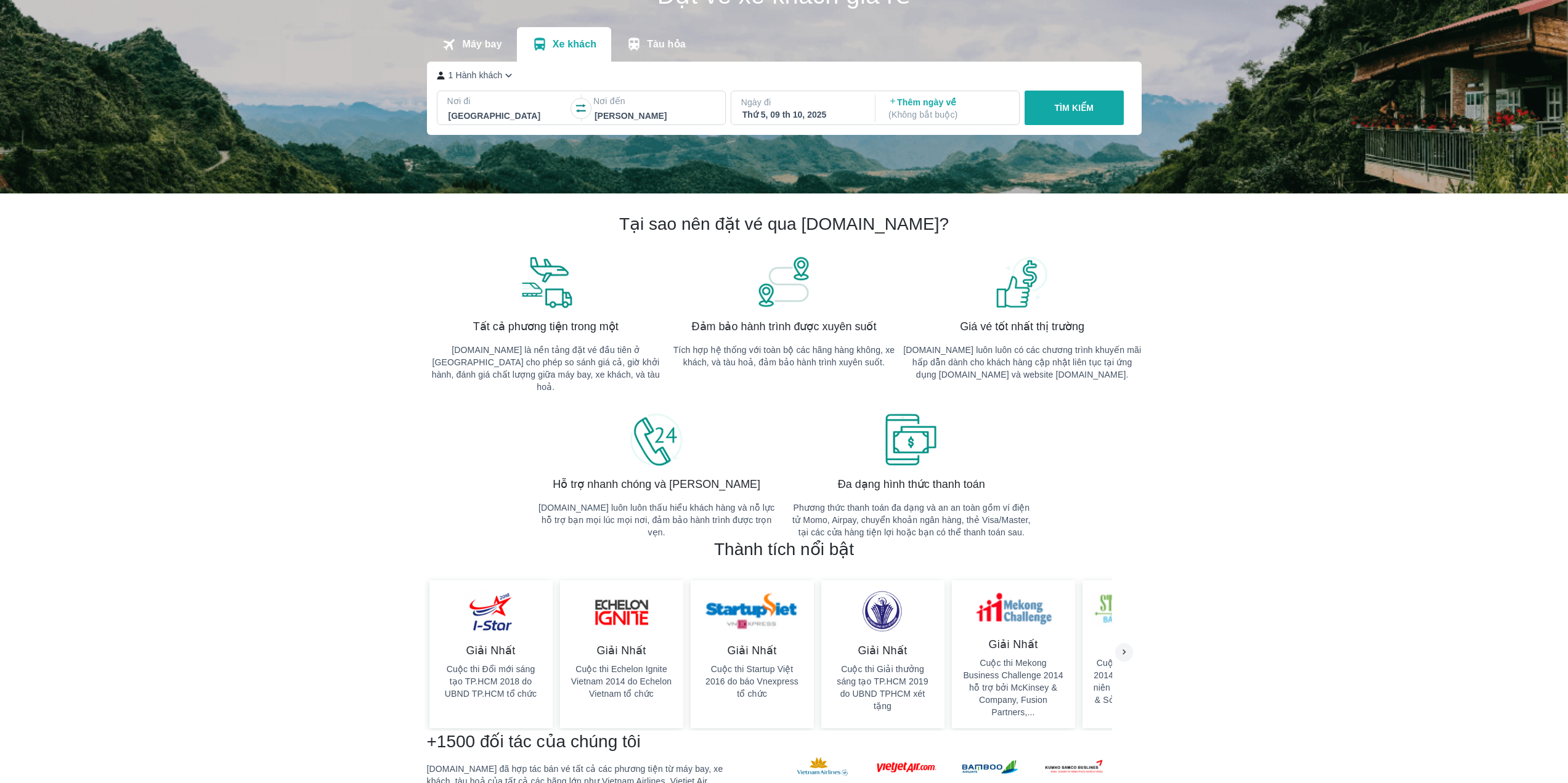
click at [1087, 103] on p "TÌM KIẾM" at bounding box center [1073, 108] width 39 height 12
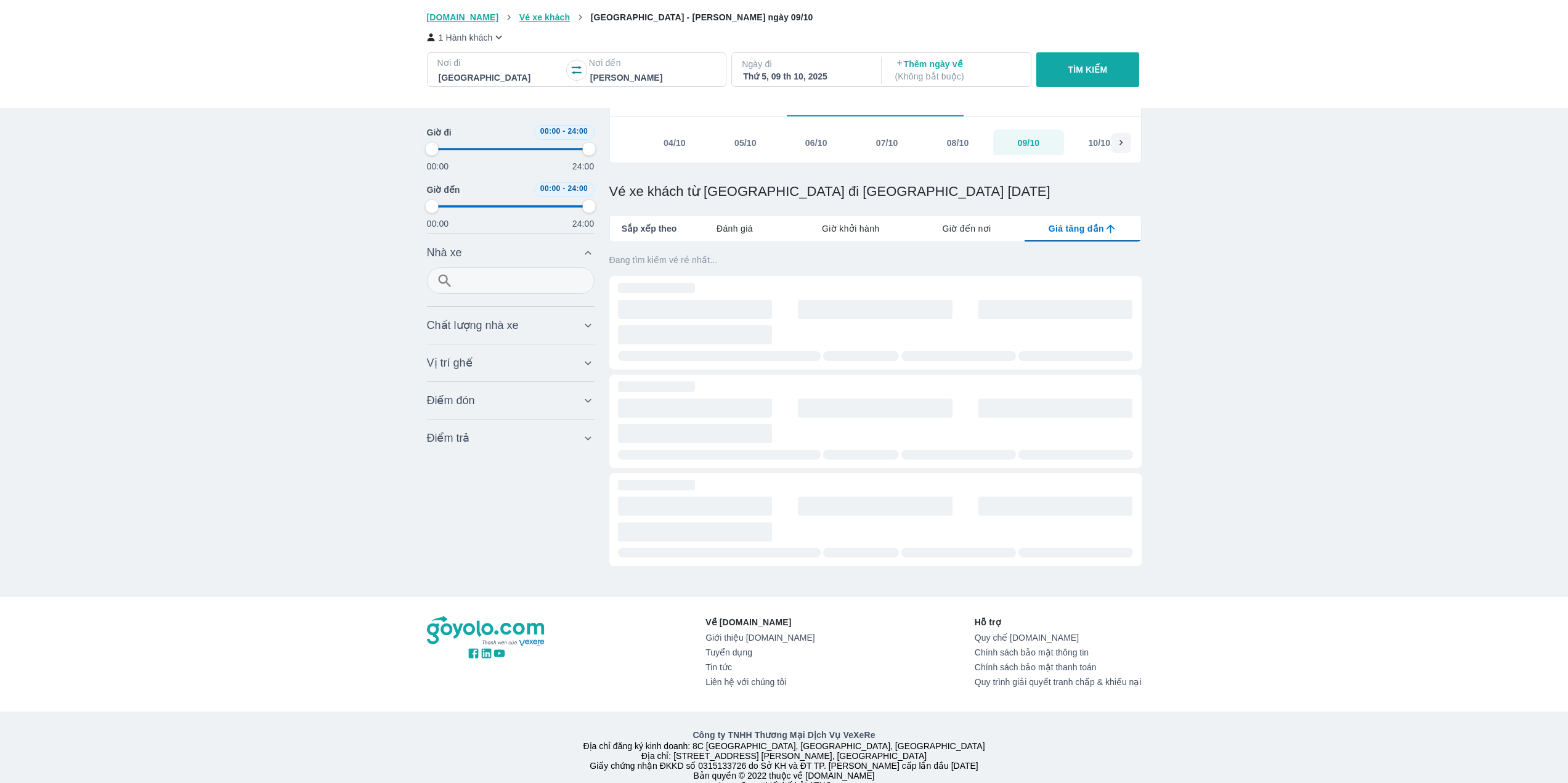
type input "97.9166666666667"
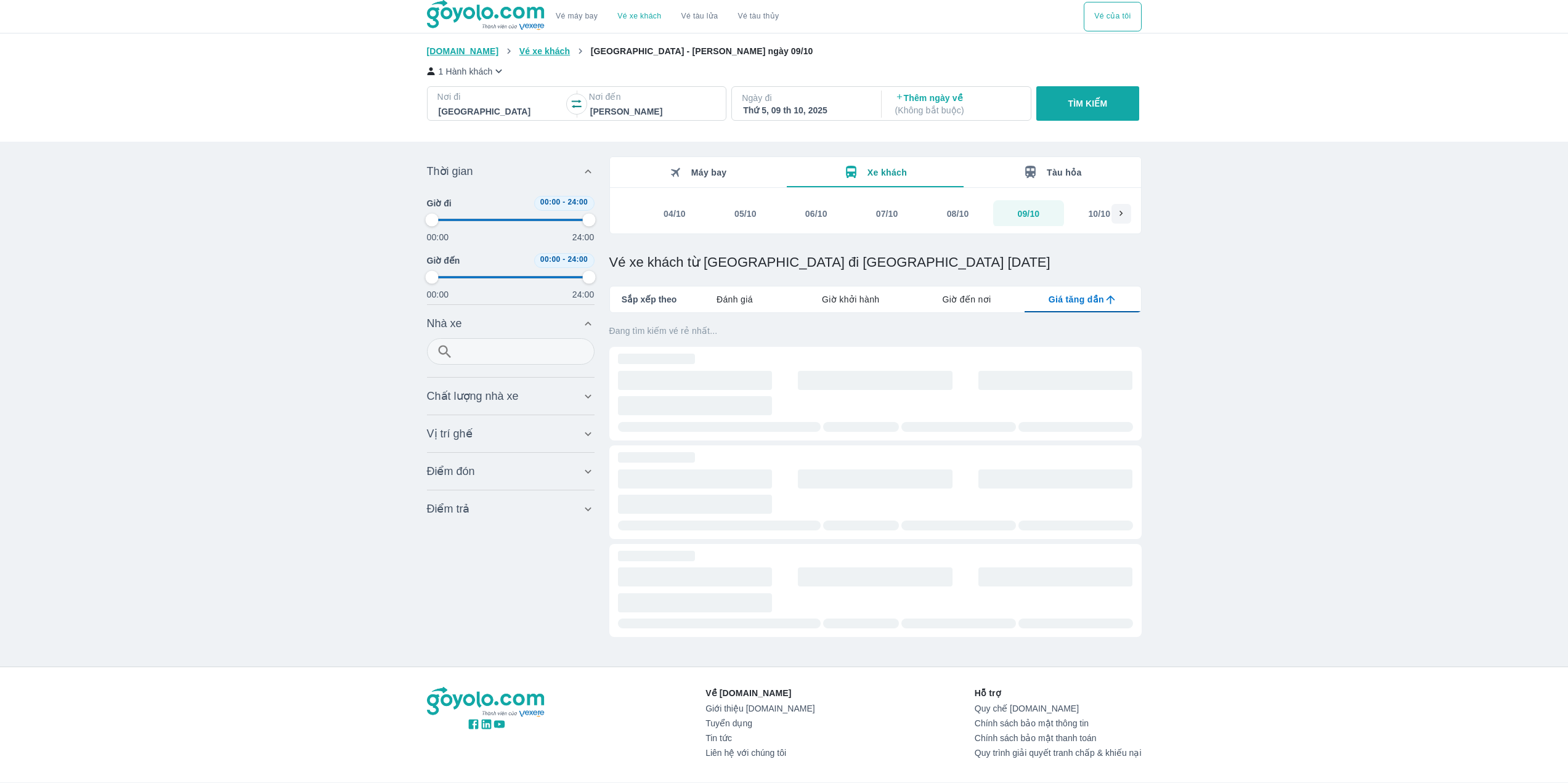
type input "97.9166666666667"
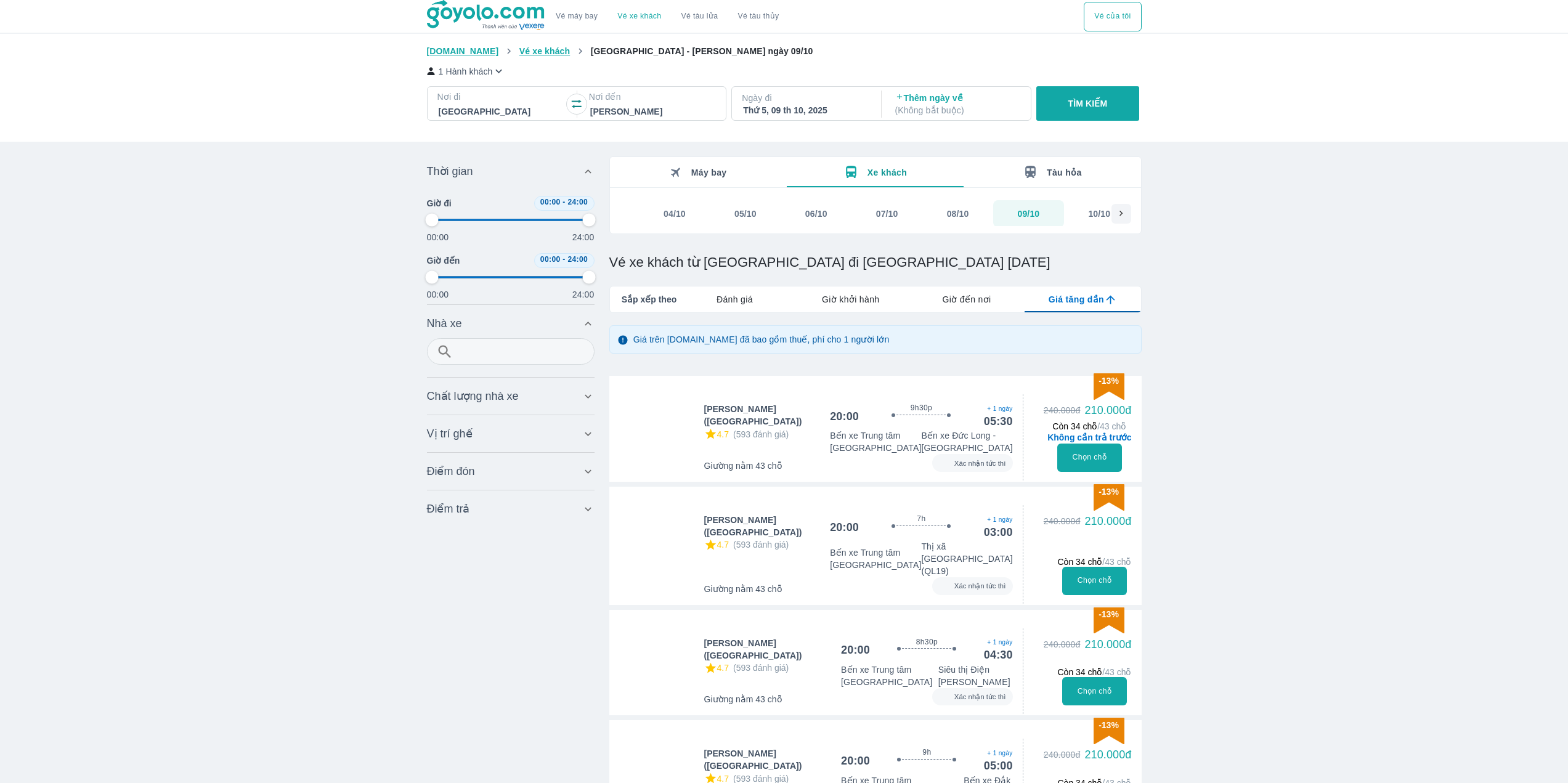
type input "97.9166666666667"
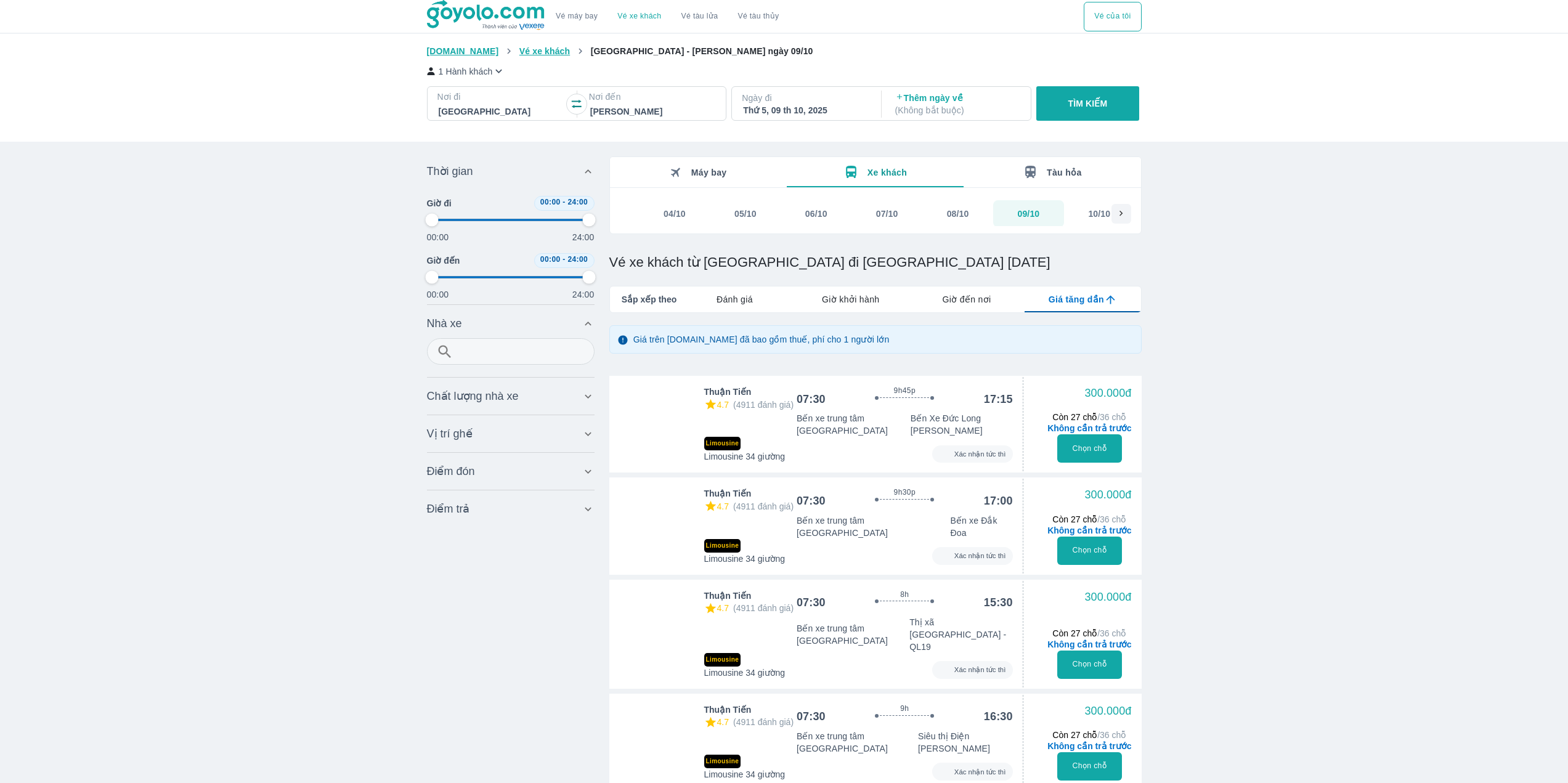
type input "97.9166666666667"
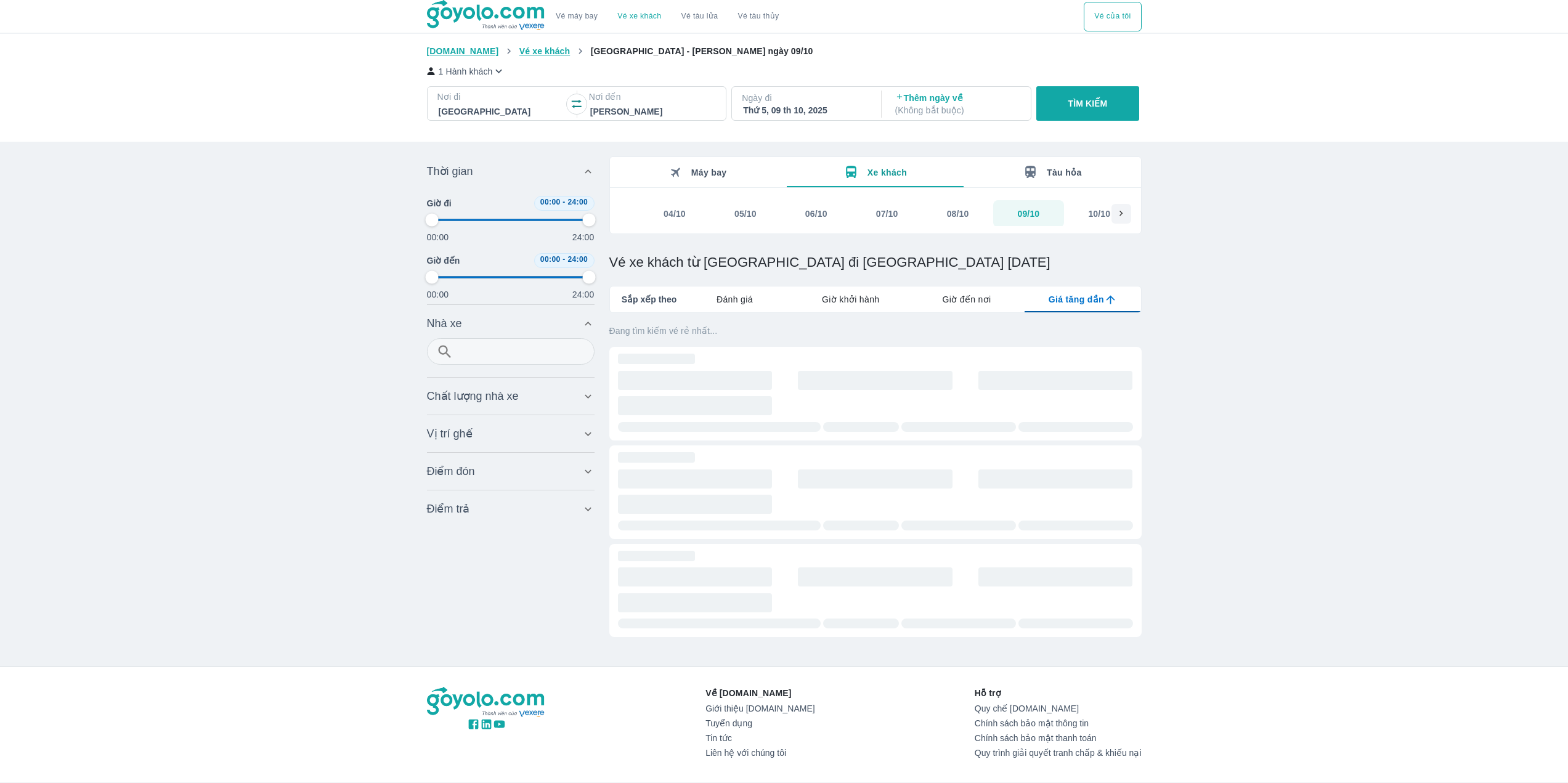
type input "97.9166666666667"
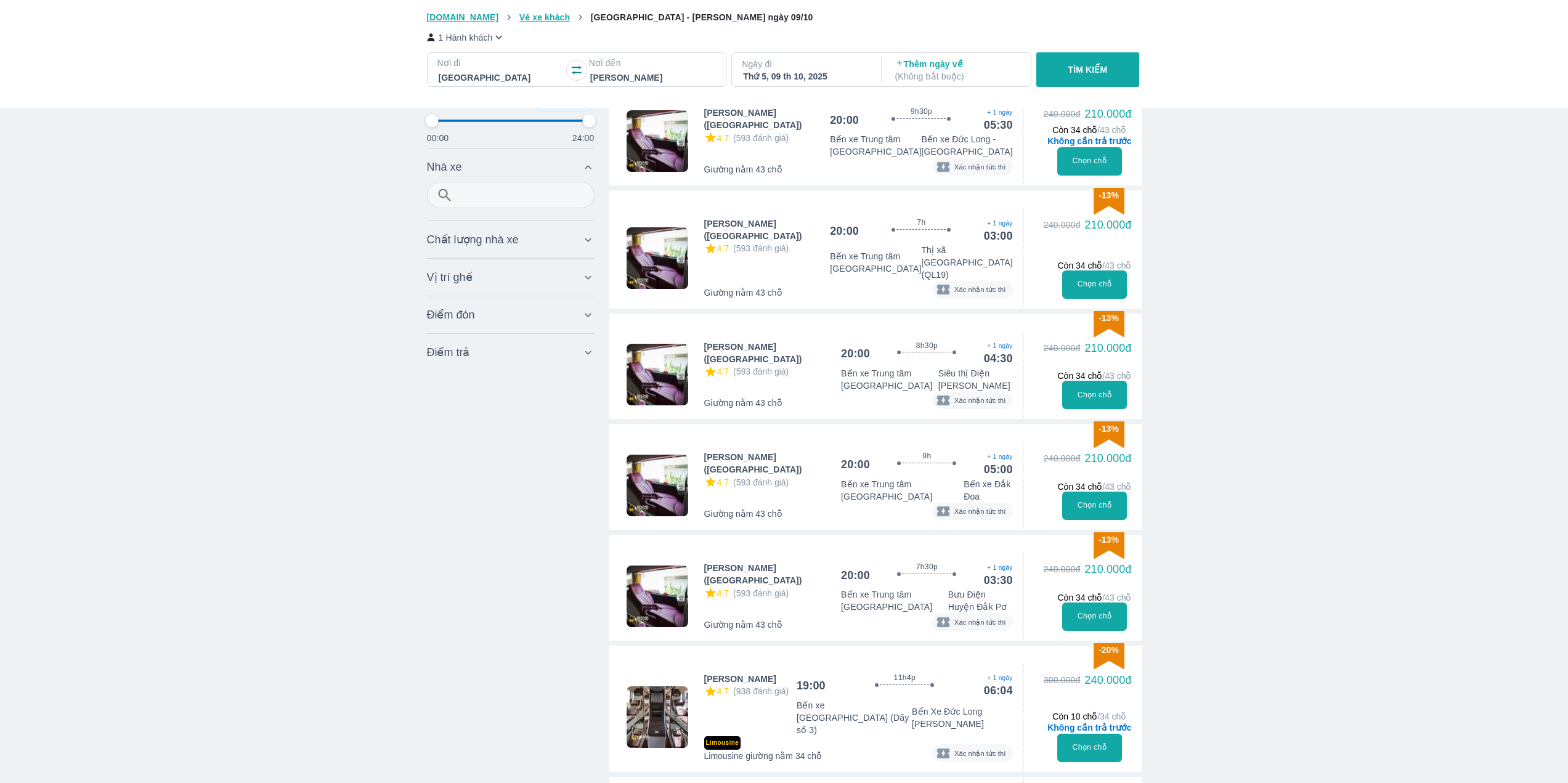
scroll to position [246, 0]
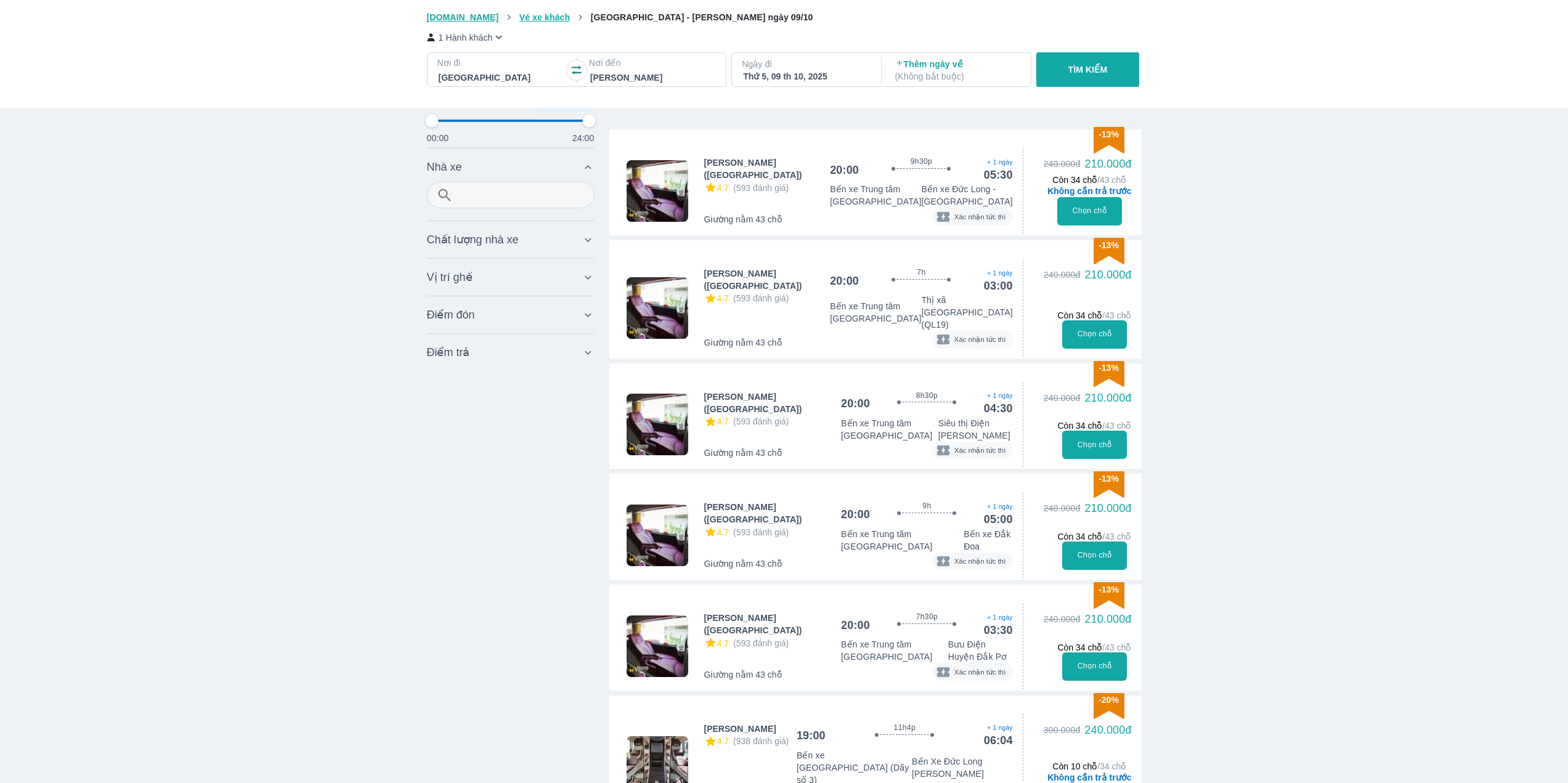
click at [504, 172] on div "Nhà xe Bỏ lọc" at bounding box center [504, 166] width 155 height 14
click at [509, 168] on div "Nhà xe Bỏ lọc" at bounding box center [504, 166] width 155 height 14
drag, startPoint x: 90, startPoint y: 346, endPoint x: 112, endPoint y: 337, distance: 23.8
click at [509, 168] on div "Nhà xe Bỏ lọc" at bounding box center [504, 166] width 155 height 14
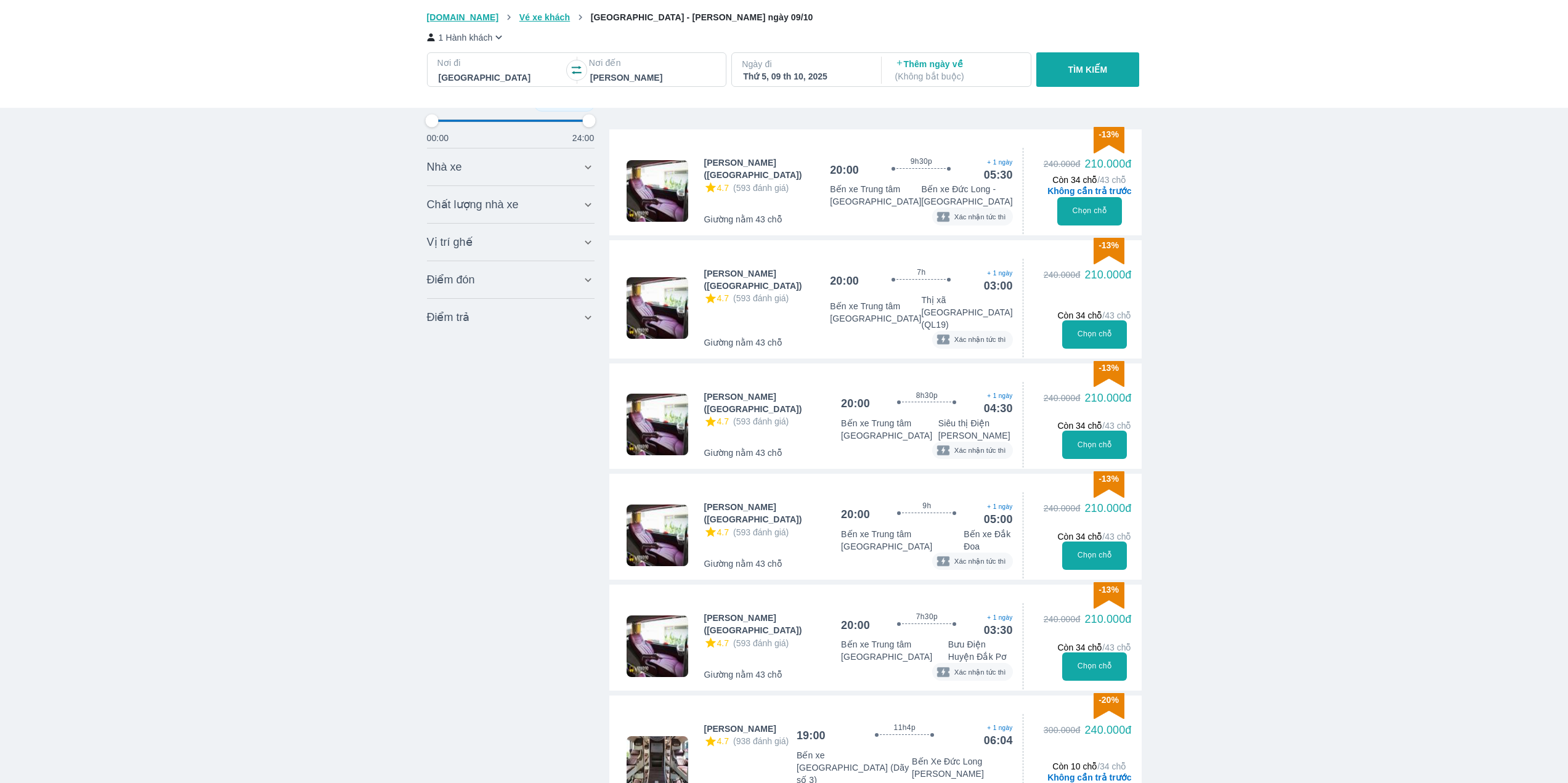
click at [509, 168] on div "Nhà xe Bỏ lọc" at bounding box center [504, 166] width 155 height 14
click at [471, 196] on input "text" at bounding box center [512, 195] width 113 height 19
type input "ddwsc"
